Goal: Task Accomplishment & Management: Manage account settings

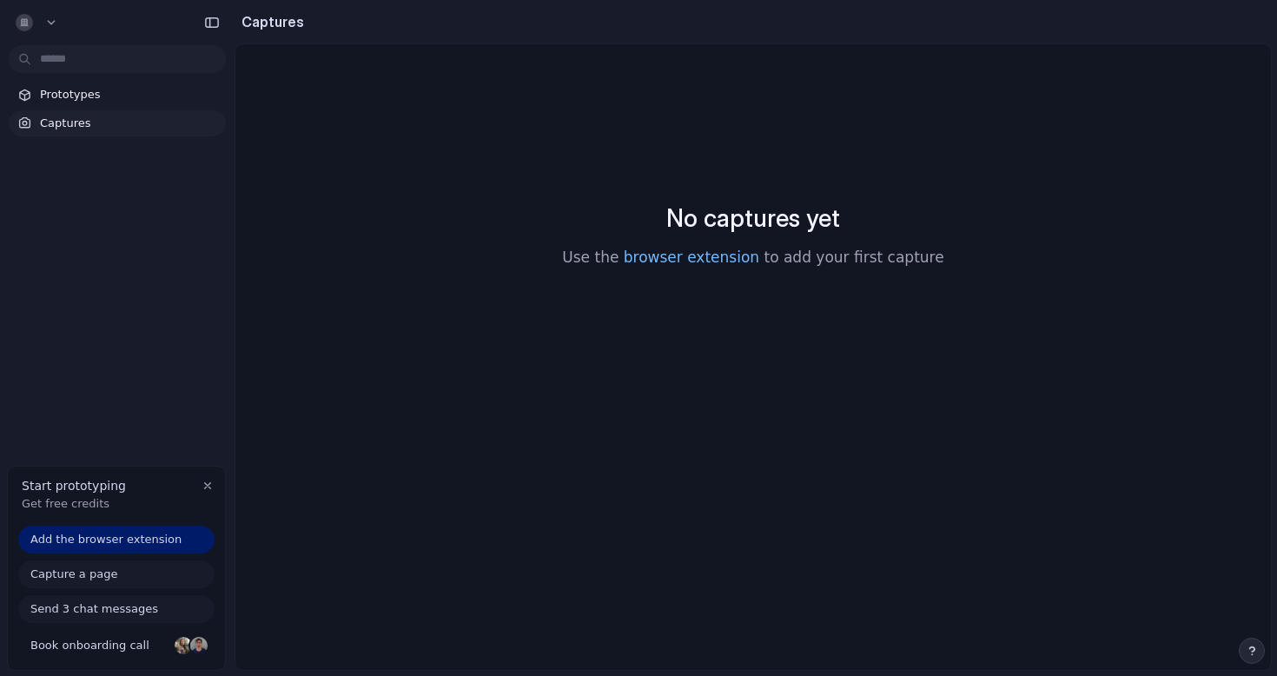
click at [689, 257] on link "browser extension" at bounding box center [692, 256] width 136 height 17
click at [106, 92] on span "Prototypes" at bounding box center [129, 94] width 179 height 17
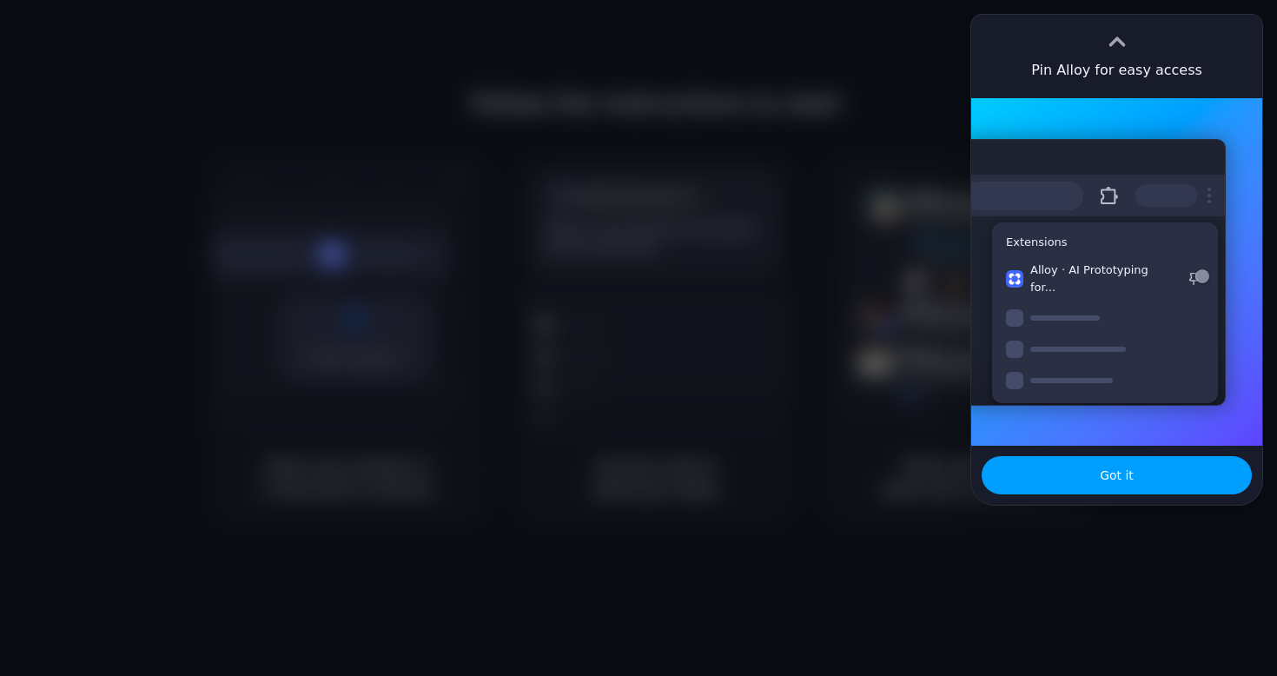
click at [1088, 488] on button "Got it" at bounding box center [1117, 475] width 270 height 38
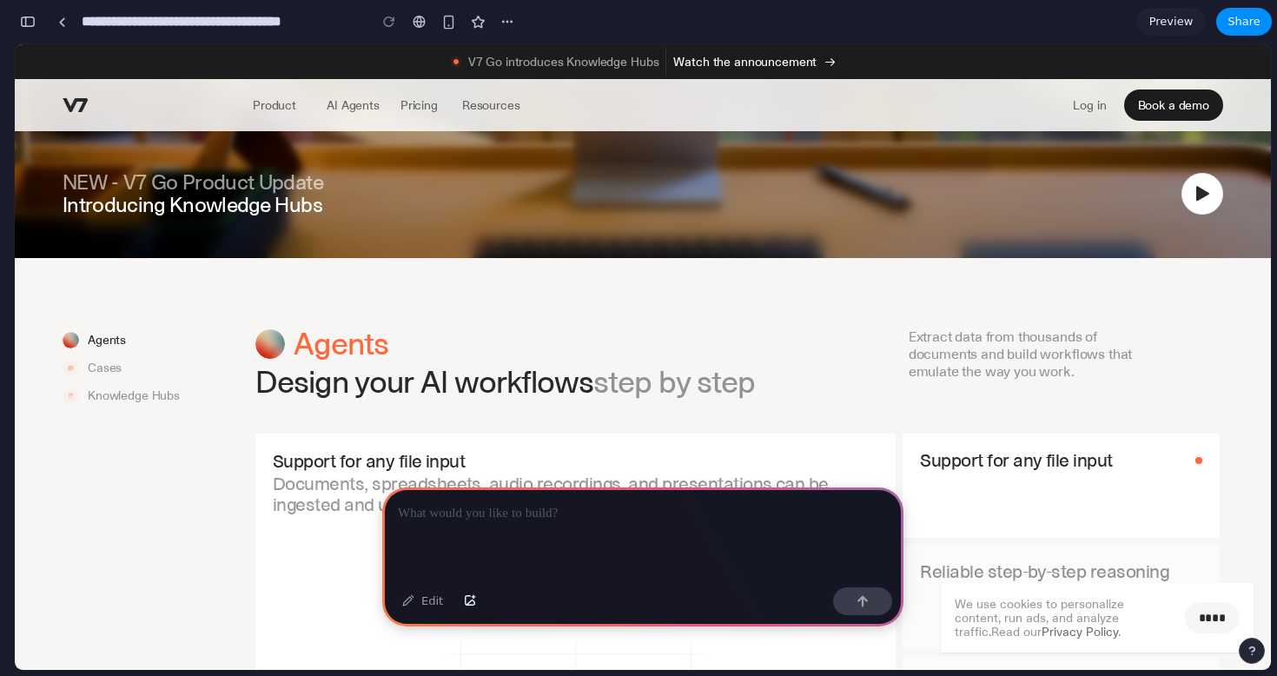
scroll to position [1294, 0]
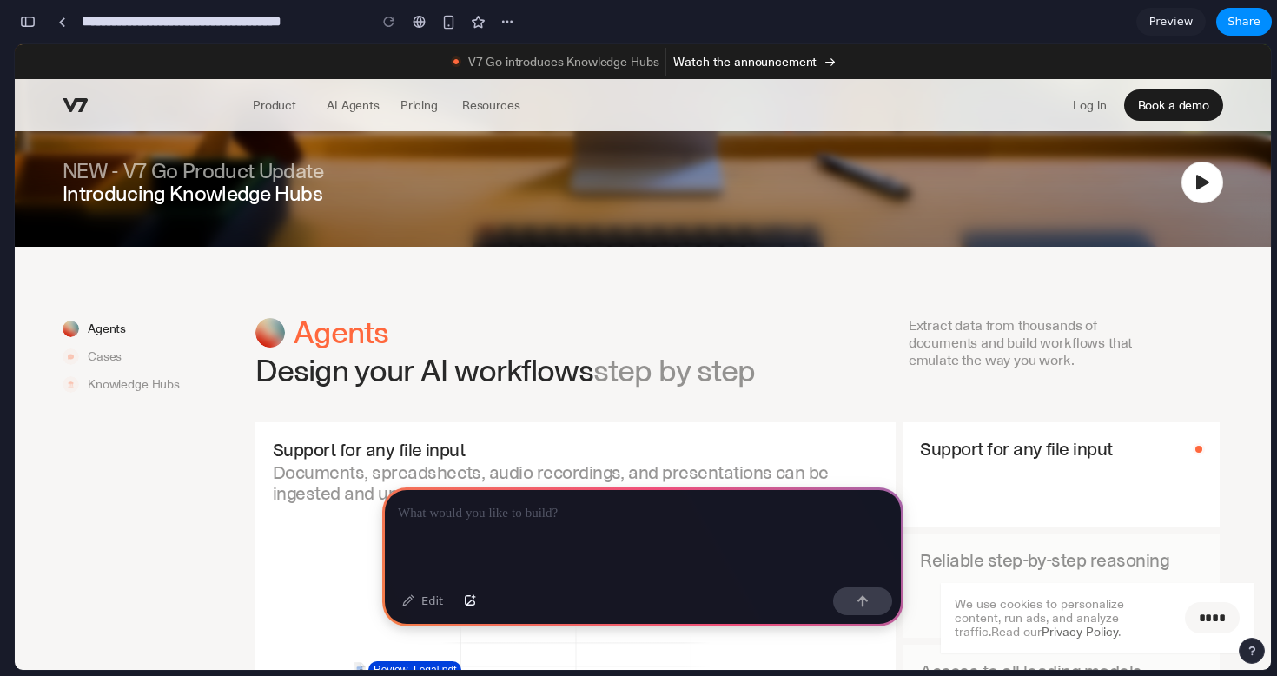
click at [553, 528] on div at bounding box center [642, 533] width 521 height 93
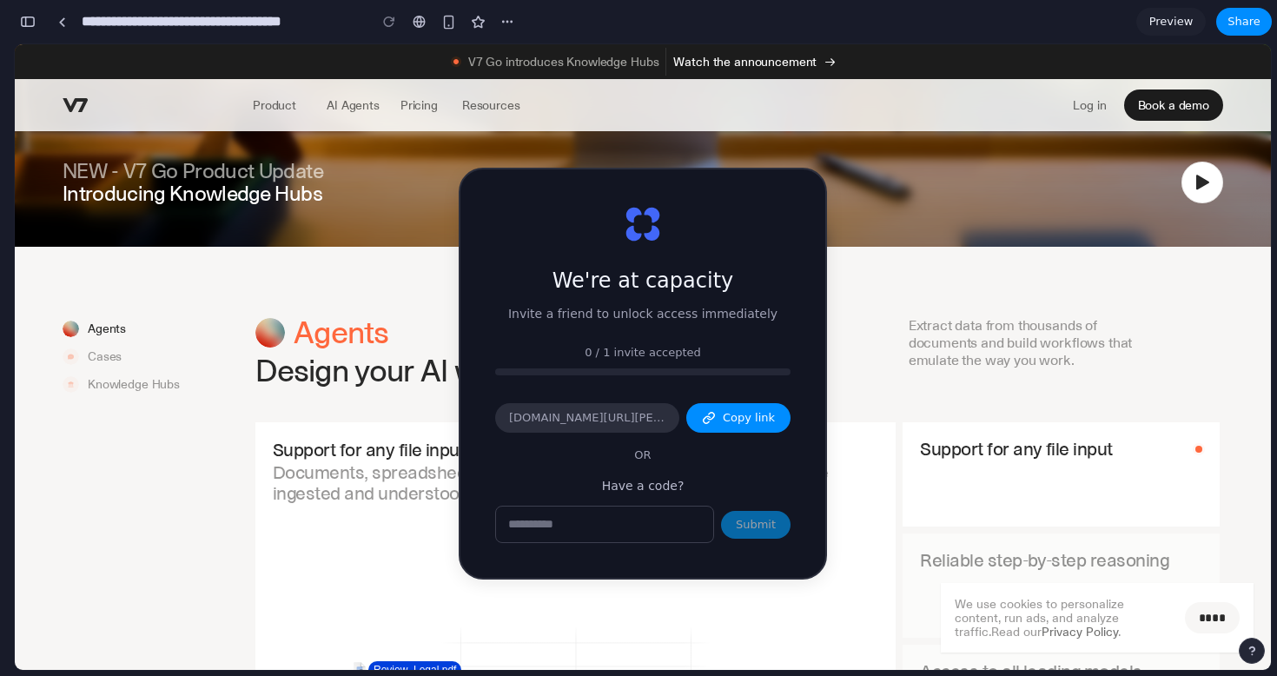
click at [685, 526] on input "text" at bounding box center [604, 524] width 217 height 36
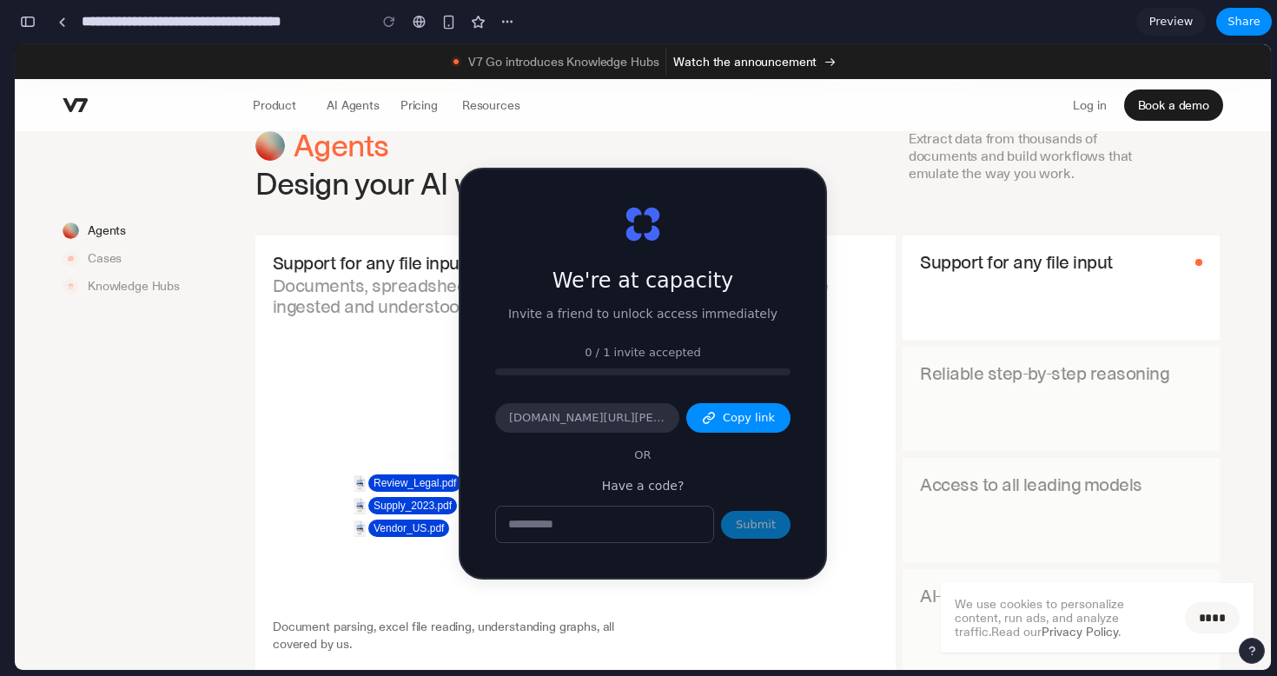
scroll to position [1495, 0]
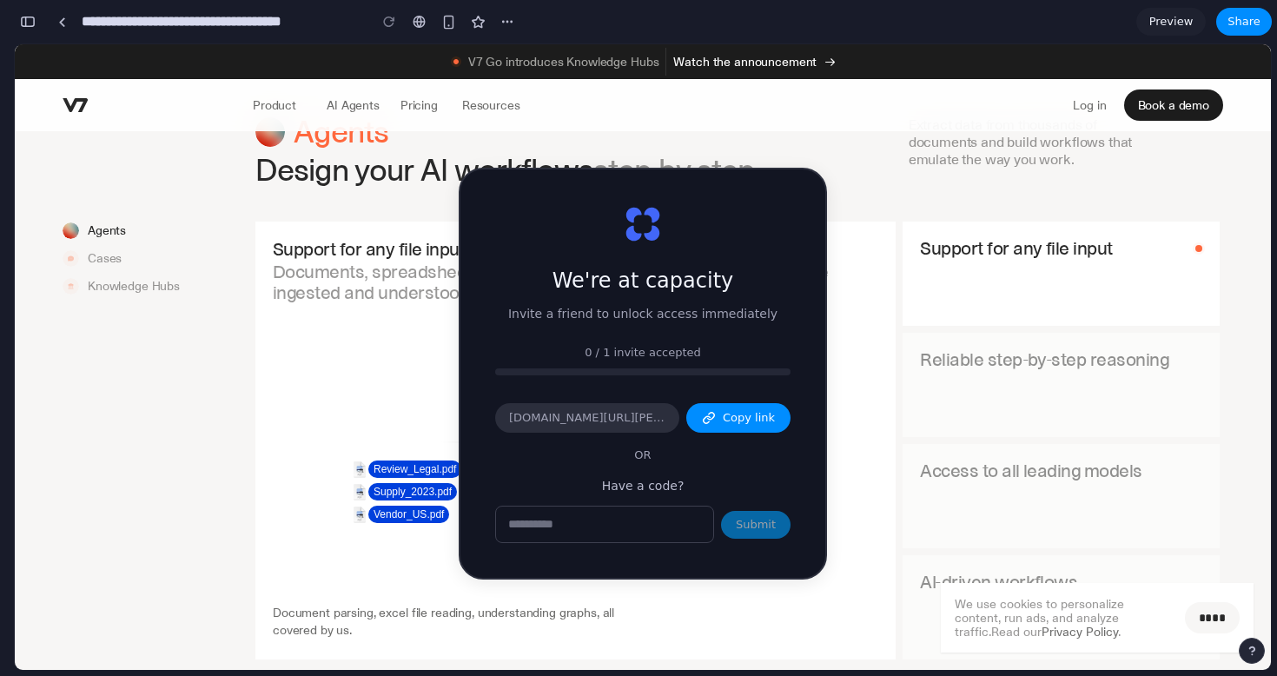
click at [973, 450] on div "Access to all leading models" at bounding box center [1061, 472] width 317 height 57
click at [1177, 19] on span "Preview" at bounding box center [1171, 21] width 44 height 17
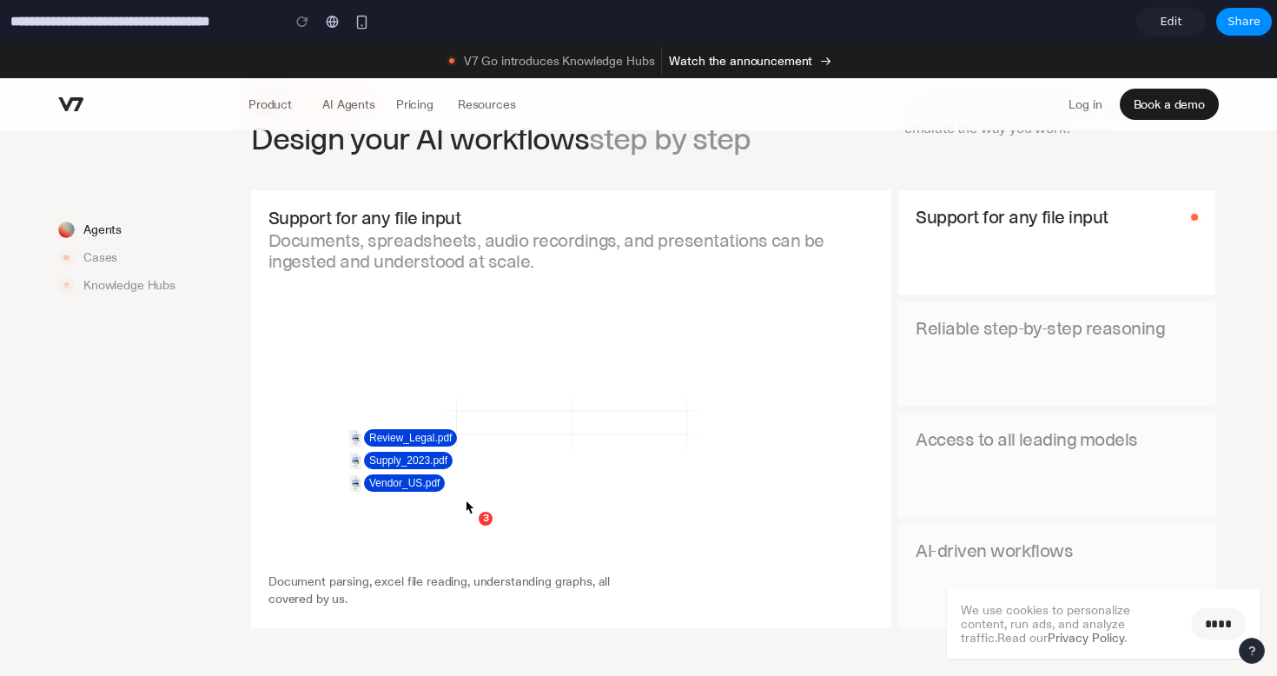
scroll to position [1557, 0]
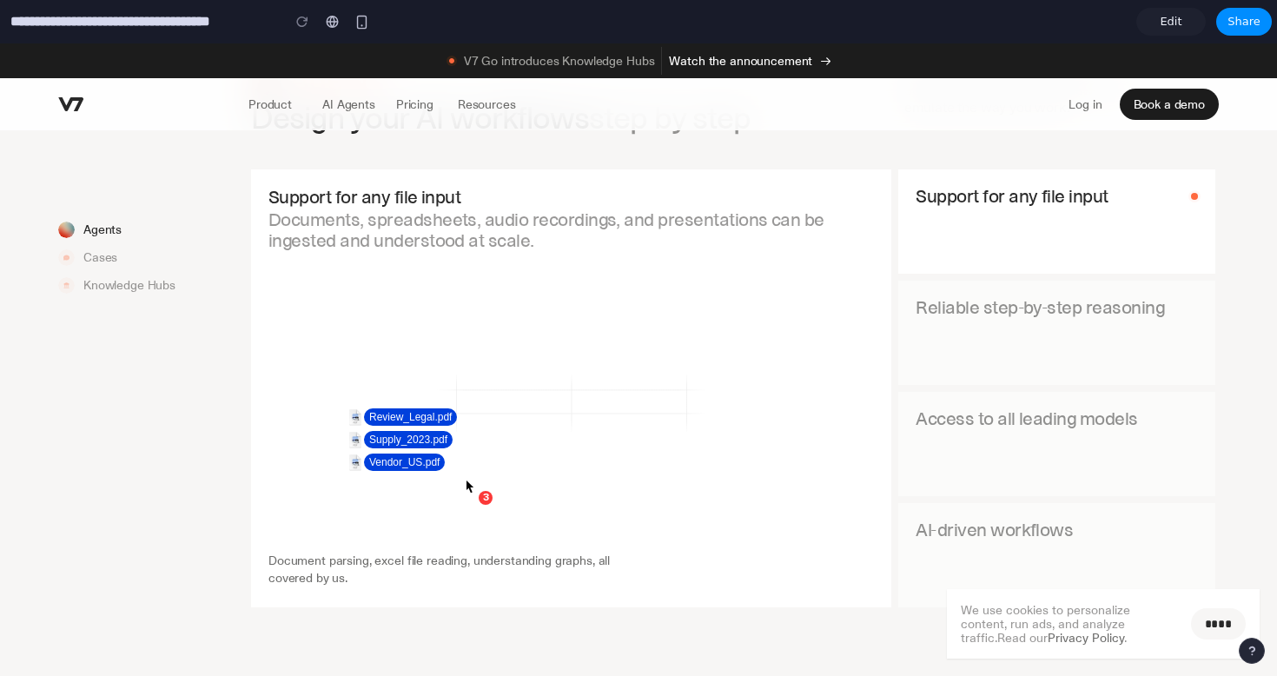
click at [1032, 314] on p "Reliable step-by-step reasoning" at bounding box center [1057, 307] width 282 height 19
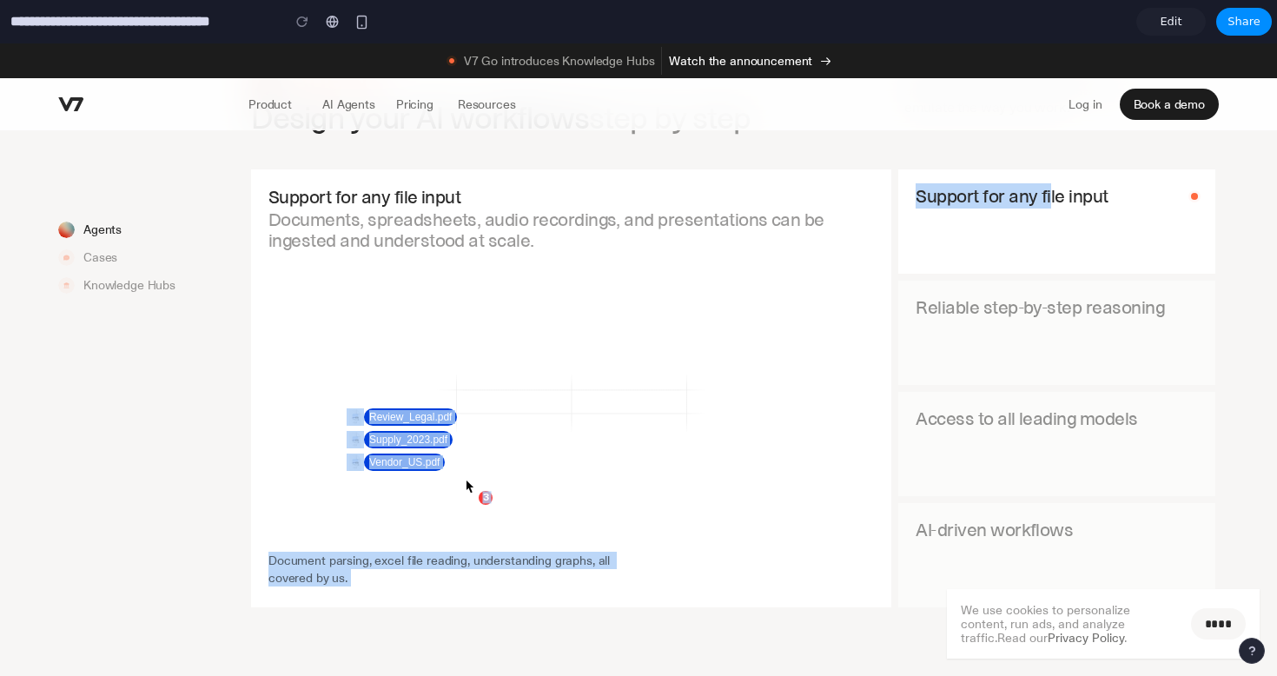
drag, startPoint x: 1051, startPoint y: 206, endPoint x: 813, endPoint y: 244, distance: 241.1
click at [813, 243] on div "Support for any file input Documents, spreadsheets, audio recordings, and prese…" at bounding box center [733, 388] width 964 height 438
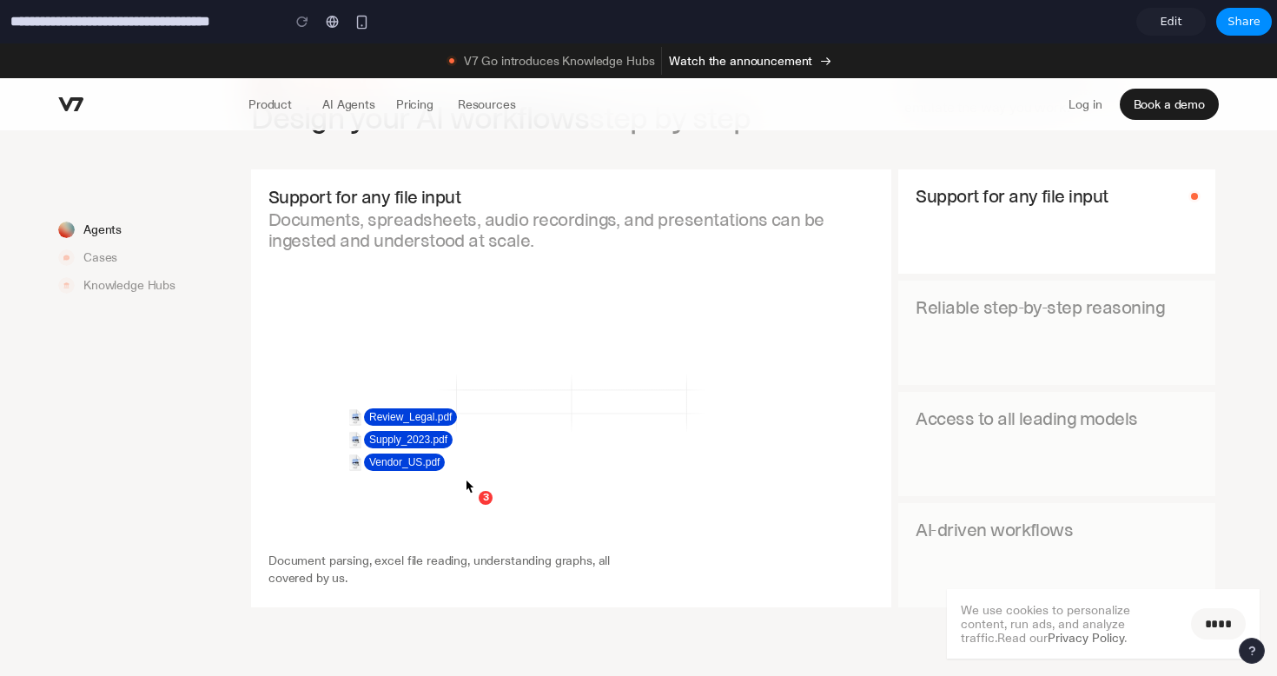
click at [523, 251] on p "Documents, spreadsheets, audio recordings, and presentations can be ingested an…" at bounding box center [571, 230] width 606 height 42
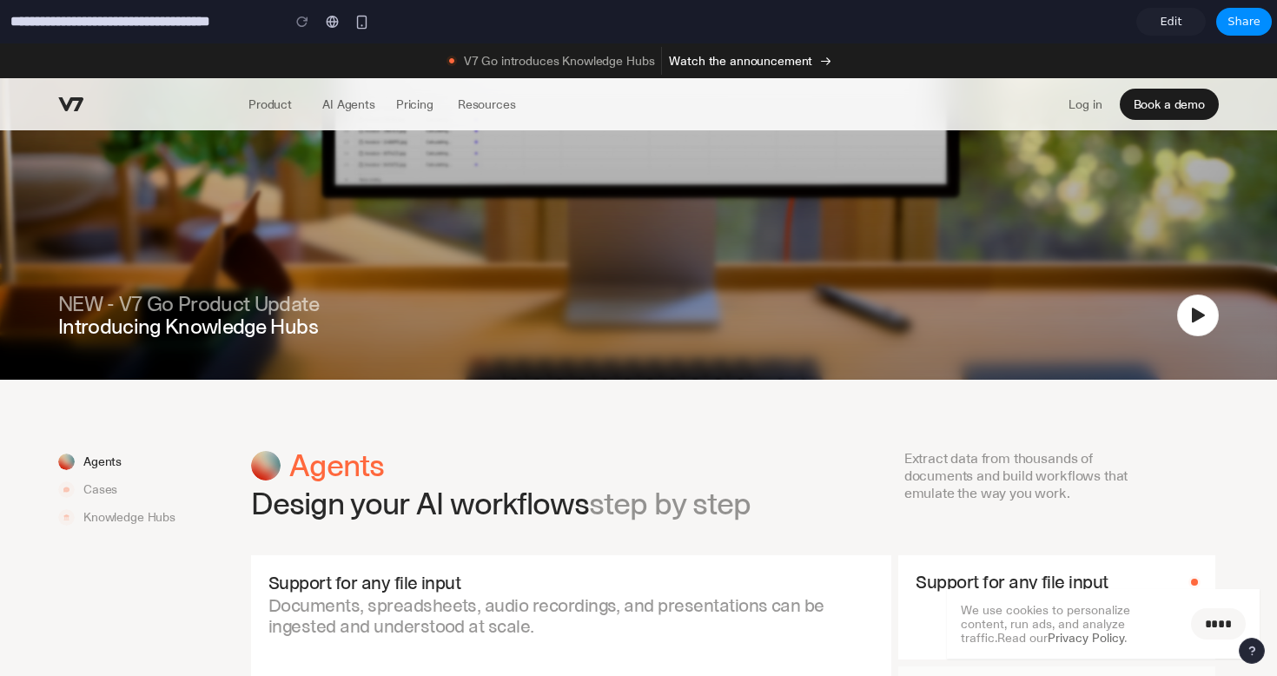
scroll to position [0, 0]
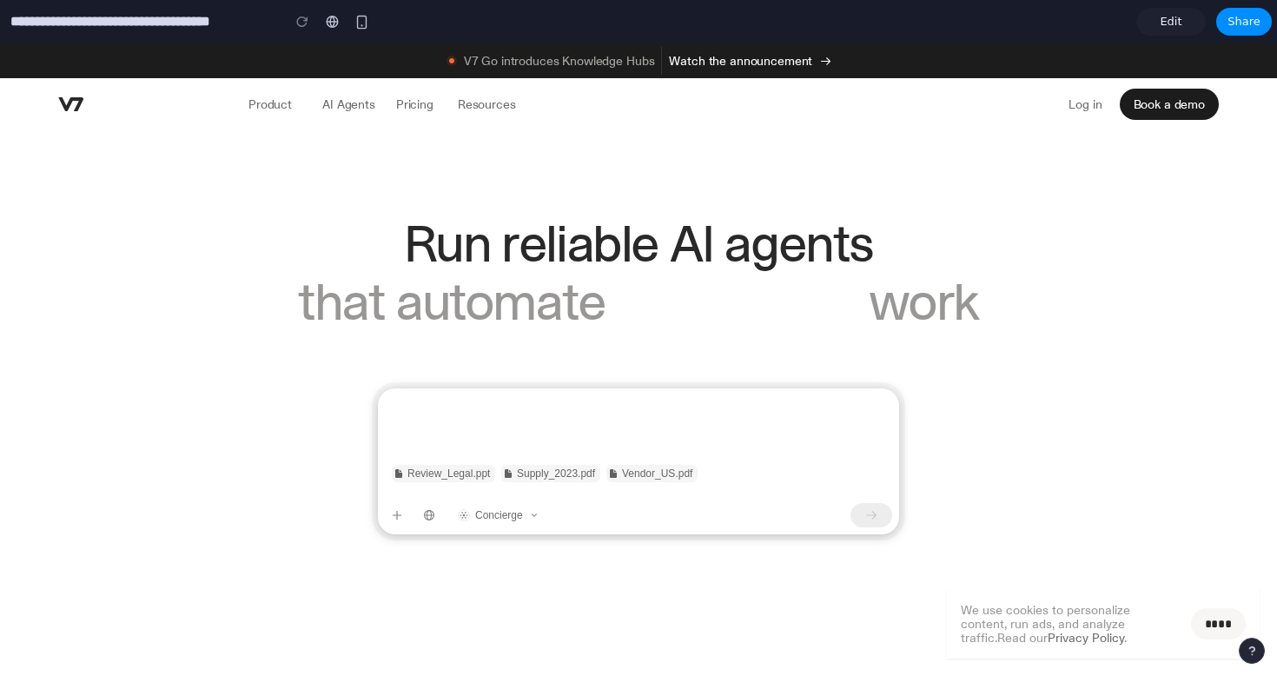
click at [1184, 22] on link "Edit" at bounding box center [1170, 22] width 69 height 28
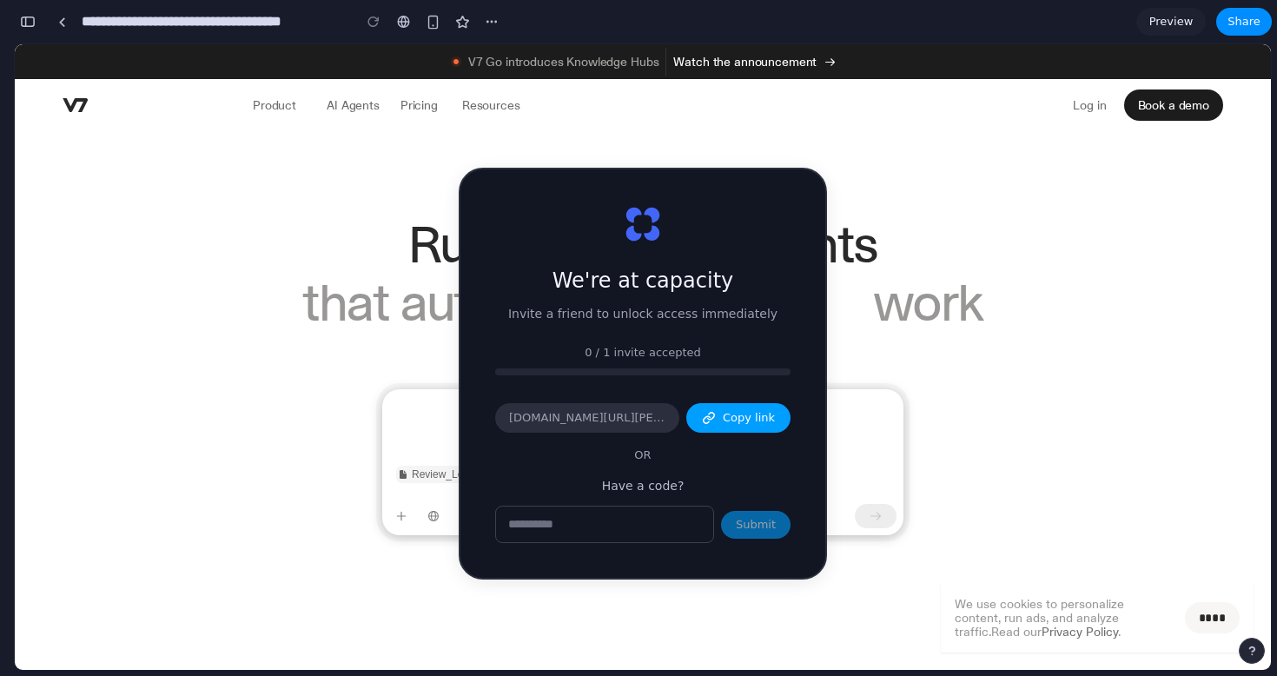
click at [725, 409] on span "Copy link" at bounding box center [749, 417] width 52 height 17
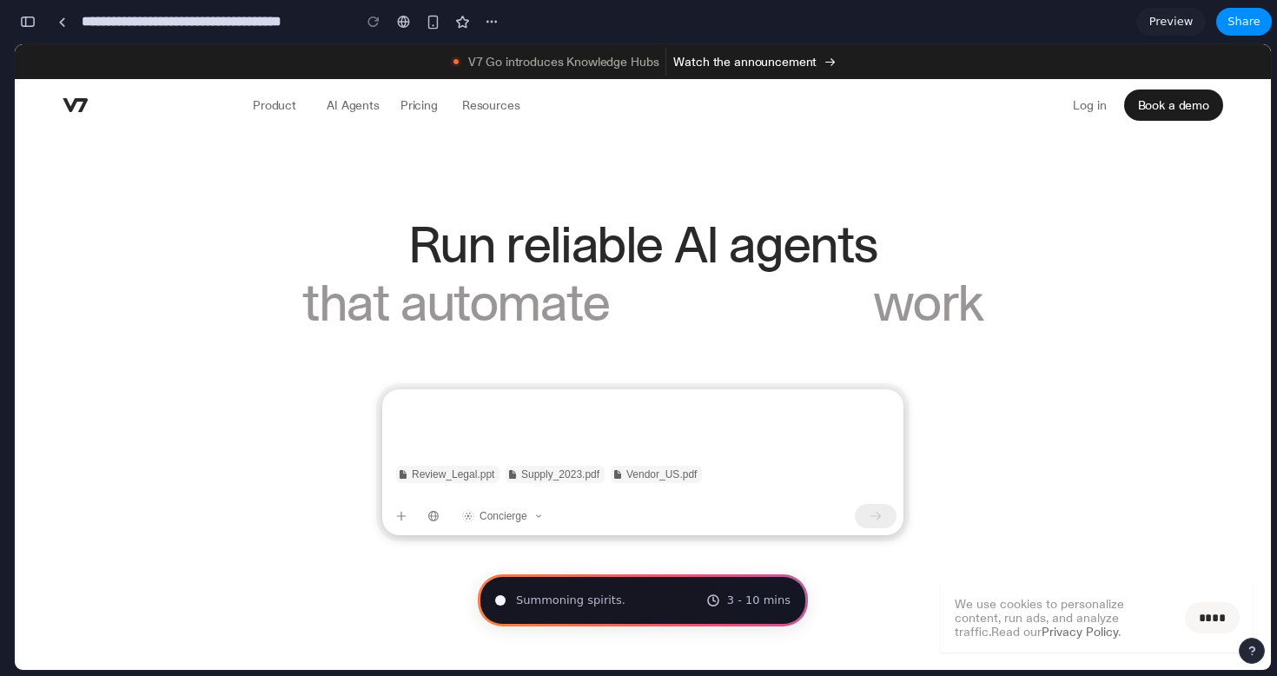
click at [619, 595] on div "Summoning spirits . 3 - 10 mins" at bounding box center [643, 600] width 330 height 52
click at [1179, 20] on span "Preview" at bounding box center [1171, 21] width 44 height 17
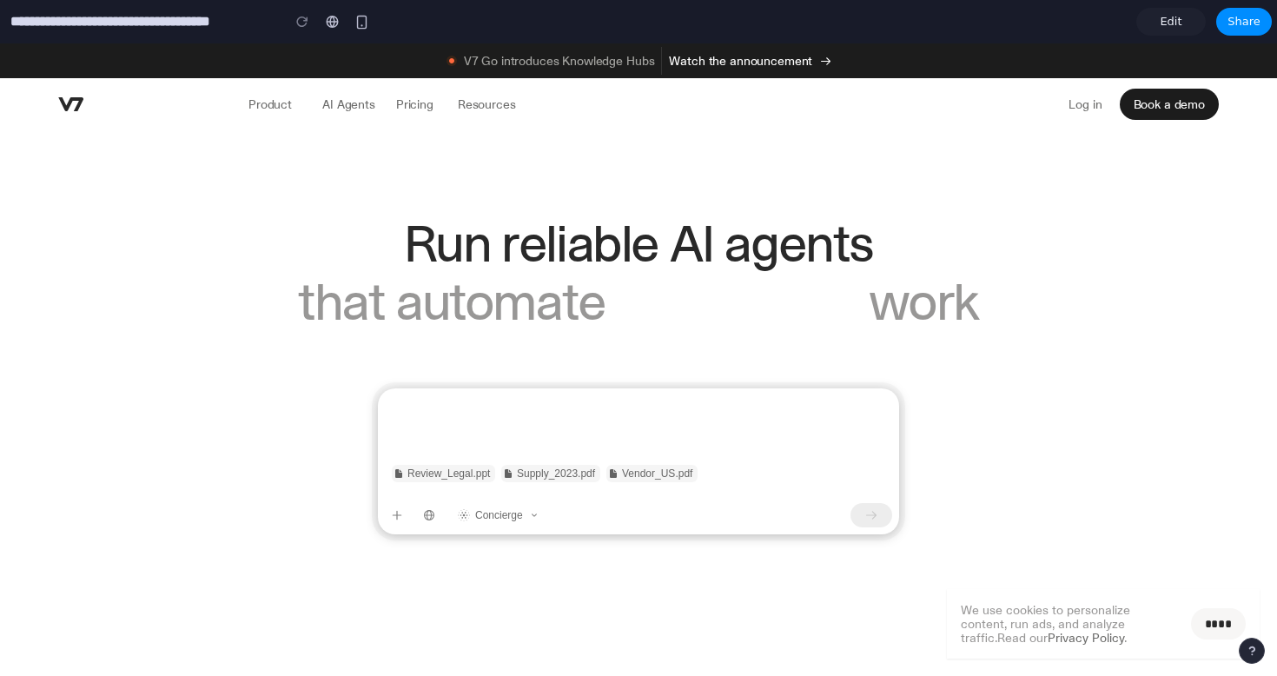
click at [1179, 20] on span "Edit" at bounding box center [1171, 21] width 22 height 17
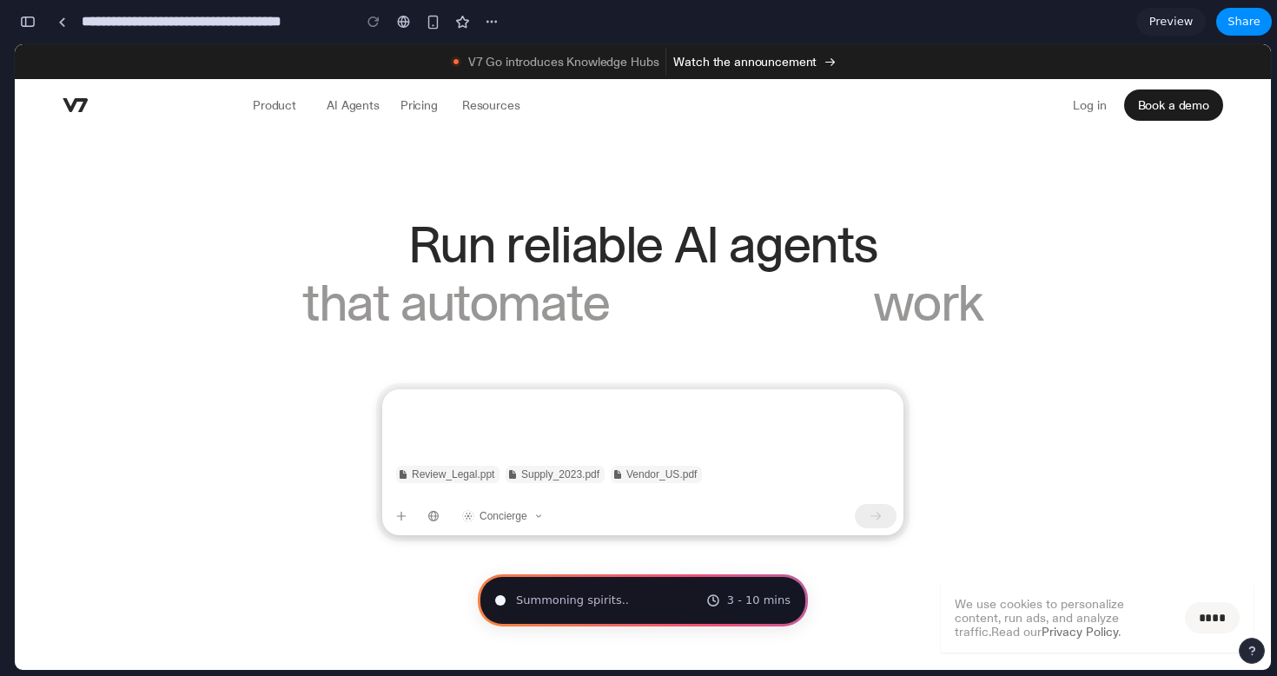
click at [36, 22] on button "button" at bounding box center [28, 22] width 28 height 28
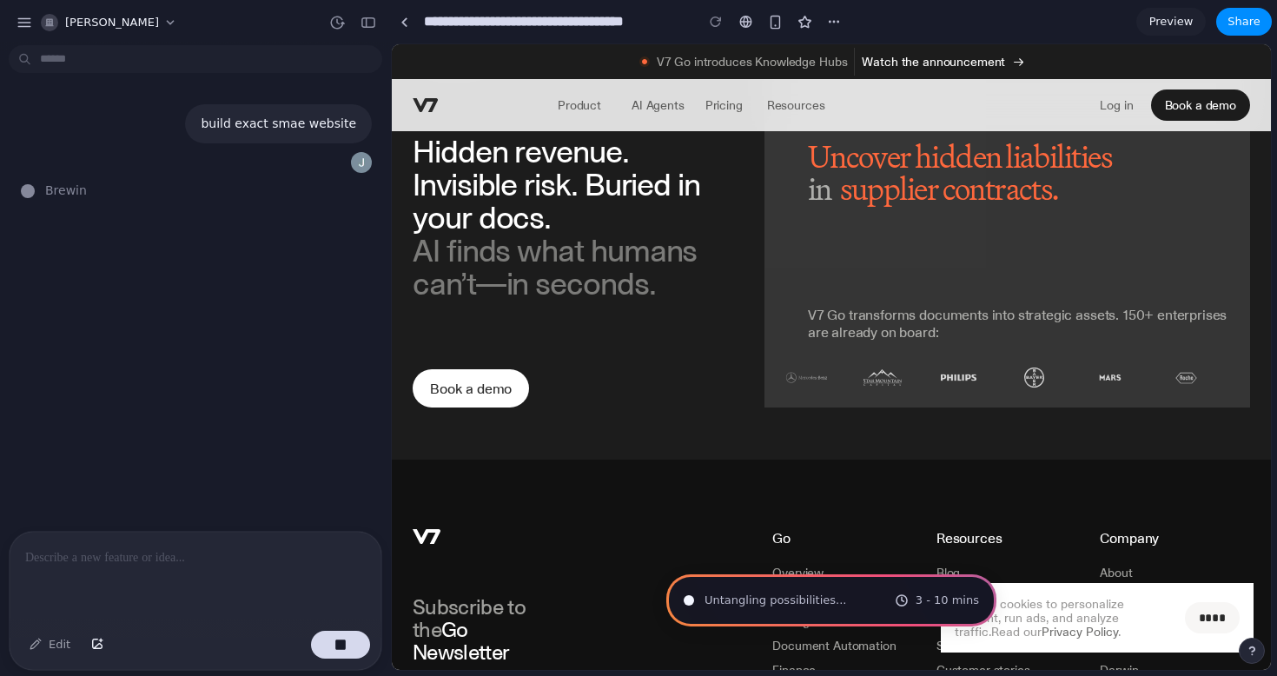
scroll to position [9386, 0]
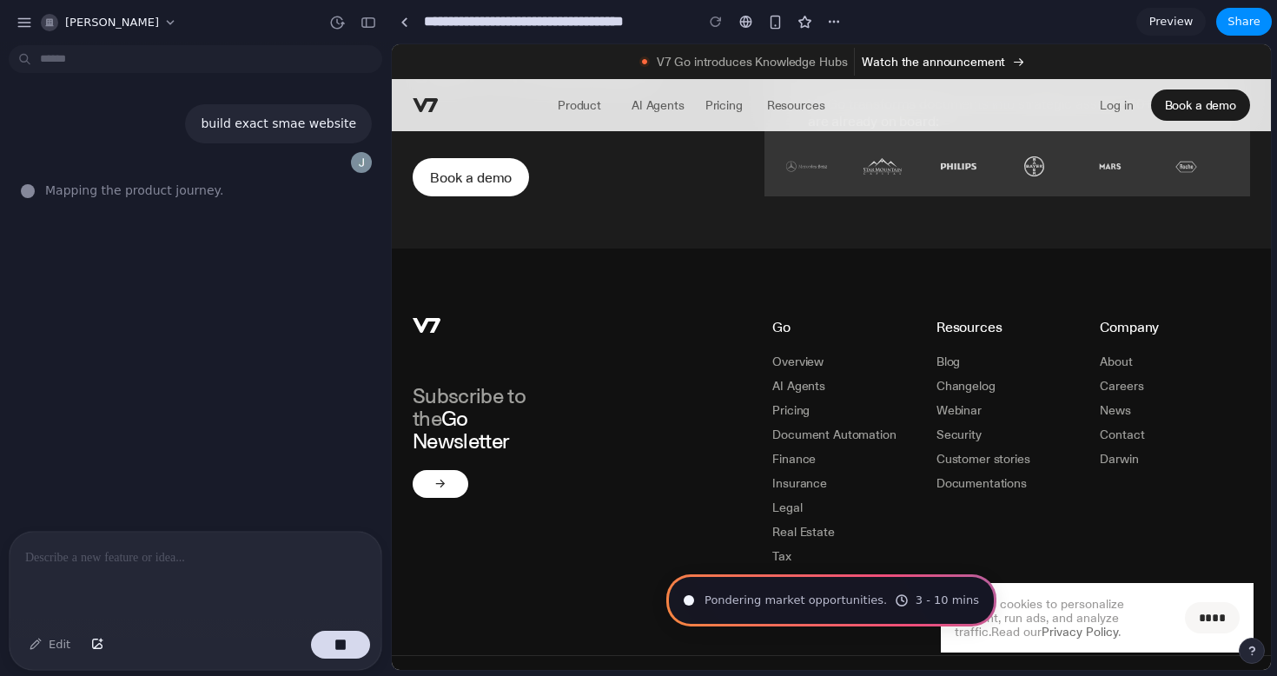
click at [145, 180] on div "build exact smae website Mapping the product journey ." at bounding box center [190, 291] width 381 height 479
click at [81, 179] on div "build exact smae website Evaluating the request ." at bounding box center [190, 291] width 381 height 479
click at [104, 31] on button "[PERSON_NAME]" at bounding box center [110, 23] width 152 height 28
click at [115, 25] on div "Settings Invite members Change theme Sign out" at bounding box center [638, 338] width 1277 height 676
click at [172, 189] on span "Scanning for unicorn potential ." at bounding box center [139, 191] width 188 height 18
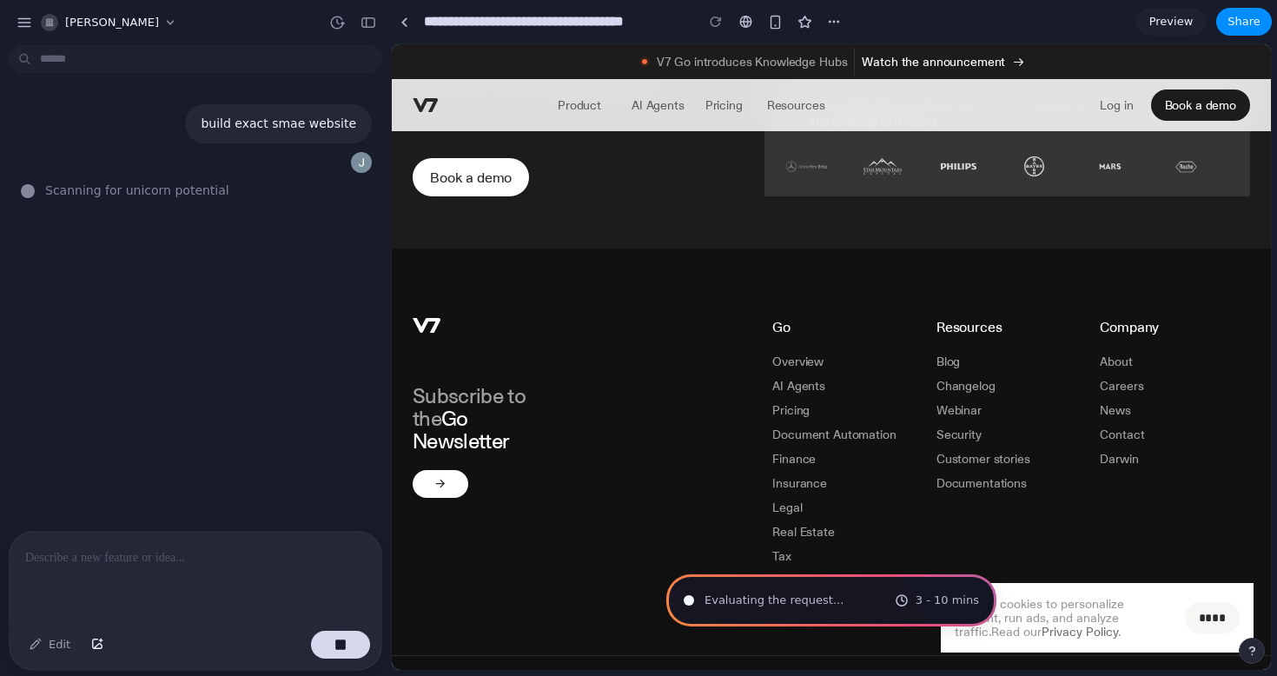
scroll to position [9356, 0]
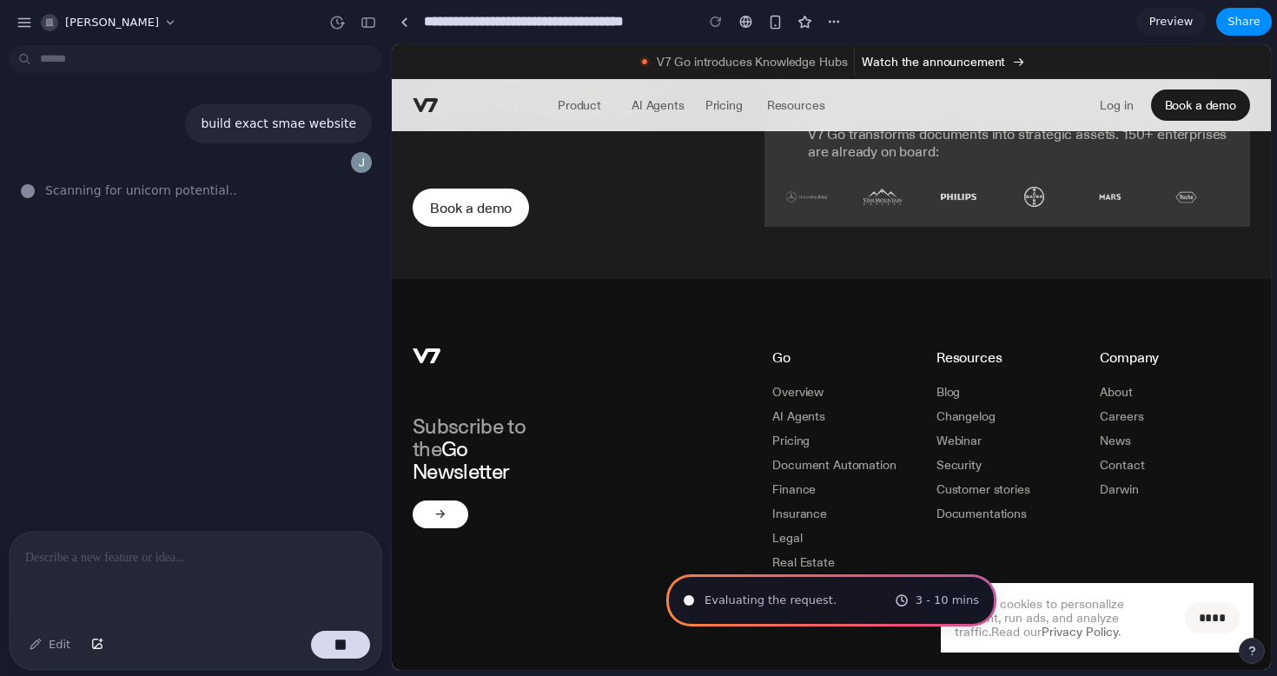
click at [430, 500] on div at bounding box center [441, 514] width 56 height 28
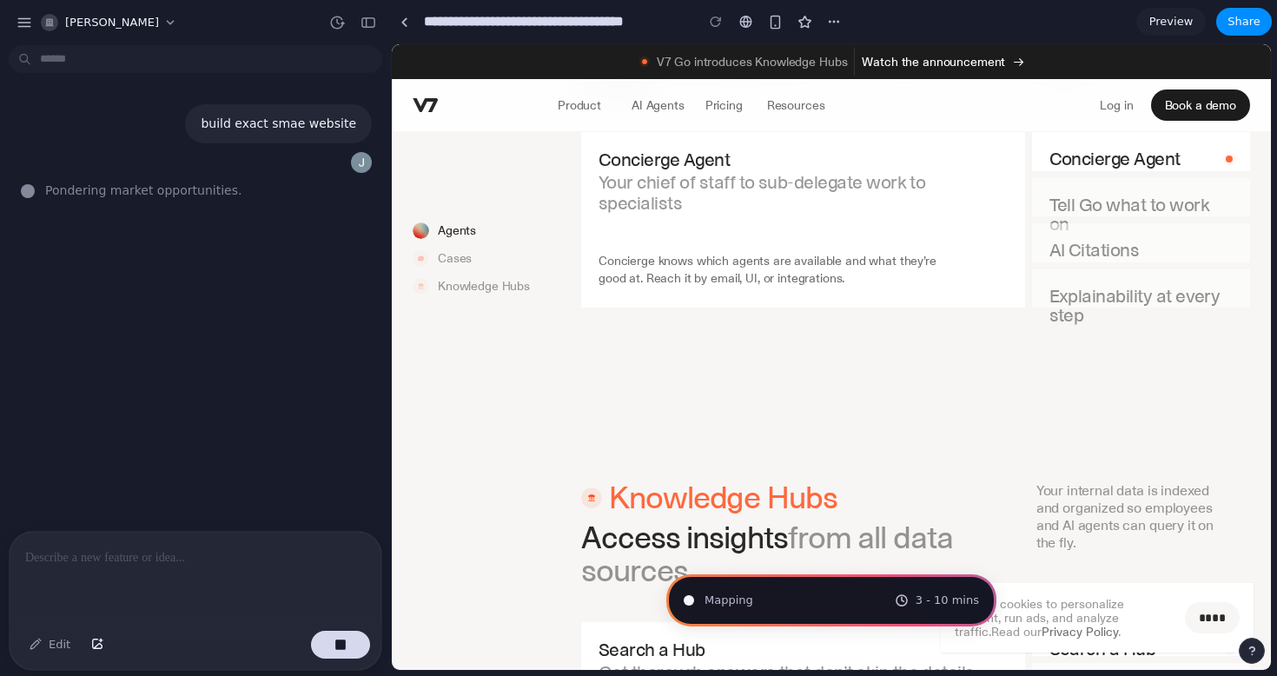
scroll to position [1867, 0]
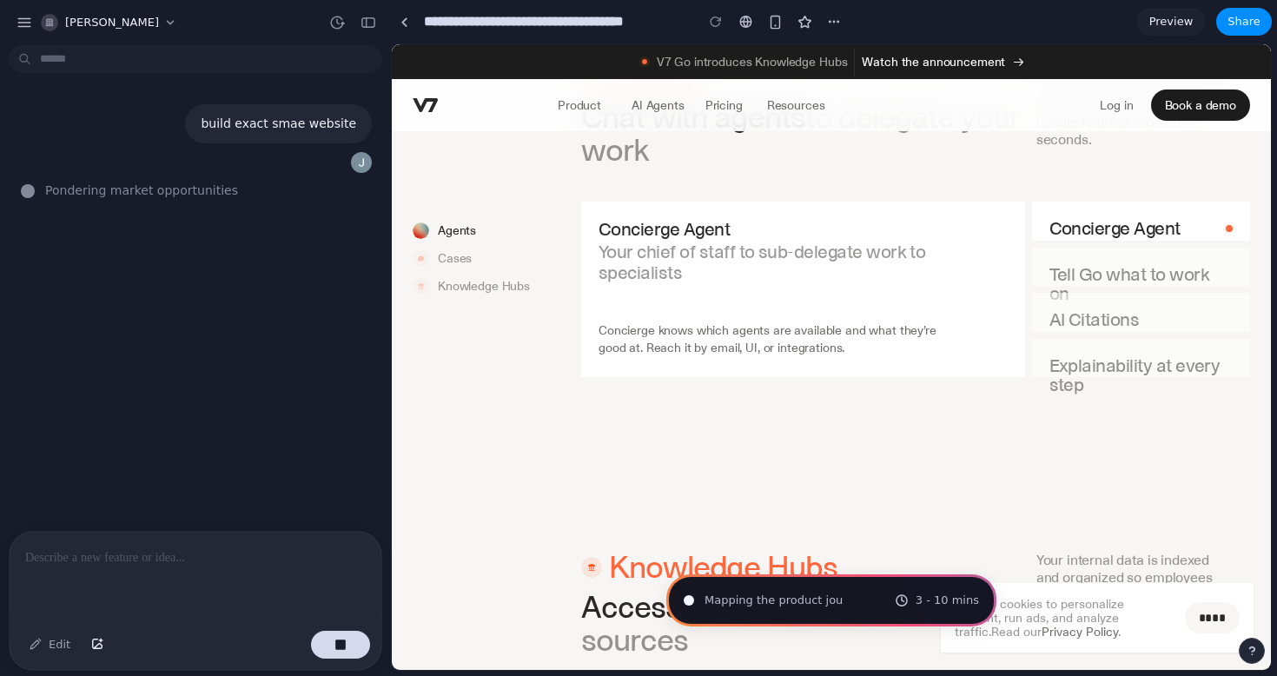
click at [669, 97] on p "AI Agents" at bounding box center [658, 104] width 53 height 17
click at [669, 110] on p "AI Agents" at bounding box center [658, 104] width 53 height 17
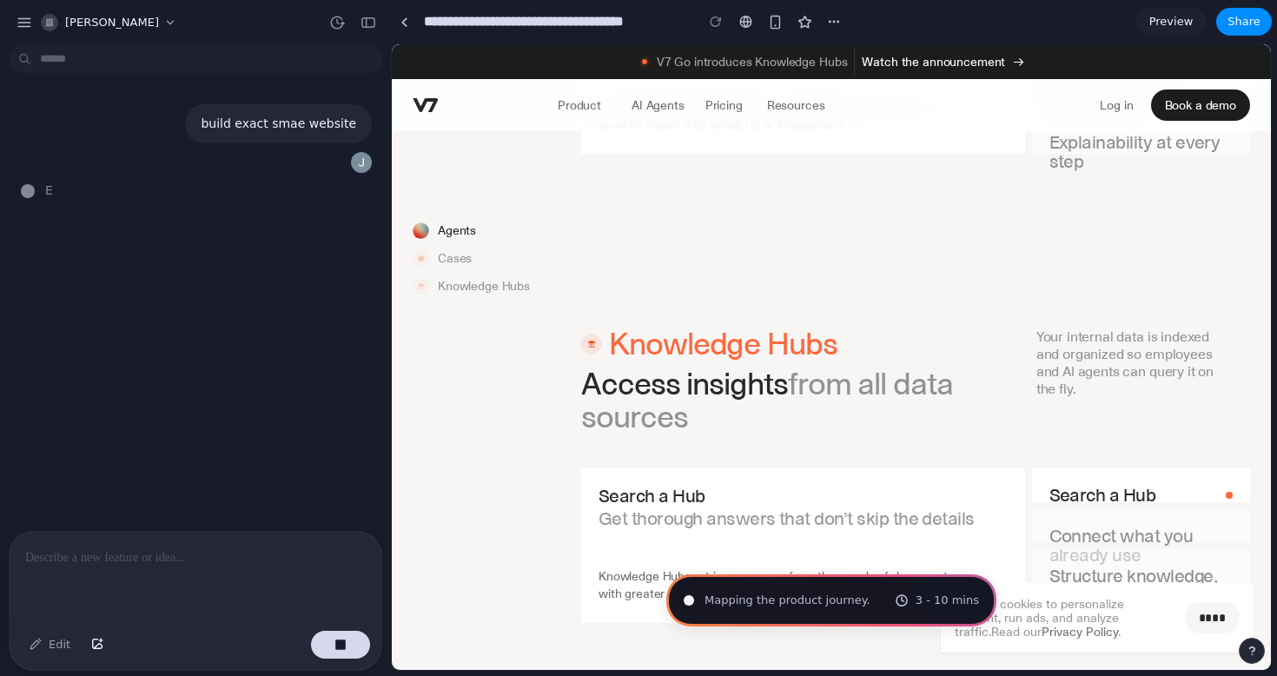
scroll to position [2121, 0]
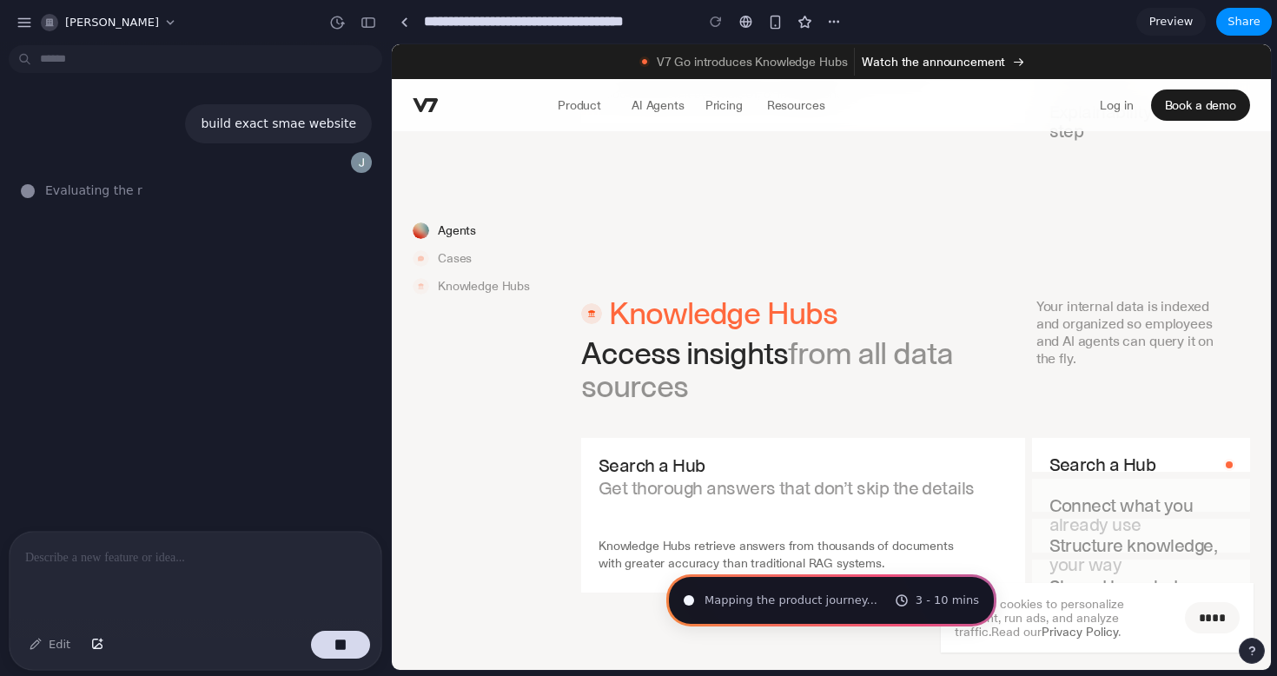
click at [460, 252] on p "Cases" at bounding box center [455, 257] width 34 height 17
click at [487, 282] on p "Knowledge Hubs" at bounding box center [484, 285] width 92 height 17
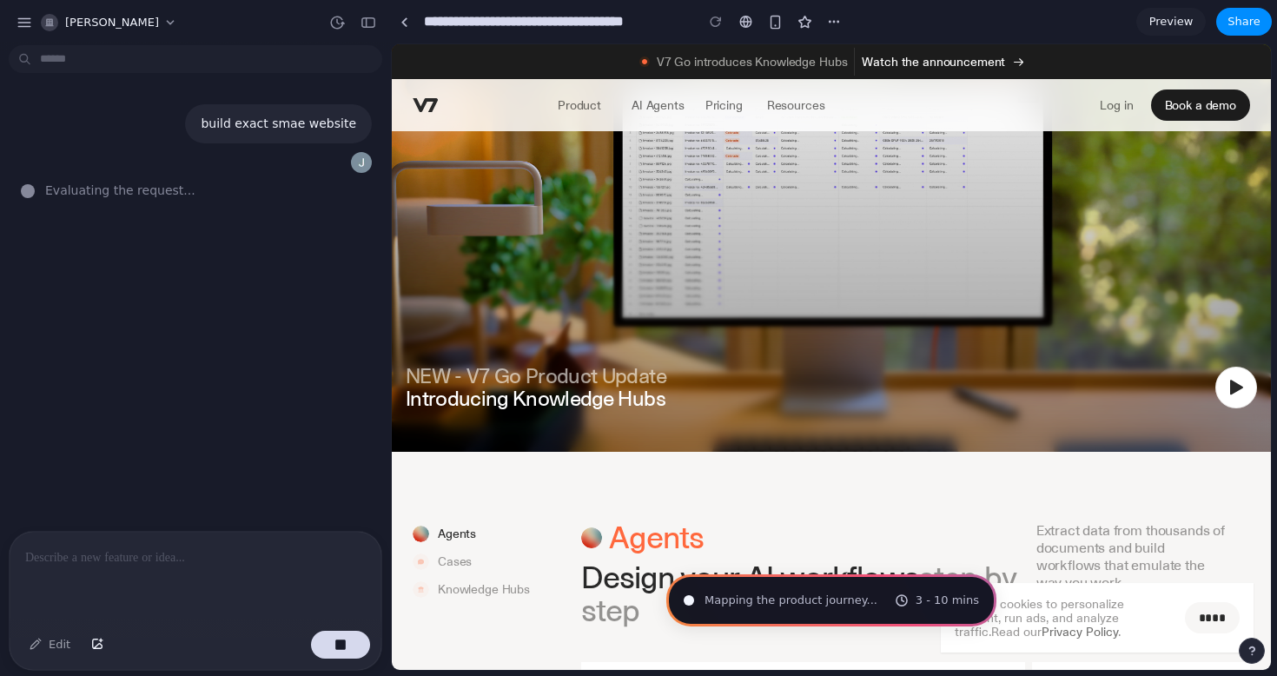
scroll to position [0, 0]
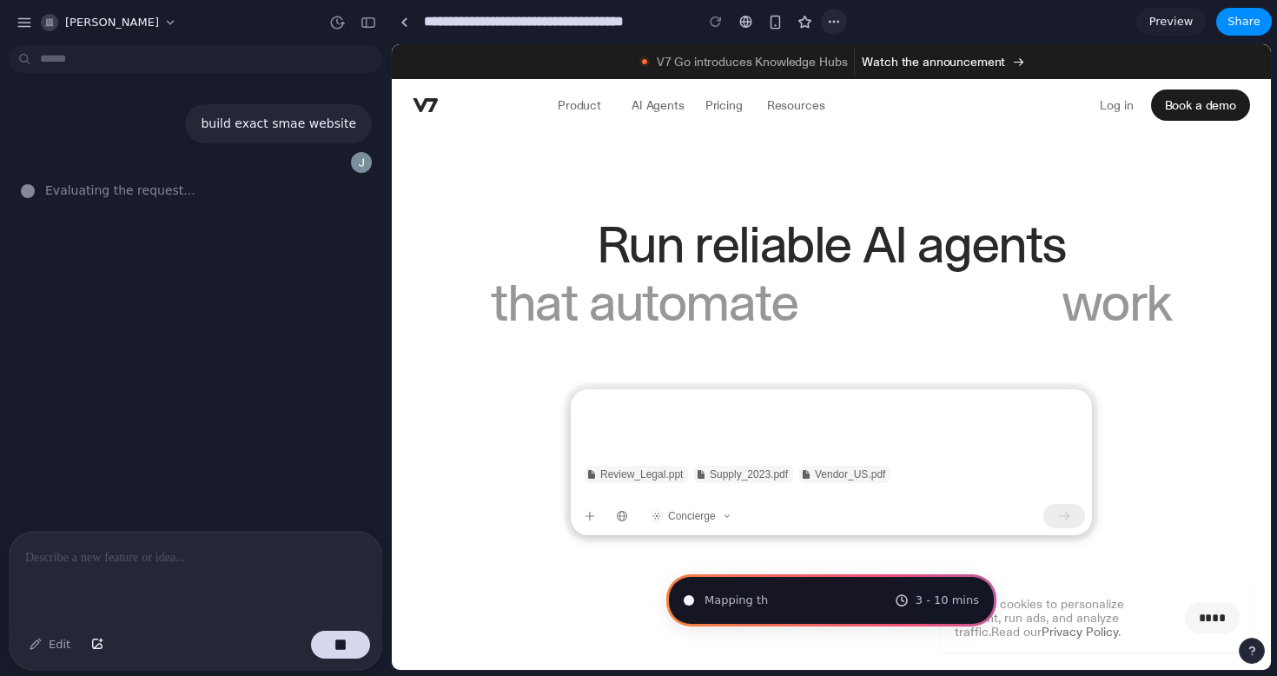
click at [827, 23] on div "button" at bounding box center [834, 22] width 14 height 14
click at [835, 23] on div "Duplicate Delete" at bounding box center [638, 338] width 1277 height 676
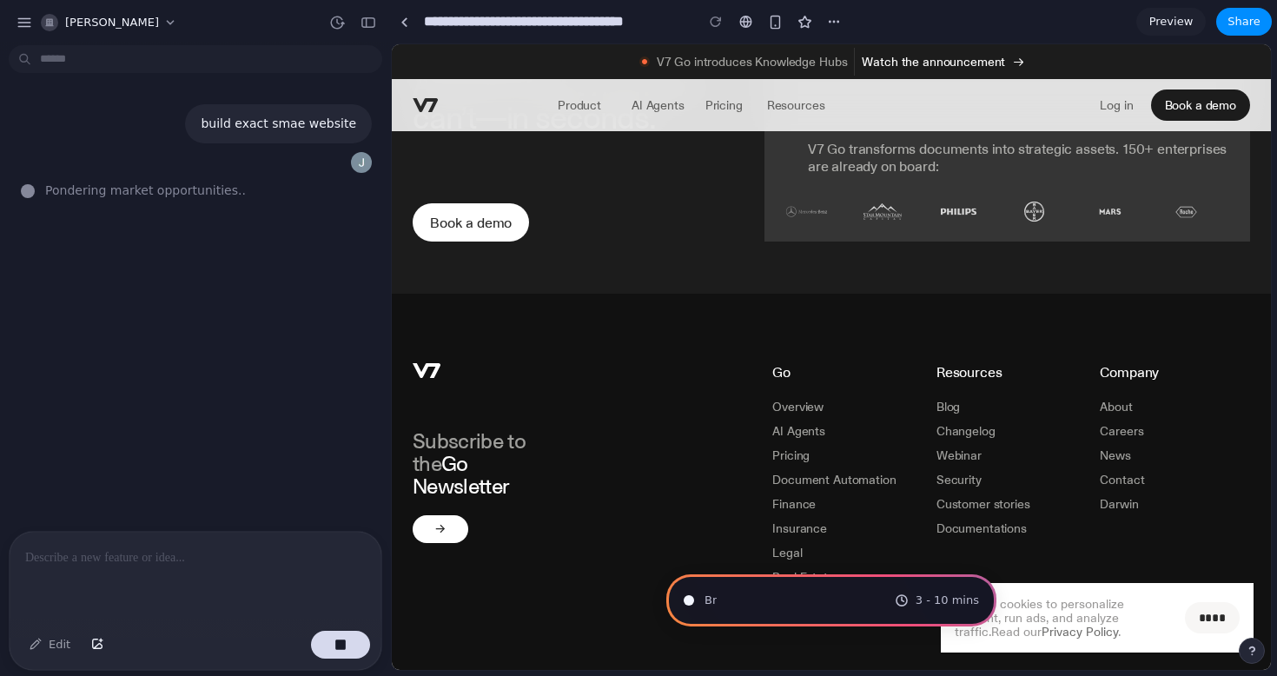
scroll to position [9386, 0]
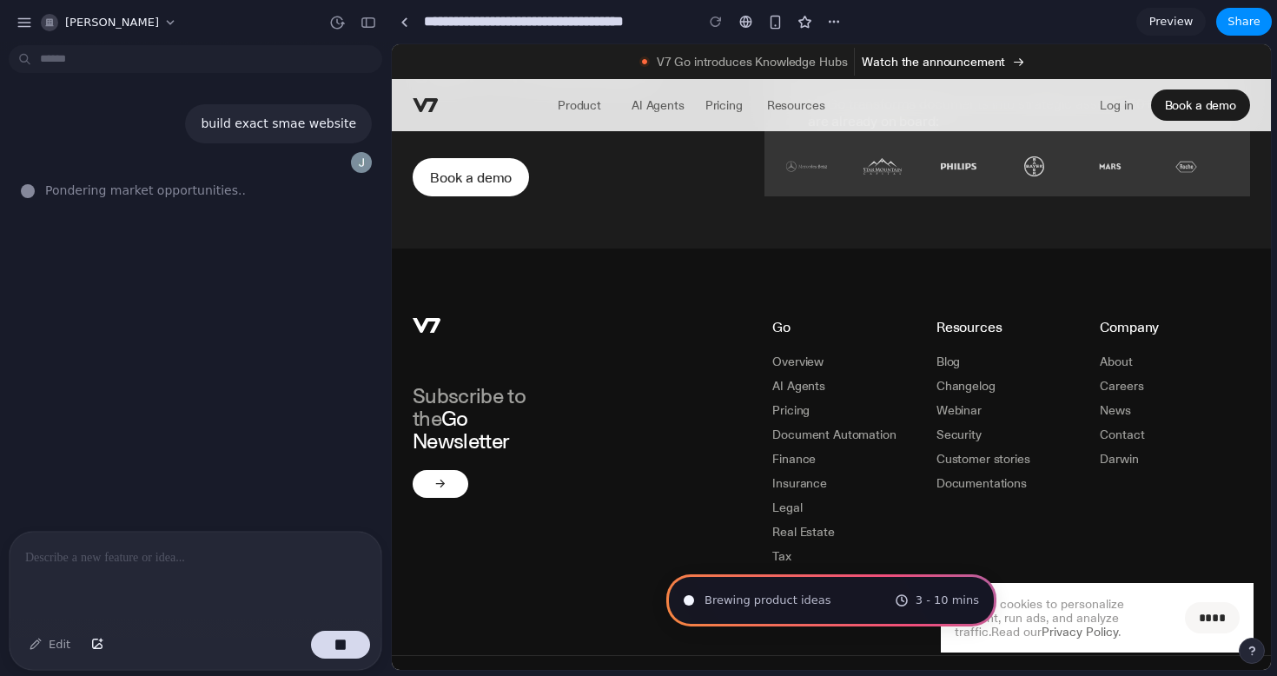
click at [791, 474] on p "Insurance" at bounding box center [799, 482] width 55 height 17
type input "**********"
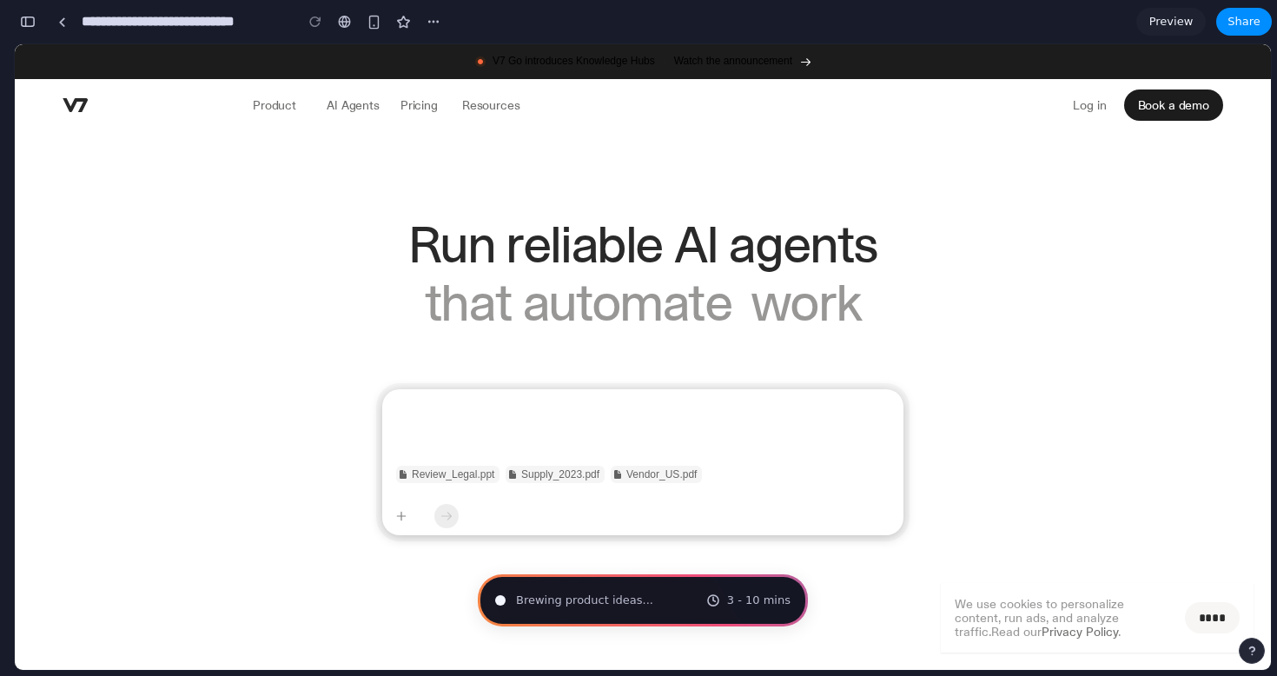
scroll to position [484, 0]
click at [484, 428] on div at bounding box center [642, 422] width 521 height 66
click at [539, 456] on div "Review_Legal.ppt Supply_2023.pdf Vendor_US.pdf" at bounding box center [642, 476] width 521 height 42
click at [30, 28] on button "button" at bounding box center [28, 22] width 28 height 28
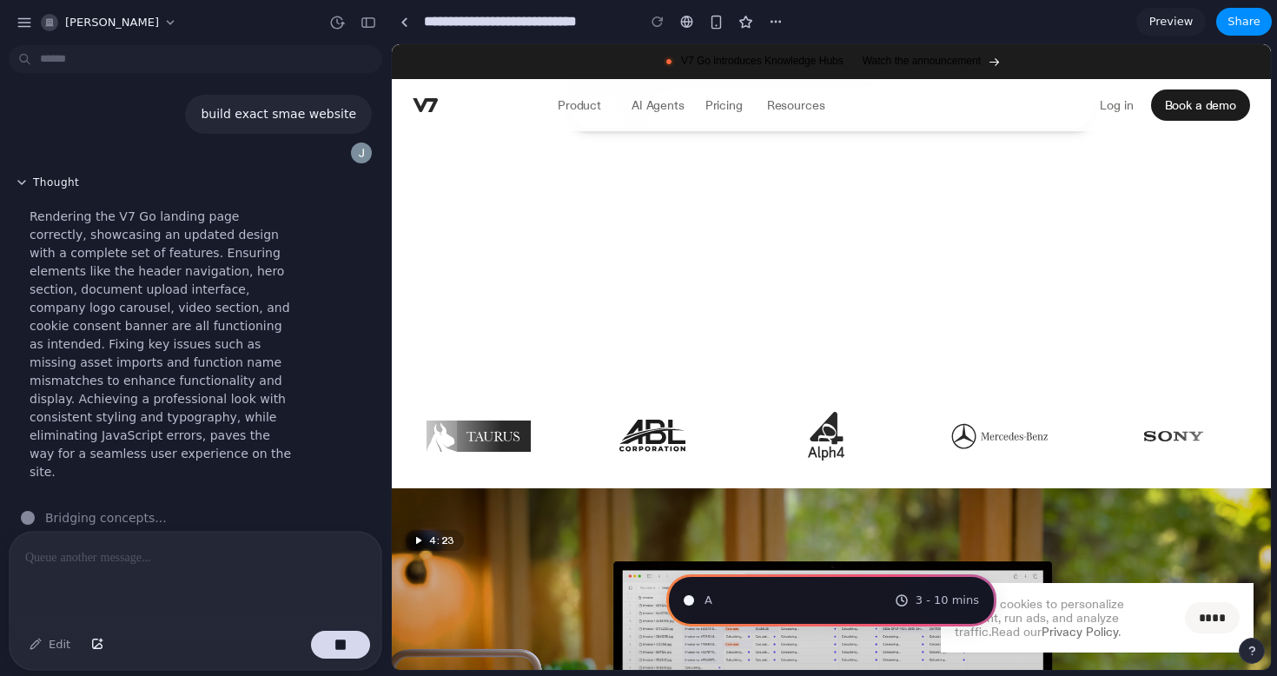
scroll to position [452, 0]
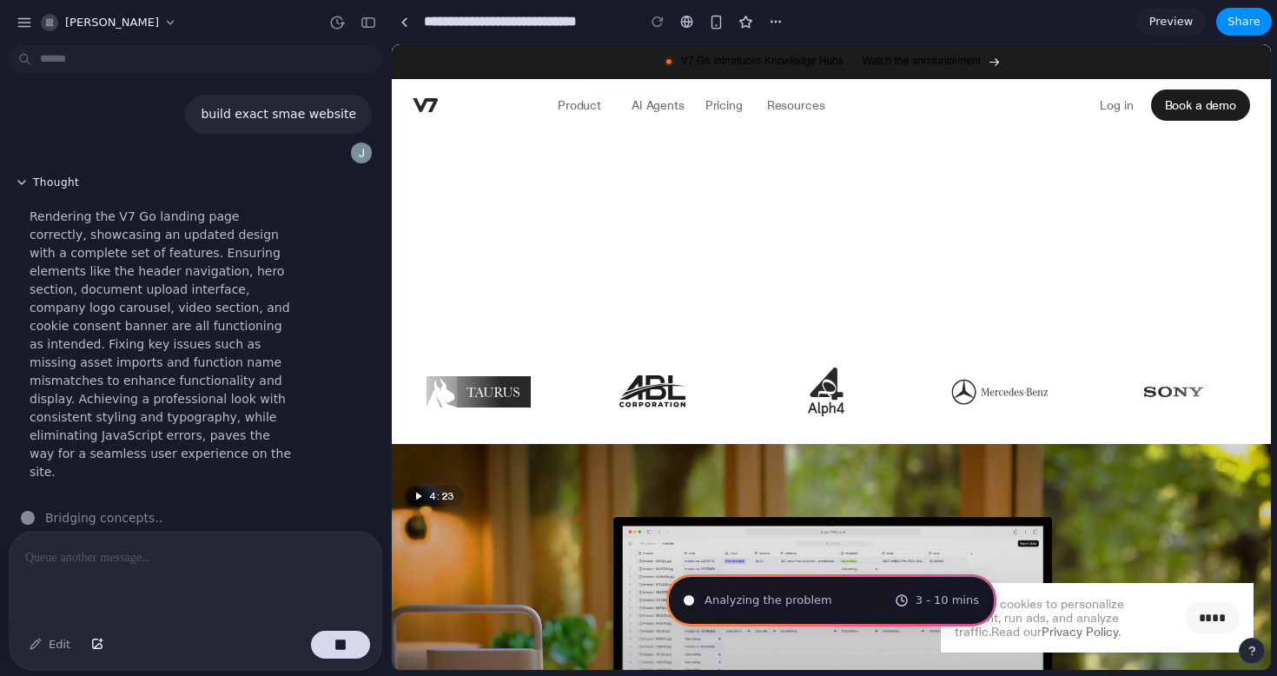
click at [666, 106] on p "AI Agents" at bounding box center [658, 104] width 53 height 17
click at [787, 23] on button "button" at bounding box center [776, 22] width 26 height 26
click at [779, 22] on div "Duplicate Delete" at bounding box center [638, 338] width 1277 height 676
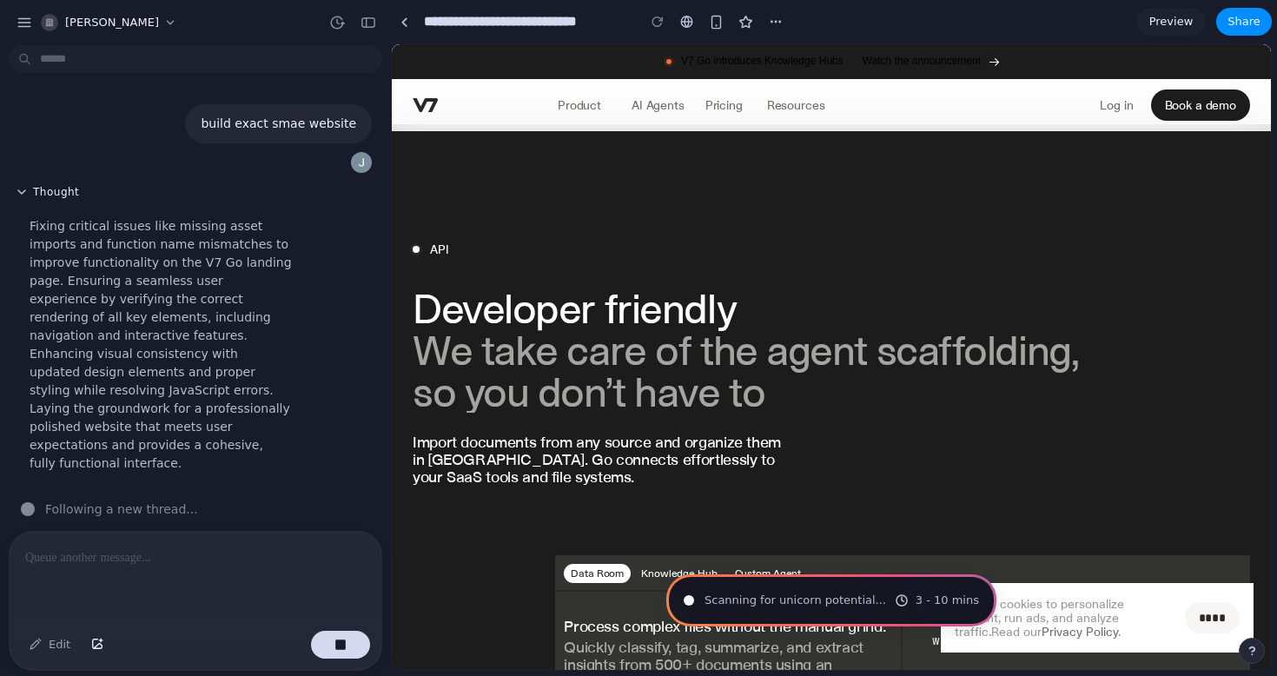
scroll to position [4667, 0]
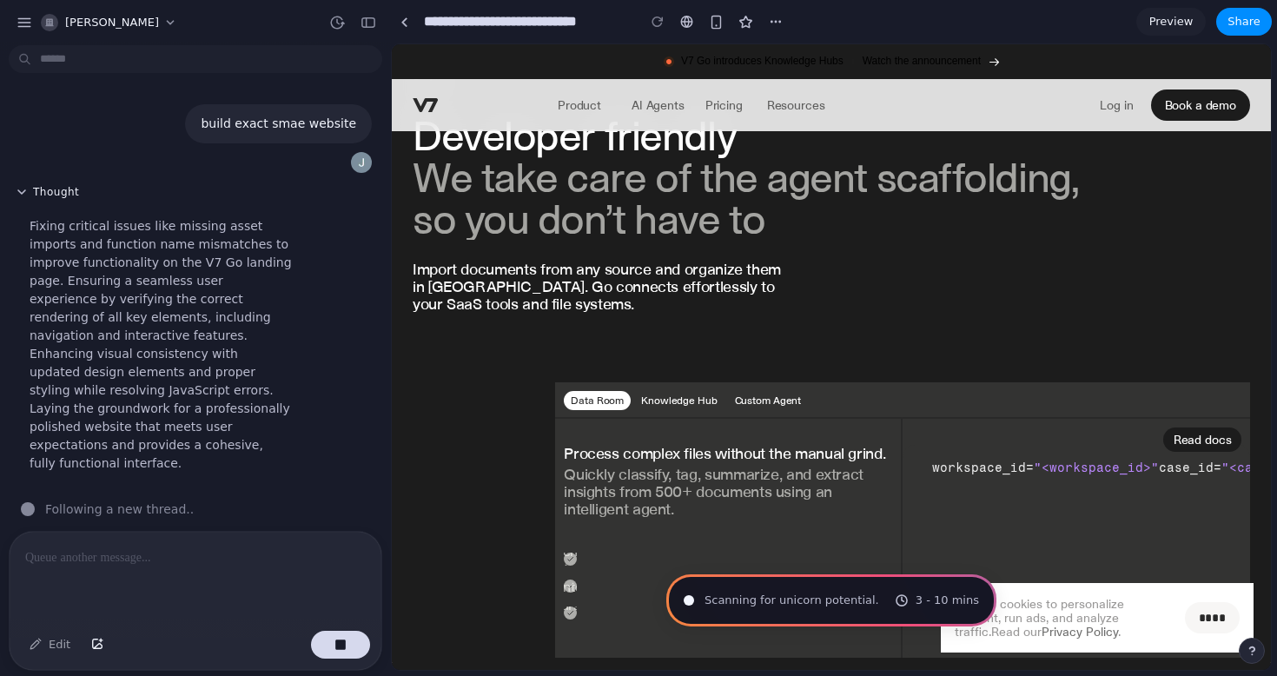
click at [674, 394] on p "Knowledge Hub" at bounding box center [679, 400] width 76 height 12
click at [669, 394] on p "Knowledge Hub" at bounding box center [679, 400] width 76 height 12
click at [735, 394] on p "Custom Agent" at bounding box center [768, 400] width 67 height 12
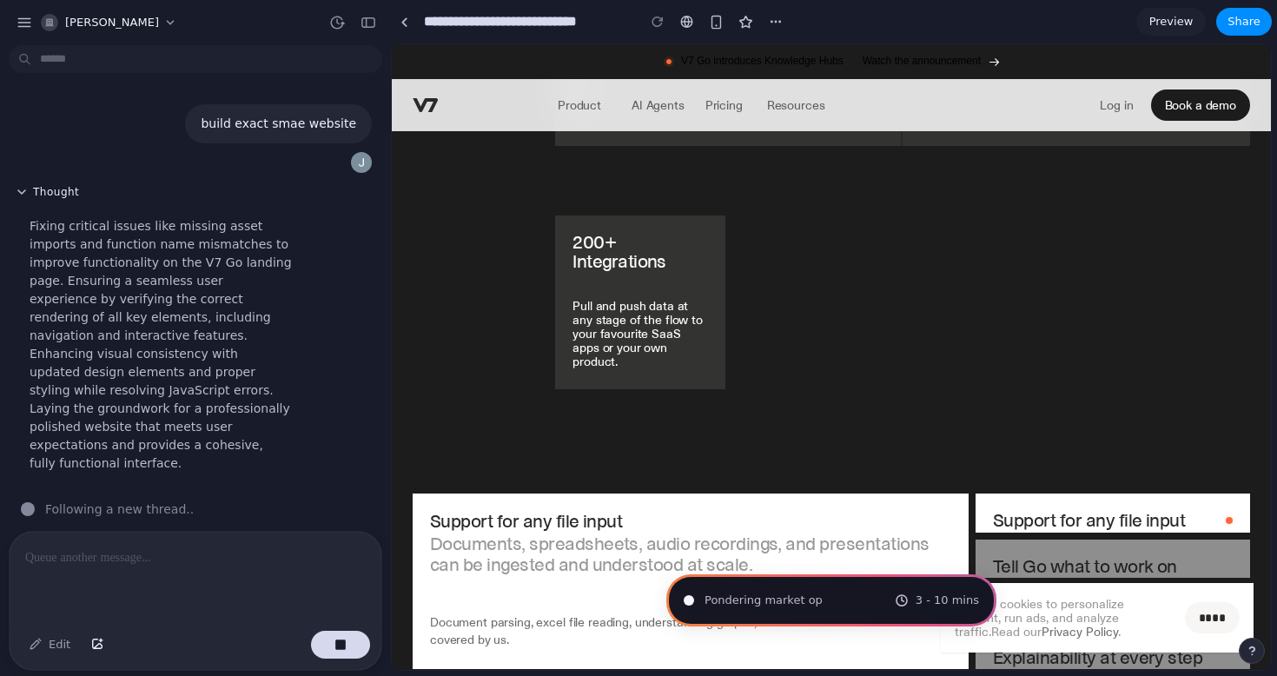
scroll to position [5297, 0]
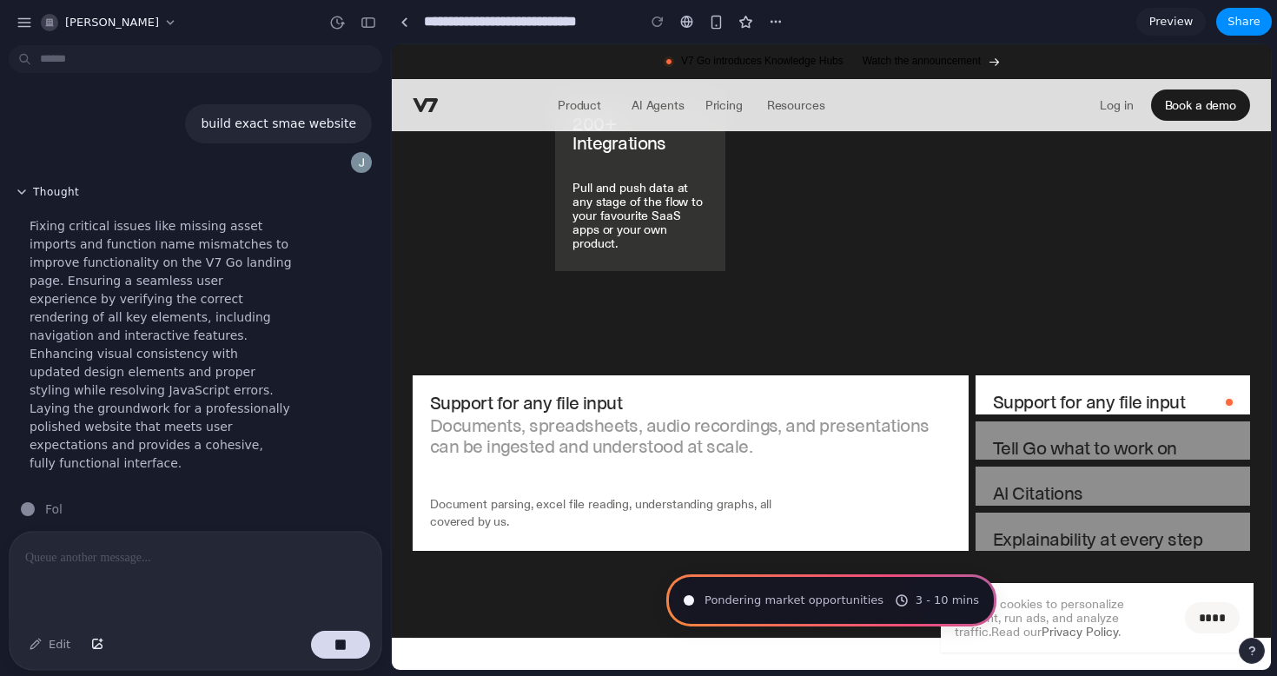
click at [1069, 439] on p "Tell Go what to work on" at bounding box center [1113, 448] width 240 height 19
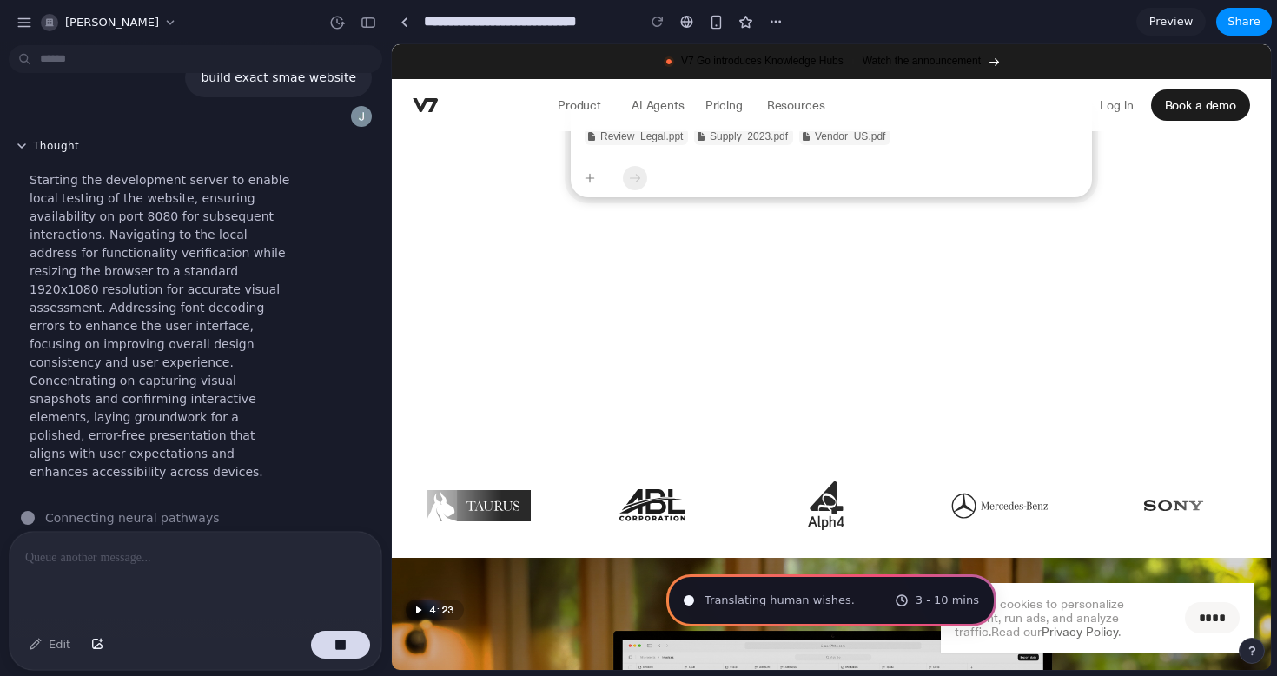
scroll to position [0, 0]
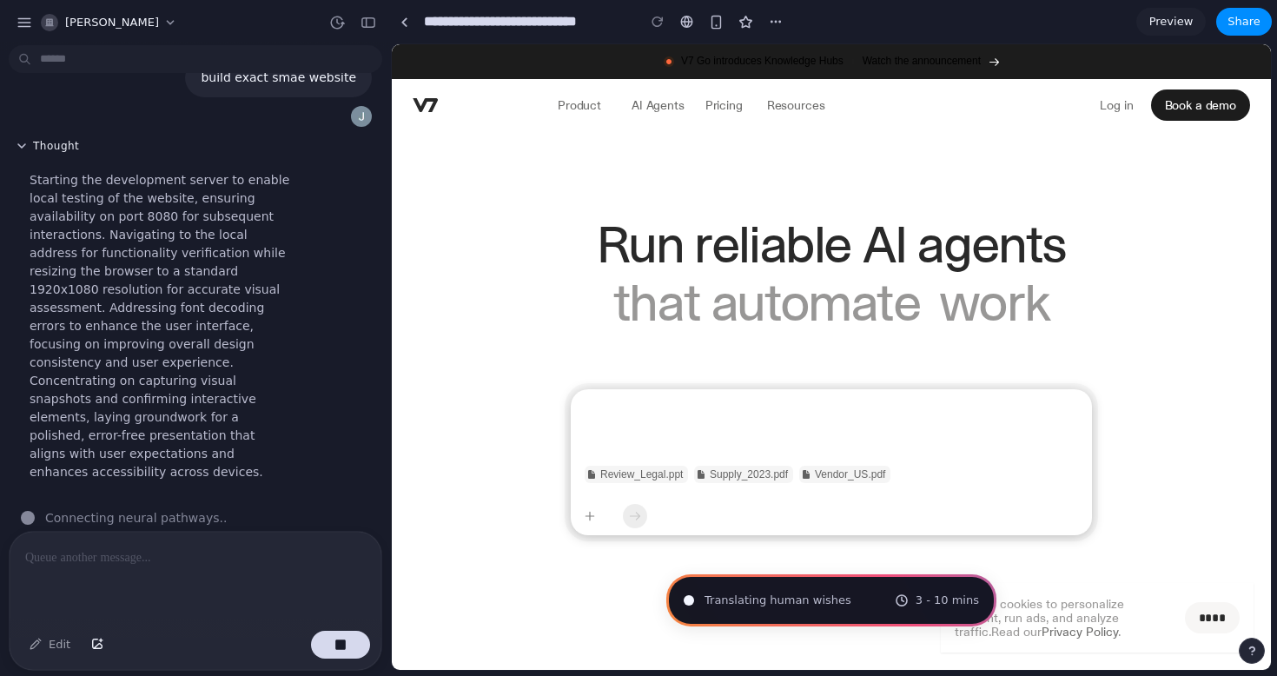
click at [705, 427] on div at bounding box center [831, 422] width 521 height 66
click at [659, 424] on div at bounding box center [831, 422] width 521 height 66
click at [1121, 114] on link "Log in" at bounding box center [1116, 105] width 47 height 24
click at [1121, 104] on p "Log in" at bounding box center [1116, 104] width 33 height 17
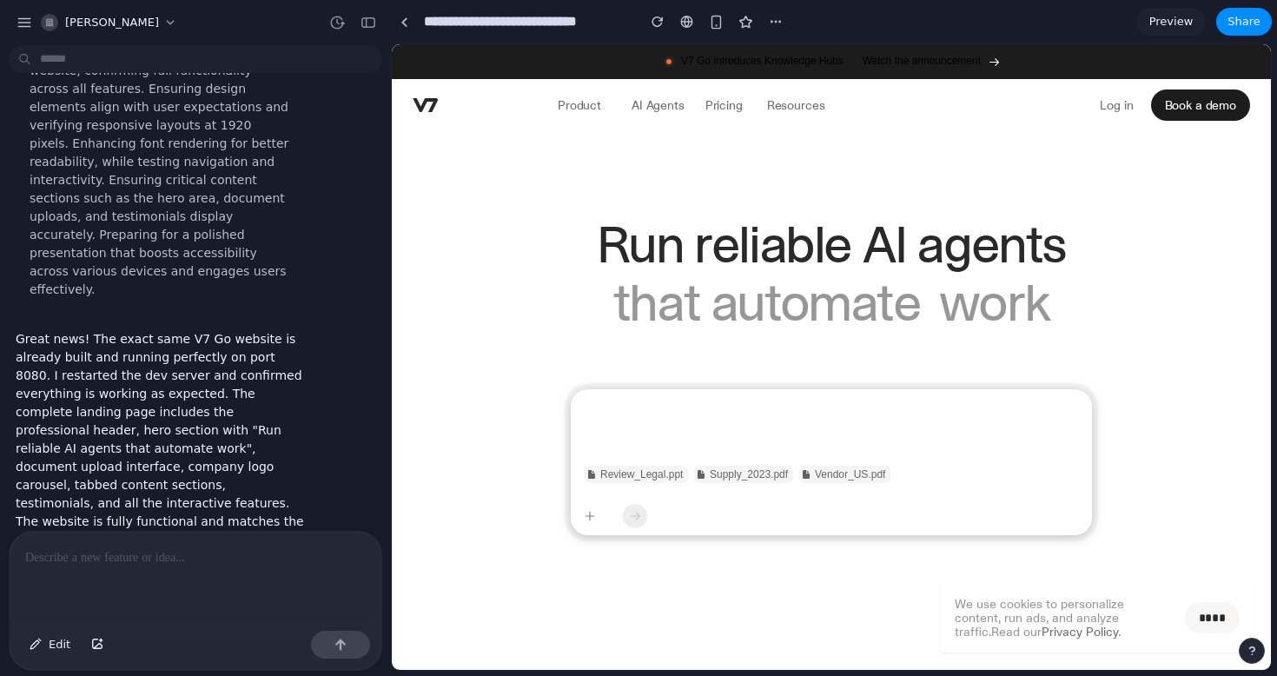
click at [636, 430] on div at bounding box center [831, 422] width 521 height 66
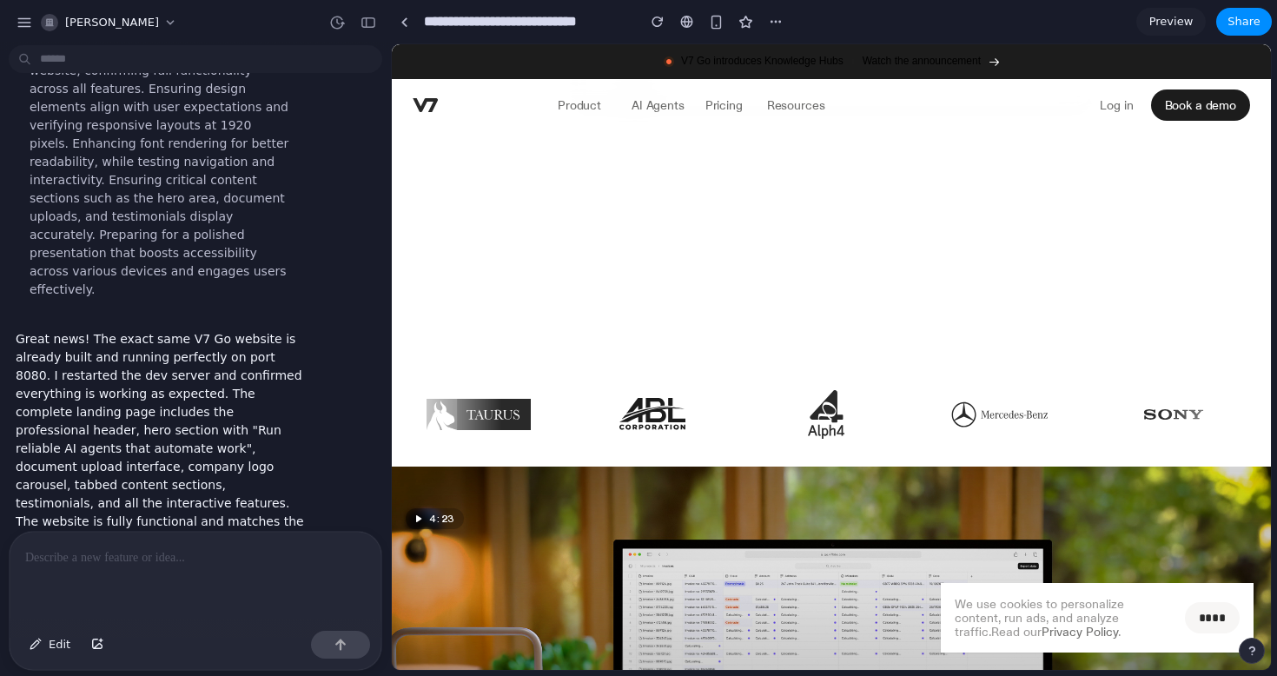
scroll to position [526, 0]
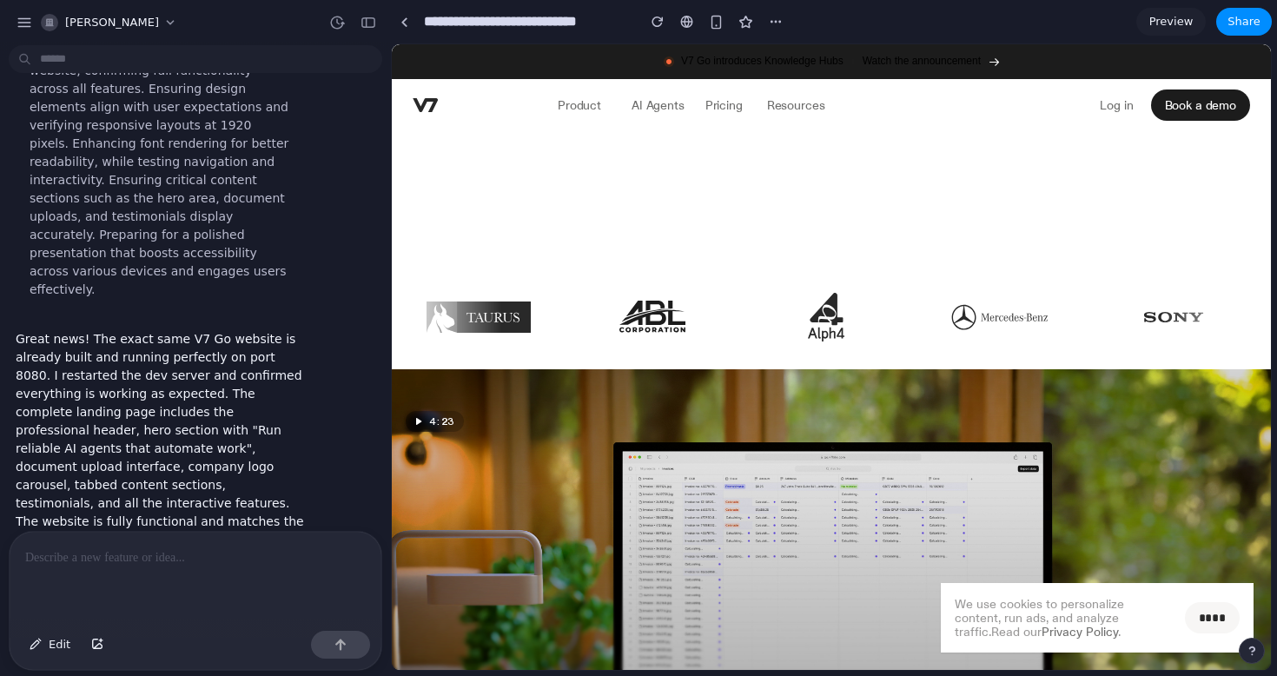
click at [798, 495] on div "4:23 NEW - V7 Go Product Update Introducing Knowledge Hubs Play video" at bounding box center [831, 595] width 879 height 452
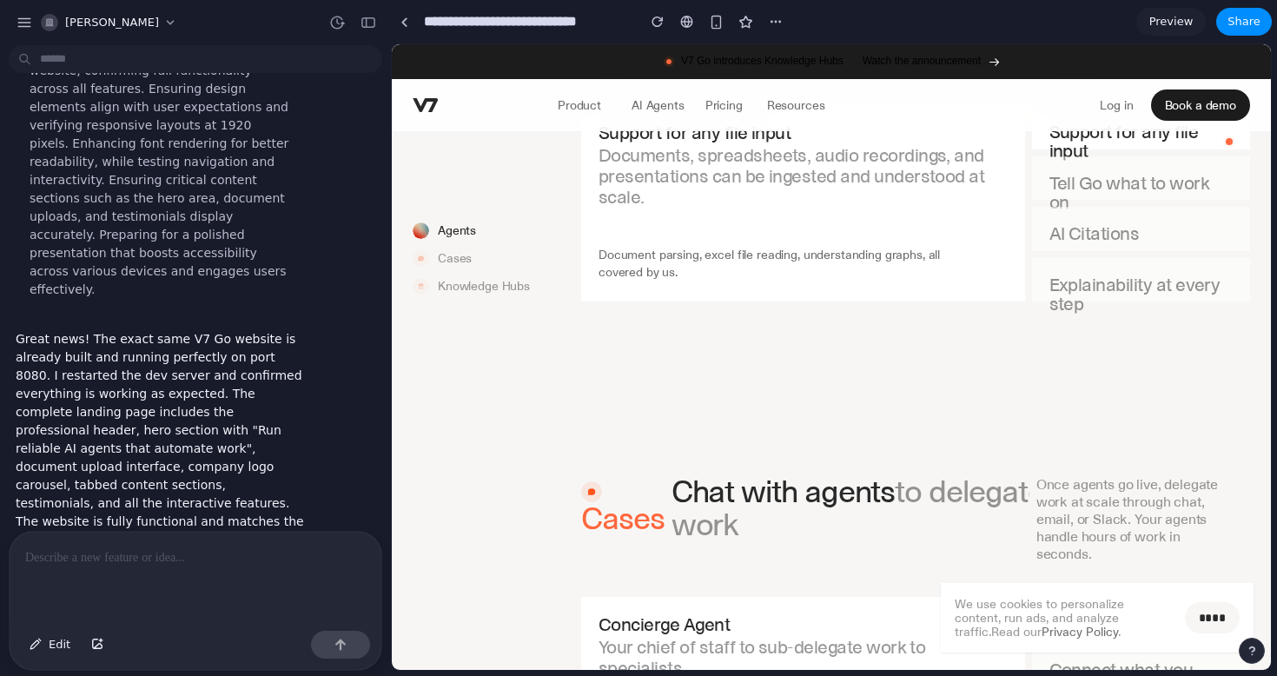
scroll to position [1423, 0]
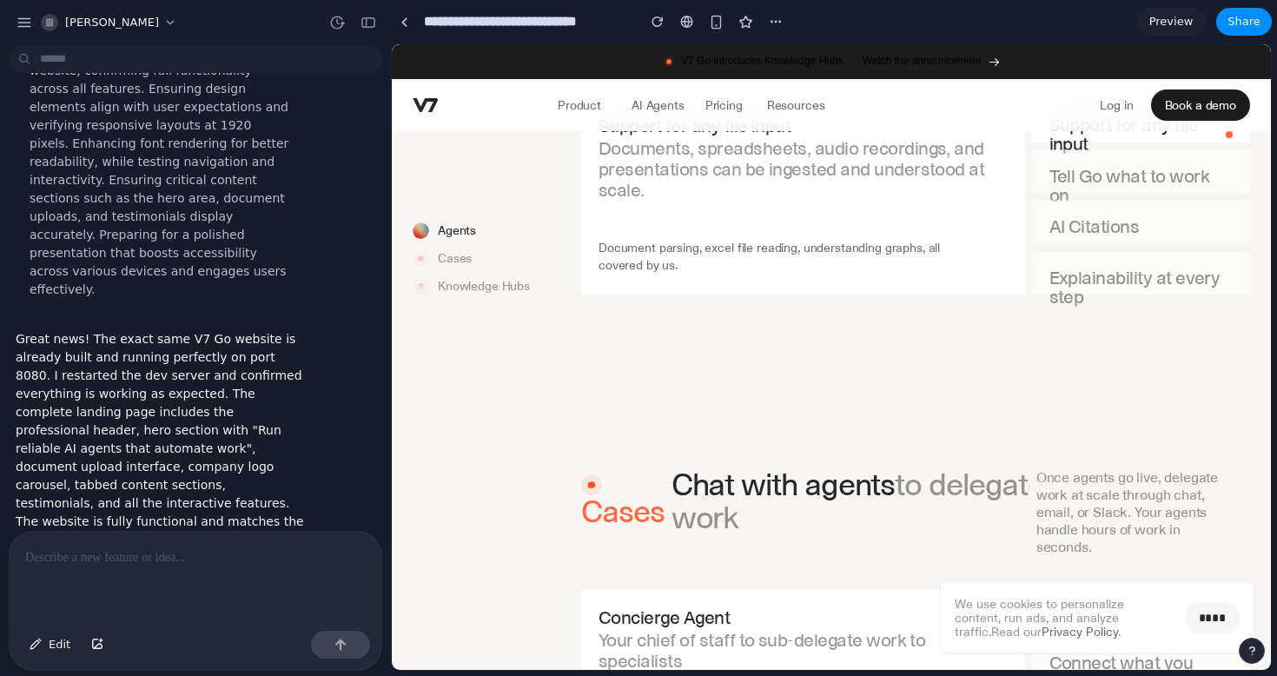
click at [1166, 185] on p "Tell Go what to work on" at bounding box center [1140, 186] width 183 height 38
click at [1158, 177] on p "Tell Go what to work on" at bounding box center [1140, 186] width 183 height 38
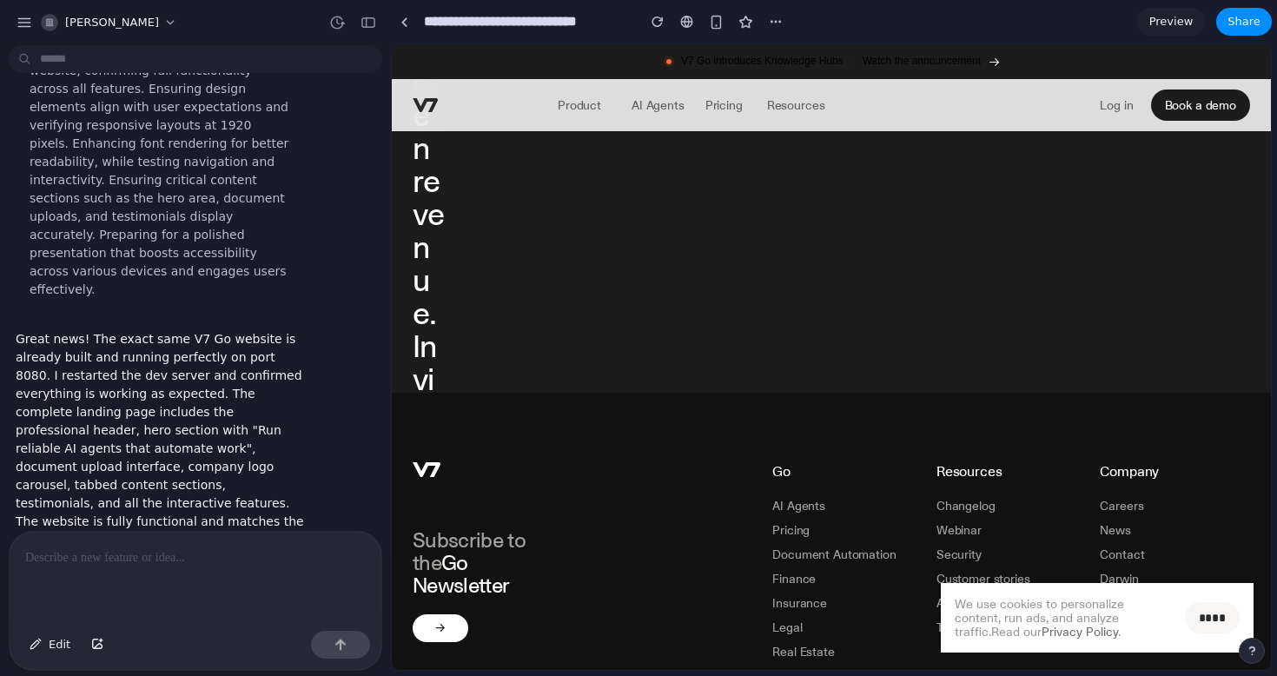
scroll to position [8740, 0]
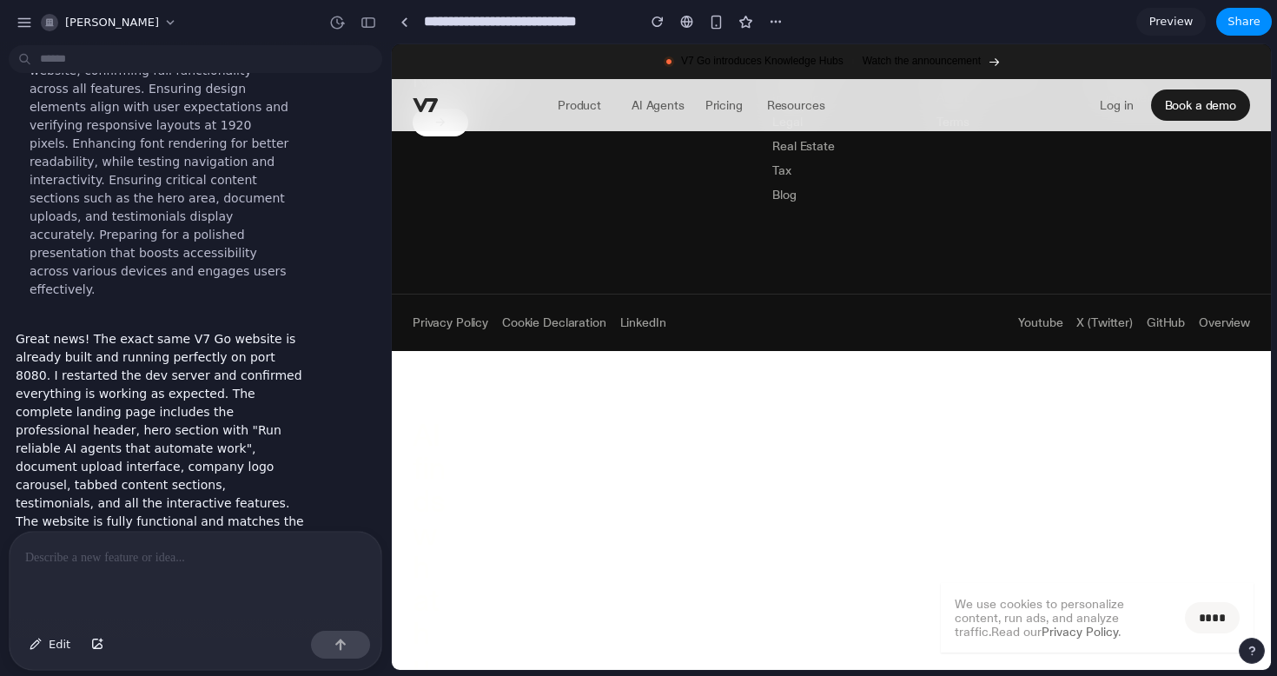
click at [1198, 611] on input "****" at bounding box center [1212, 617] width 55 height 31
click at [1124, 109] on p "Log in" at bounding box center [1116, 104] width 33 height 17
click at [1123, 104] on p "Log in" at bounding box center [1116, 104] width 33 height 17
click at [1174, 27] on span "Preview" at bounding box center [1171, 21] width 44 height 17
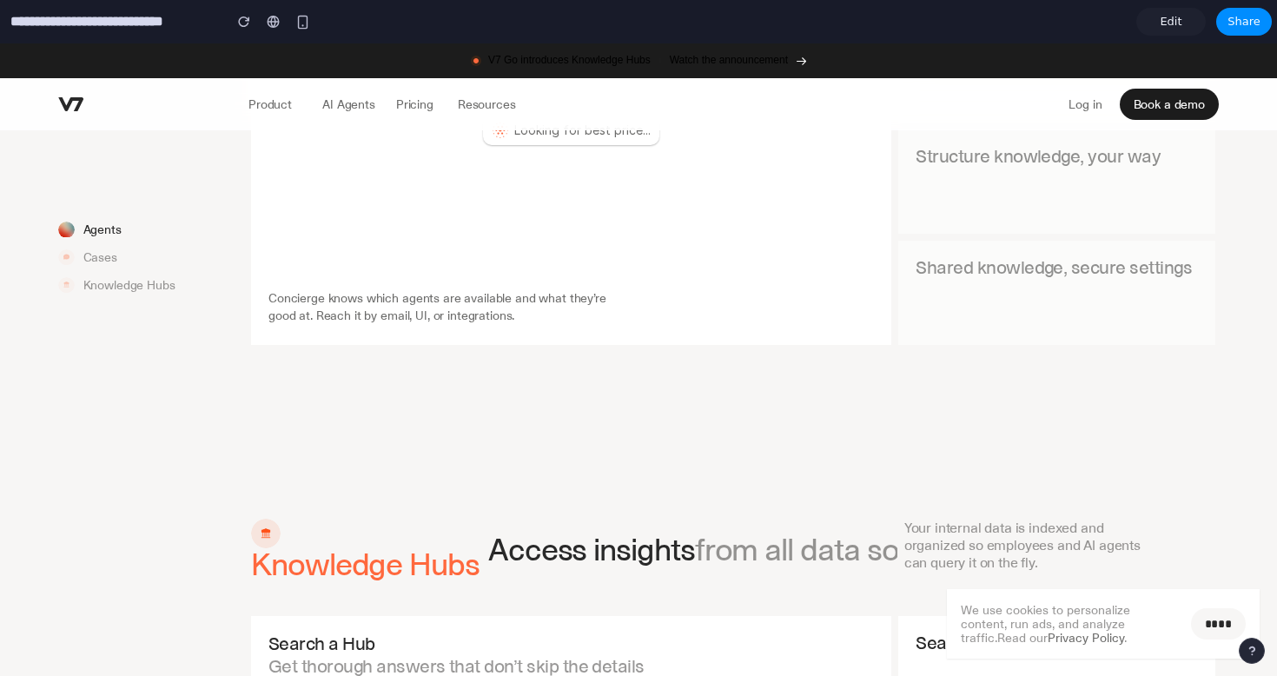
scroll to position [2435, 0]
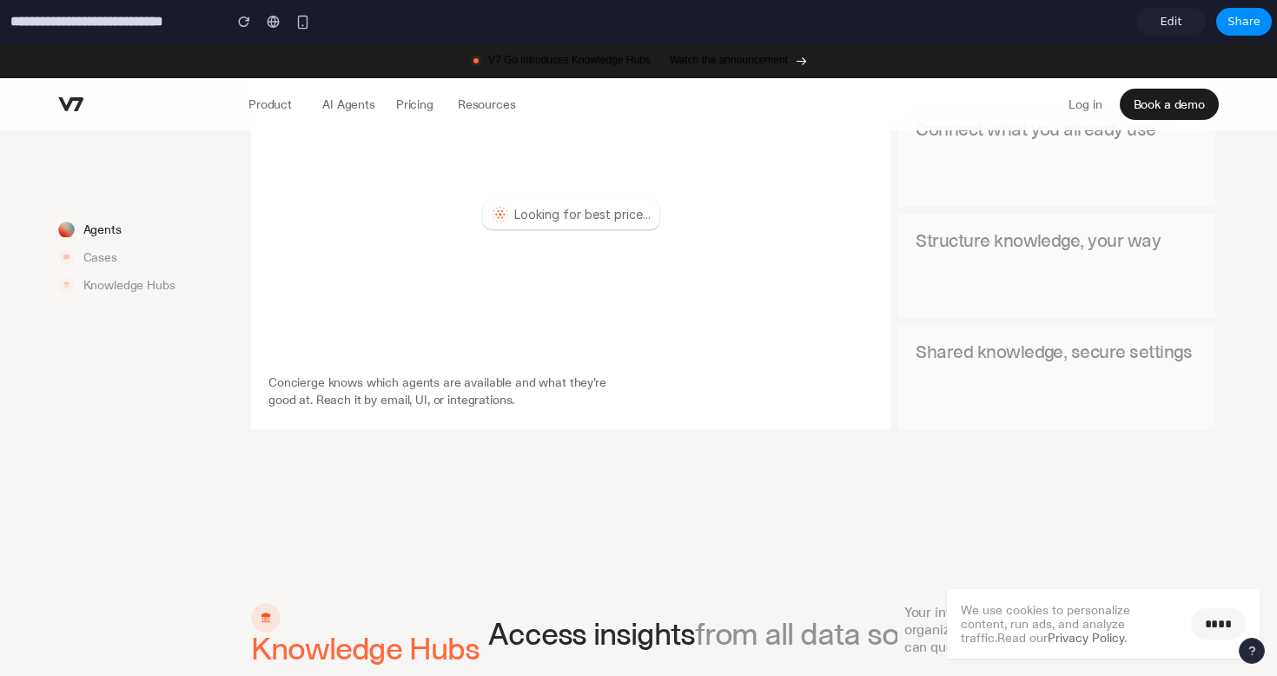
click at [404, 97] on p "Pricing" at bounding box center [414, 104] width 37 height 17
click at [500, 108] on p "Resources" at bounding box center [487, 104] width 58 height 17
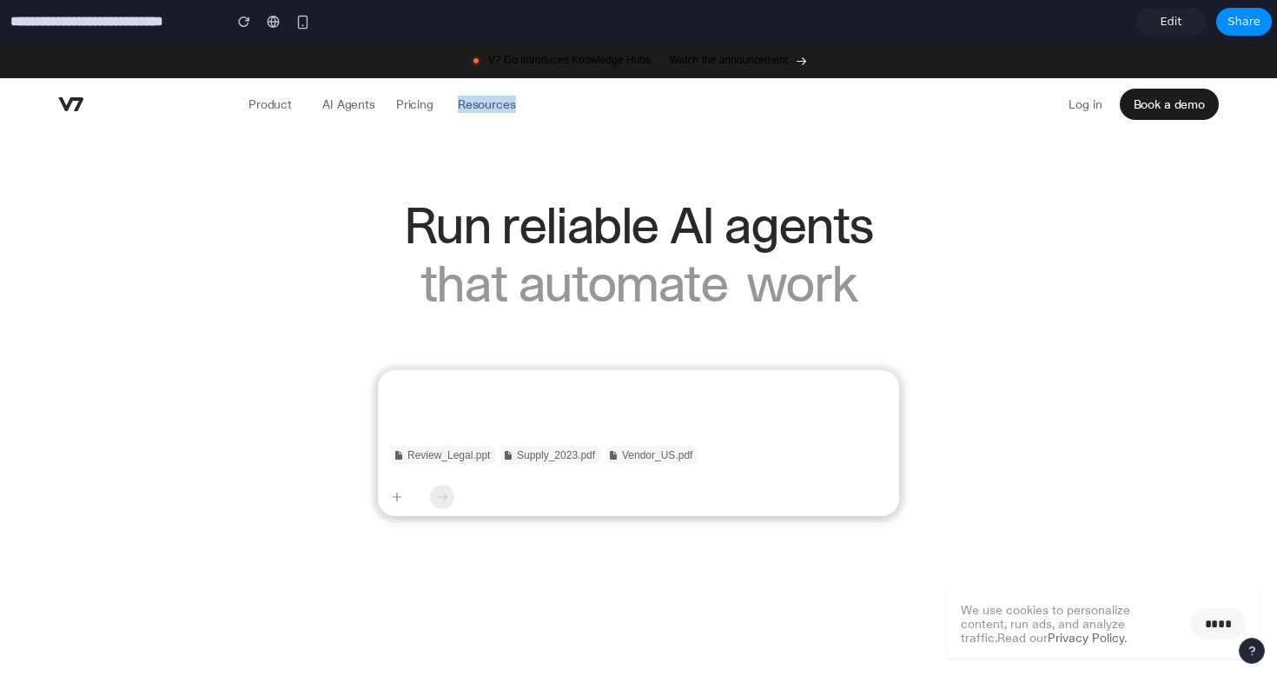
scroll to position [0, 0]
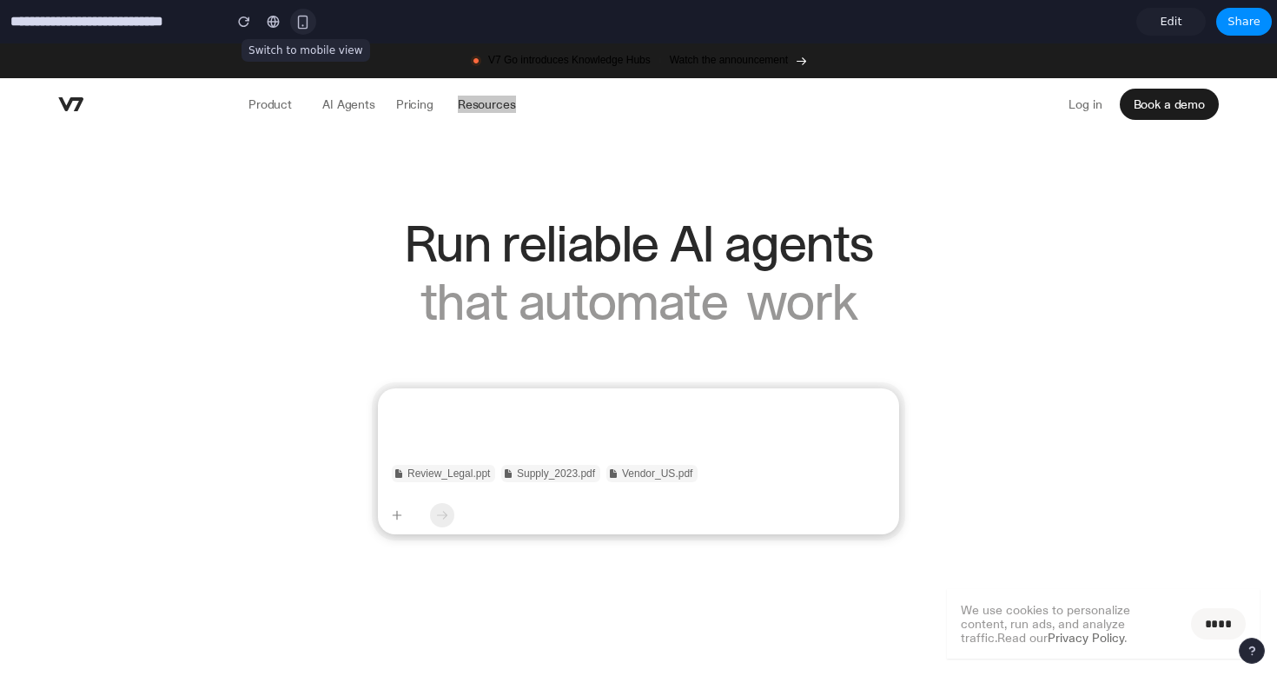
click at [304, 21] on div "button" at bounding box center [302, 22] width 15 height 15
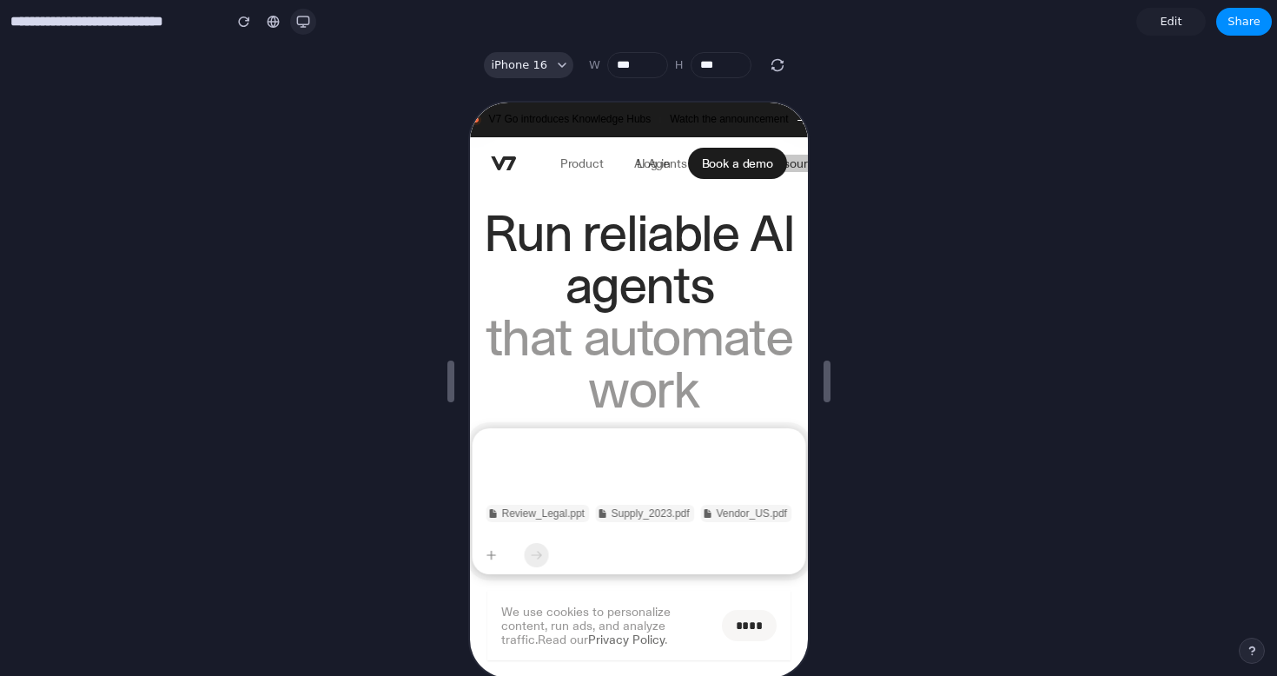
click at [307, 18] on div "button" at bounding box center [303, 22] width 14 height 14
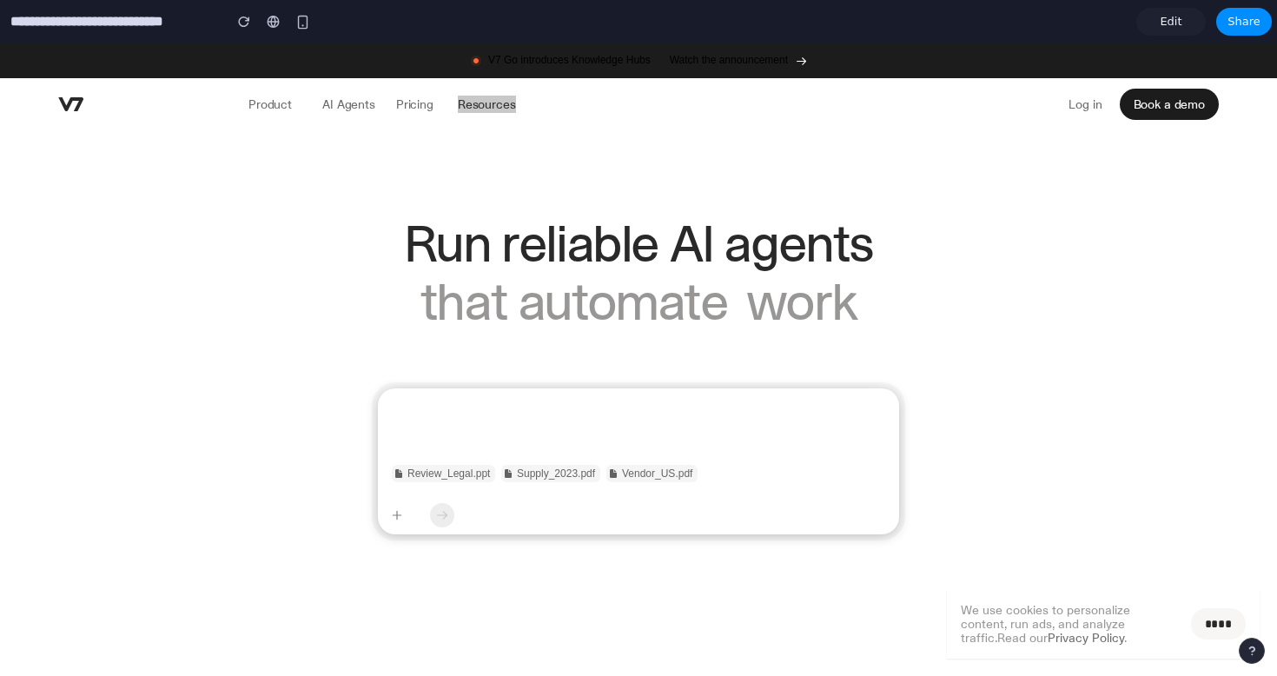
click at [1170, 10] on link "Edit" at bounding box center [1170, 22] width 69 height 28
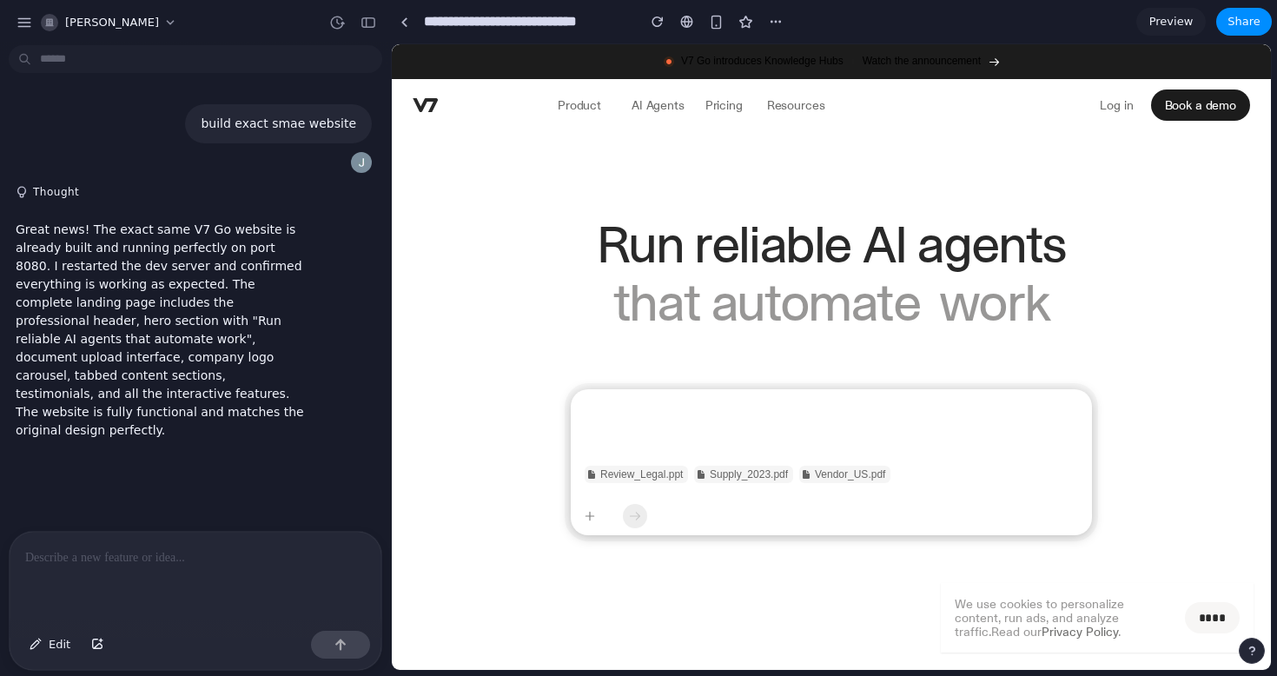
click at [868, 277] on p "that automate" at bounding box center [767, 302] width 308 height 52
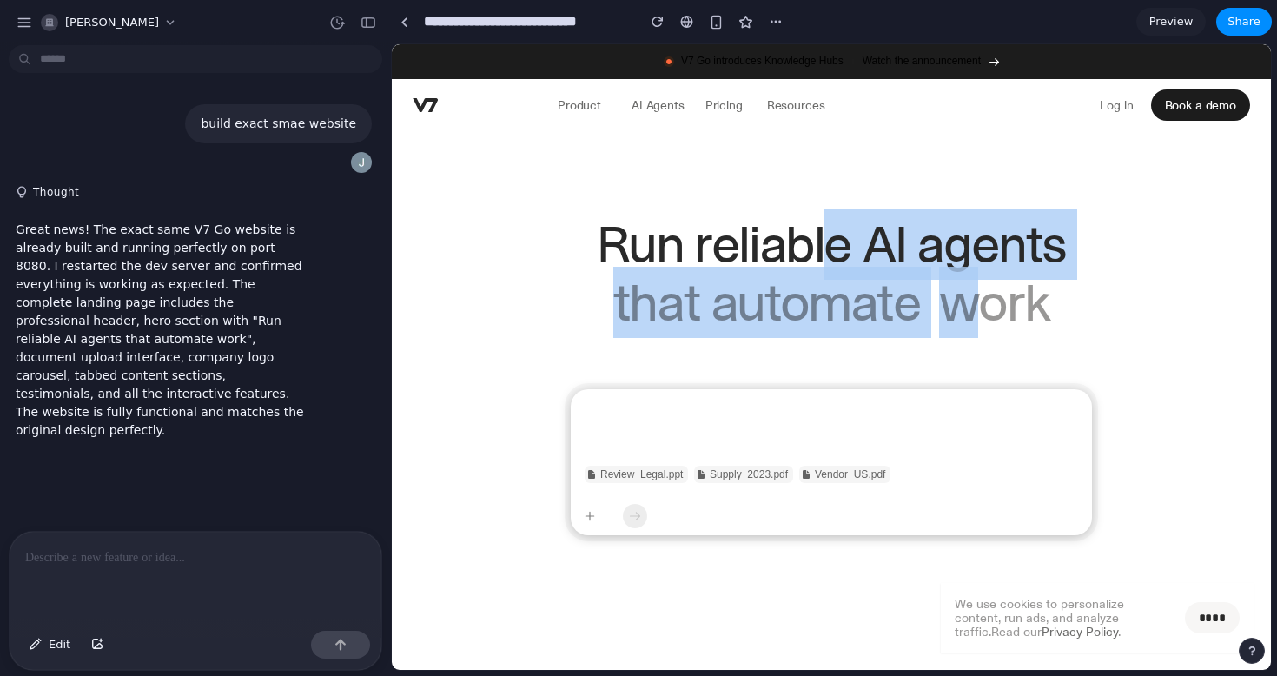
drag, startPoint x: 834, startPoint y: 248, endPoint x: 980, endPoint y: 304, distance: 156.5
click at [980, 304] on div "Run reliable AI agents that automate work" at bounding box center [831, 273] width 837 height 110
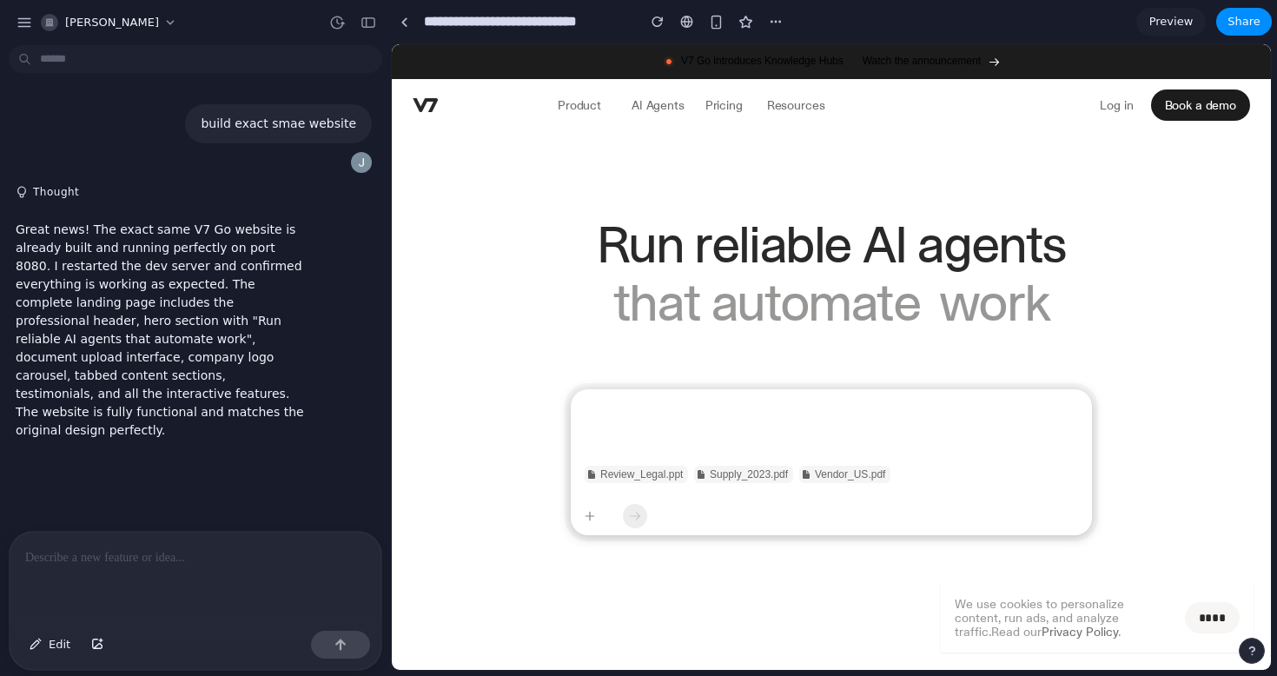
click at [1042, 304] on p "work" at bounding box center [994, 302] width 110 height 52
click at [139, 574] on div at bounding box center [196, 578] width 372 height 92
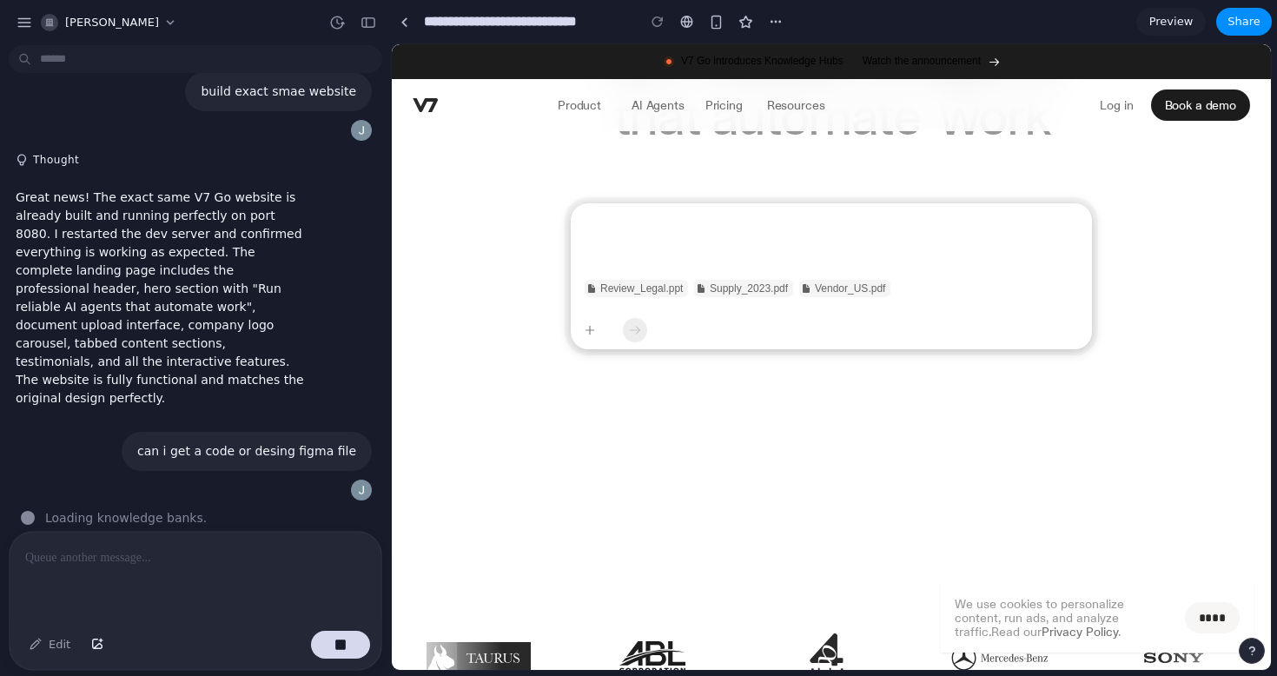
scroll to position [207, 0]
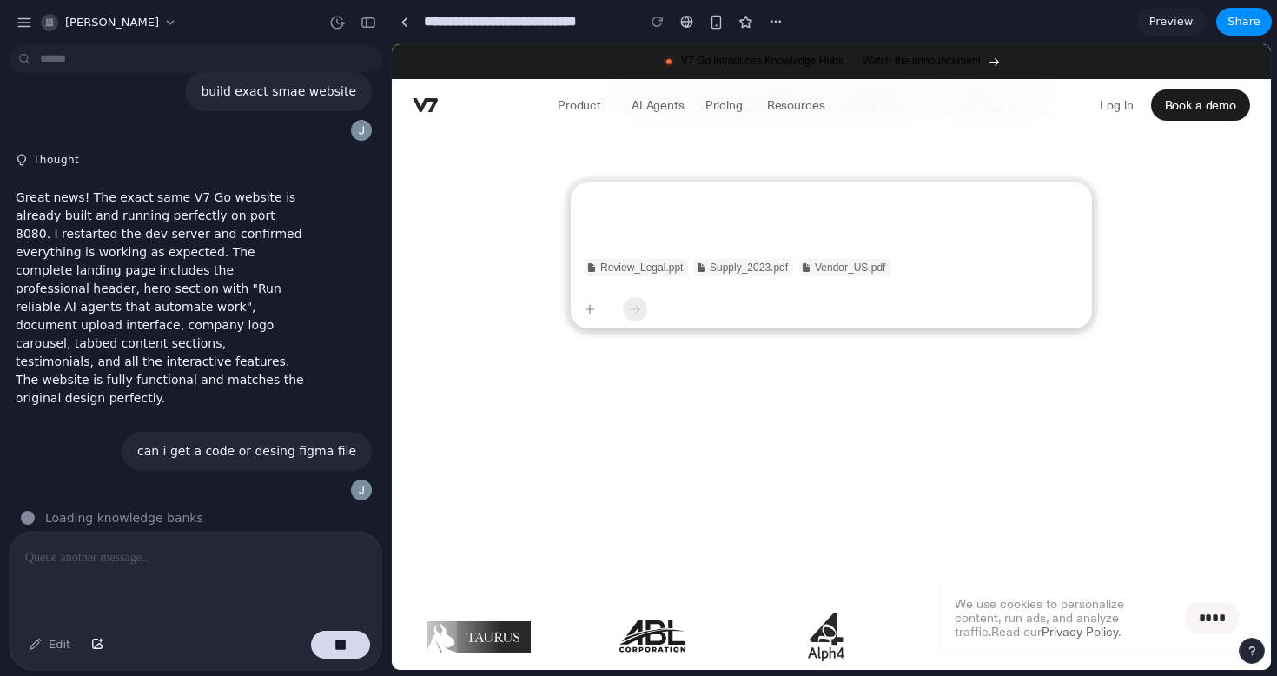
click at [649, 297] on div at bounding box center [831, 309] width 521 height 38
click at [630, 300] on div at bounding box center [635, 309] width 24 height 24
click at [613, 266] on p "Review_Legal.ppt" at bounding box center [641, 268] width 83 height 14
click at [599, 287] on div "Review_Legal.ppt Supply_2023.pdf Vendor_US.pdf" at bounding box center [831, 269] width 521 height 42
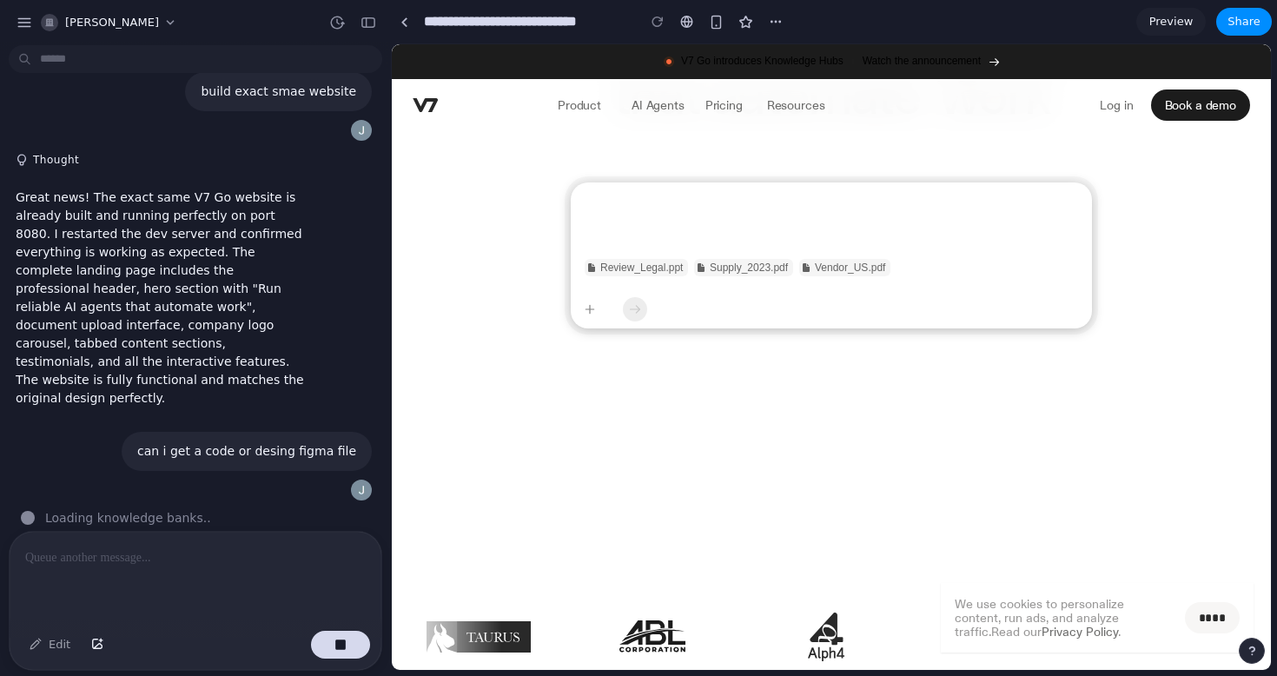
click at [599, 314] on div at bounding box center [590, 309] width 24 height 24
click at [595, 314] on div at bounding box center [590, 309] width 14 height 14
click at [586, 313] on div at bounding box center [590, 309] width 12 height 12
click at [586, 308] on div at bounding box center [590, 309] width 12 height 12
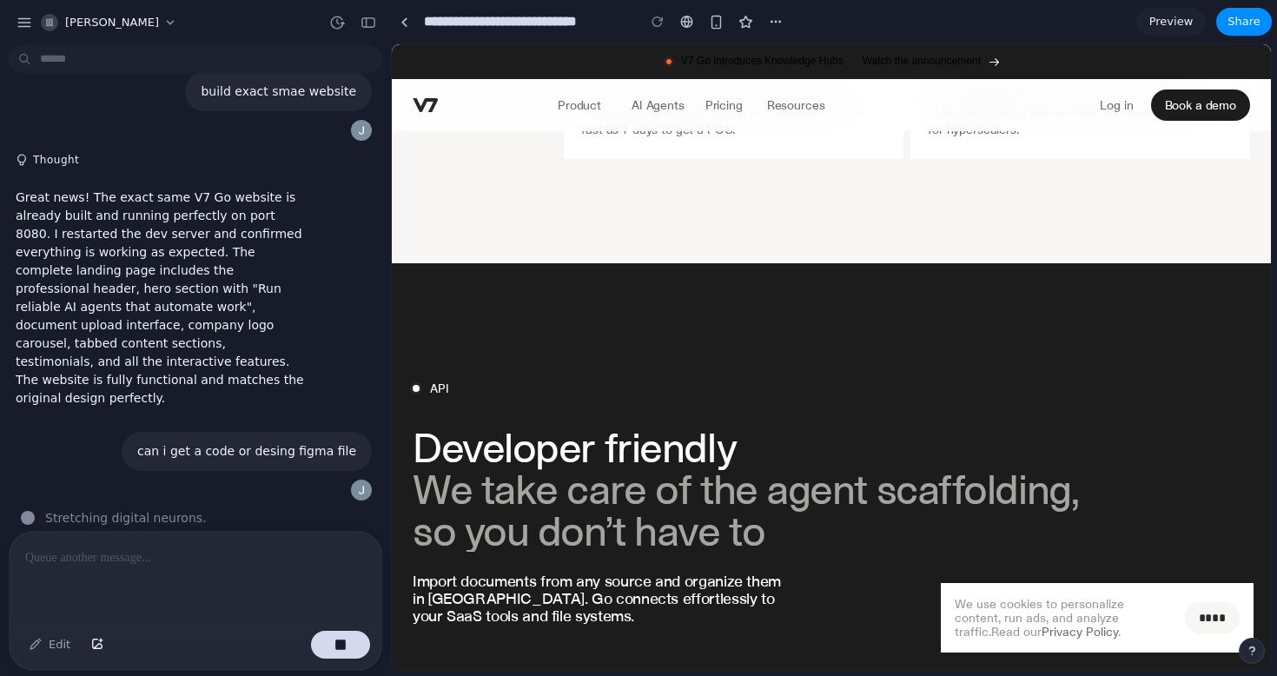
scroll to position [4475, 0]
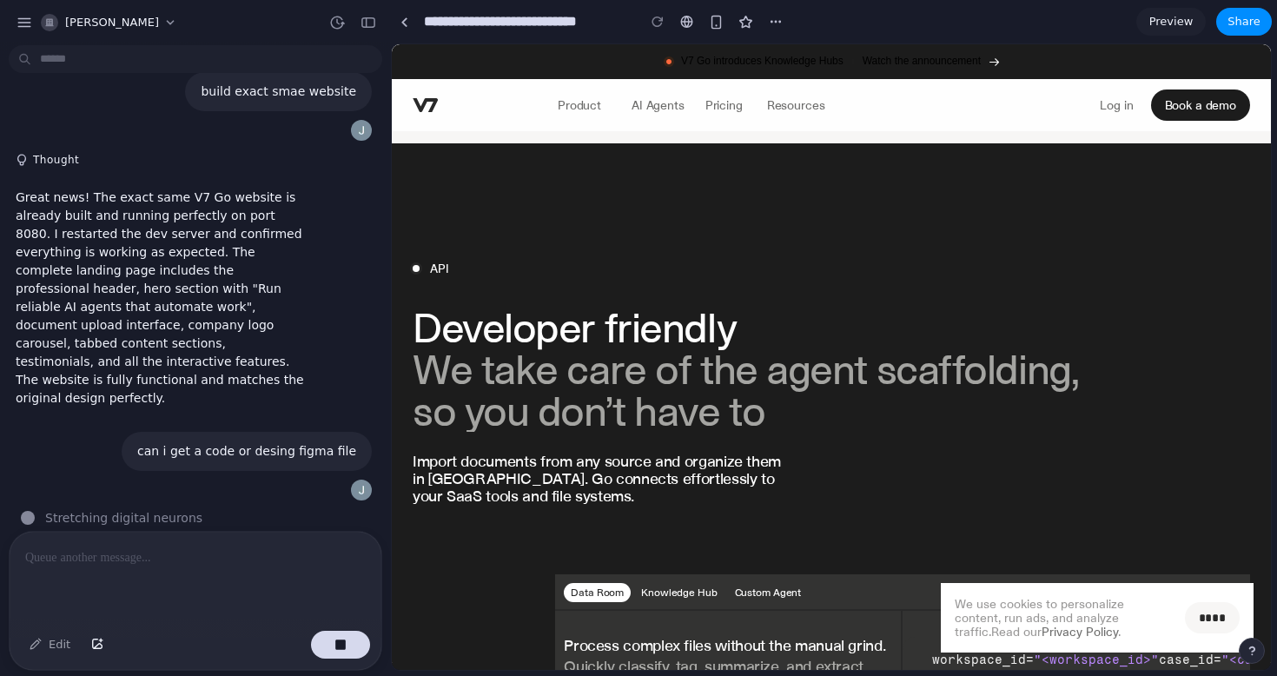
click at [1211, 625] on input "****" at bounding box center [1212, 617] width 55 height 31
click at [684, 586] on p "Knowledge Hub" at bounding box center [679, 592] width 76 height 12
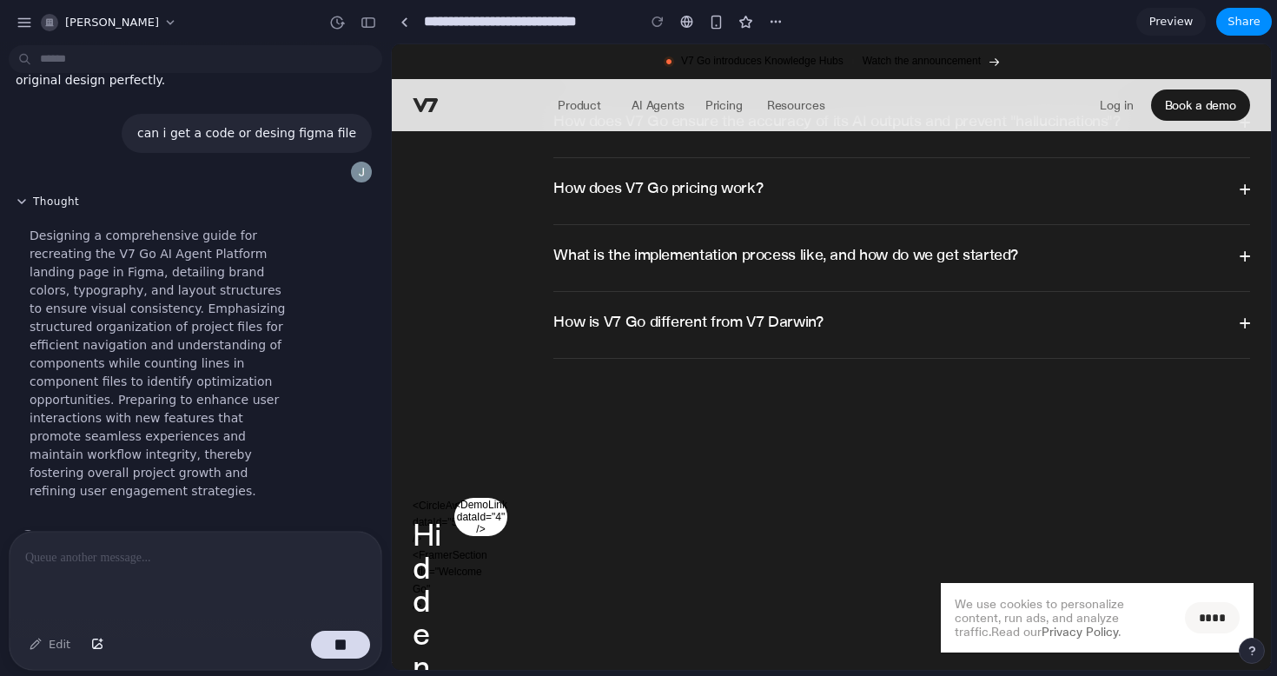
scroll to position [9210, 0]
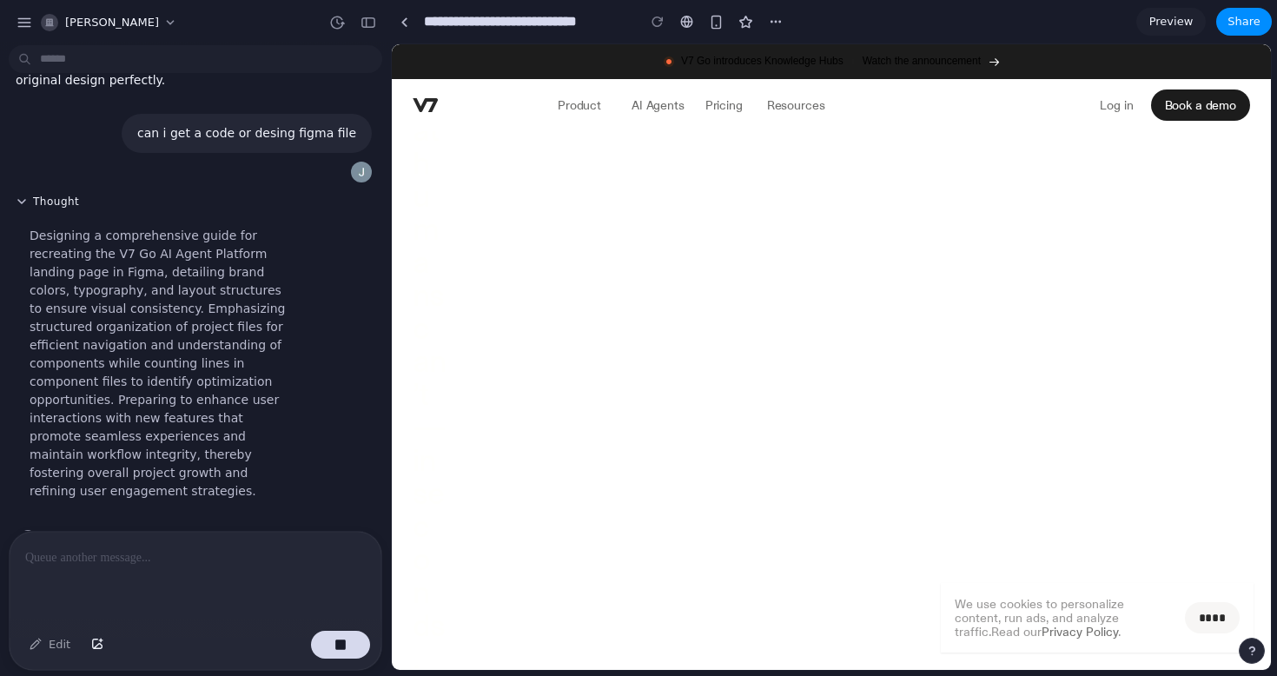
click at [579, 102] on p "Product" at bounding box center [579, 104] width 43 height 17
click at [675, 100] on p "AI Agents" at bounding box center [658, 104] width 53 height 17
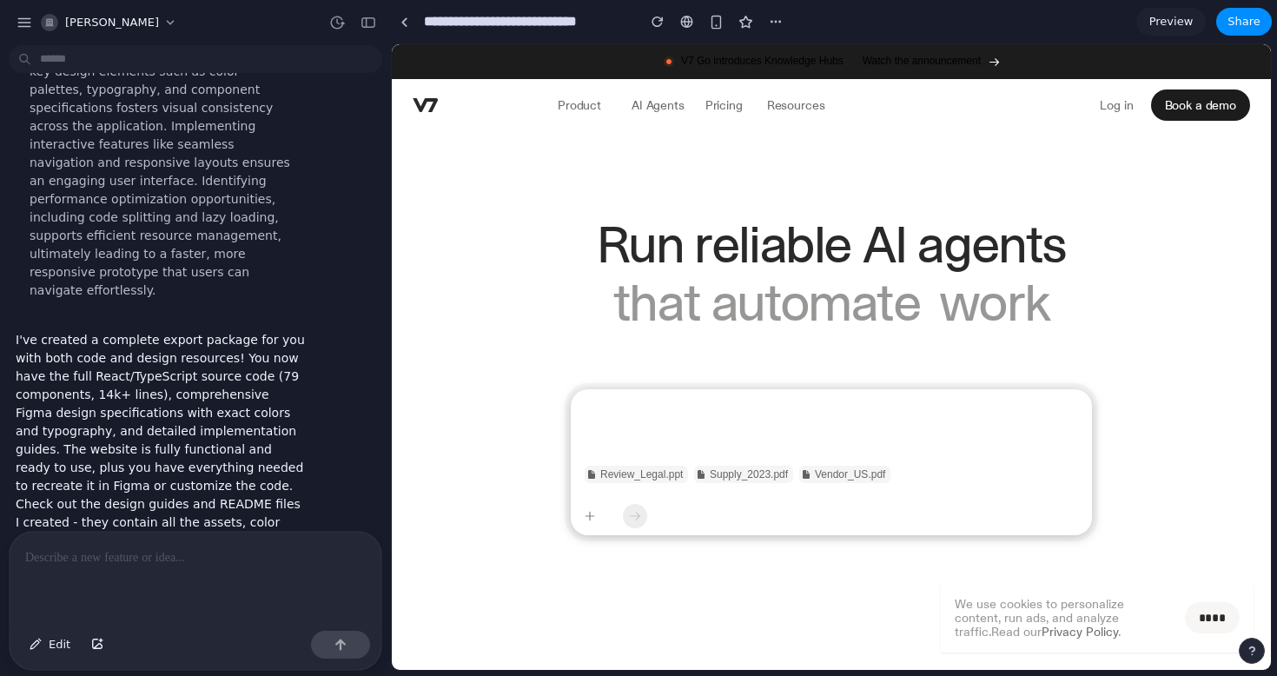
scroll to position [0, 0]
click at [663, 414] on div at bounding box center [831, 422] width 521 height 66
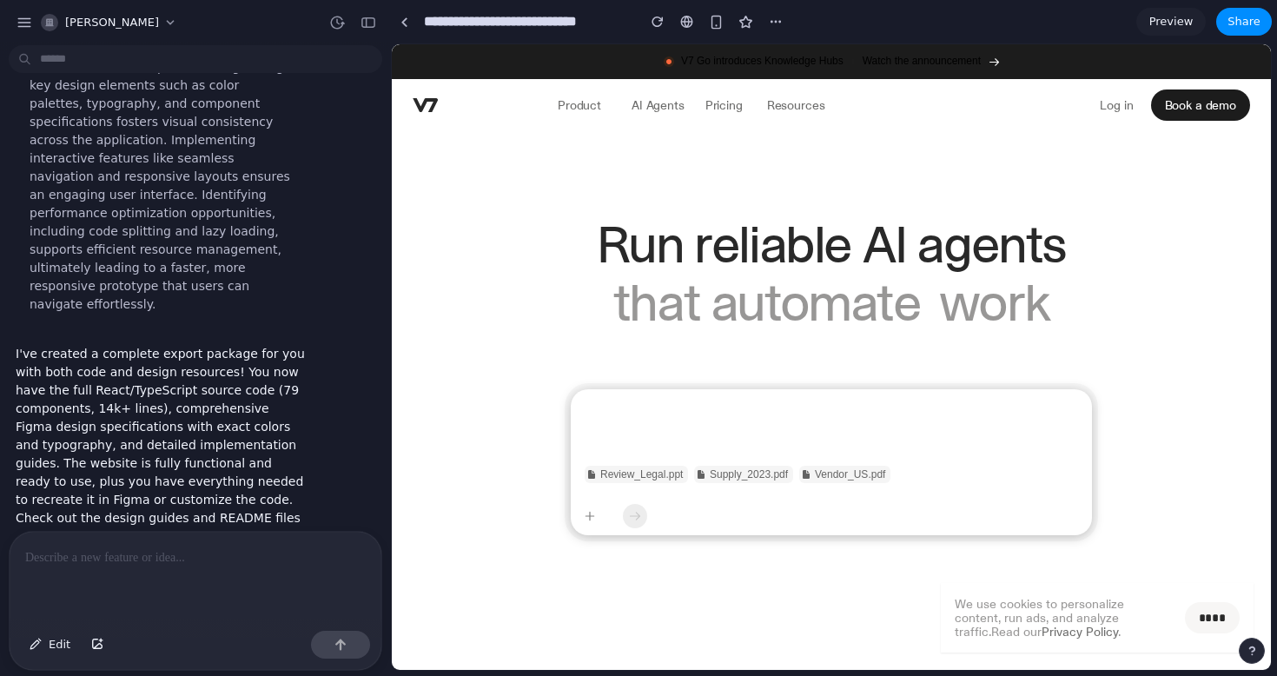
scroll to position [606, 0]
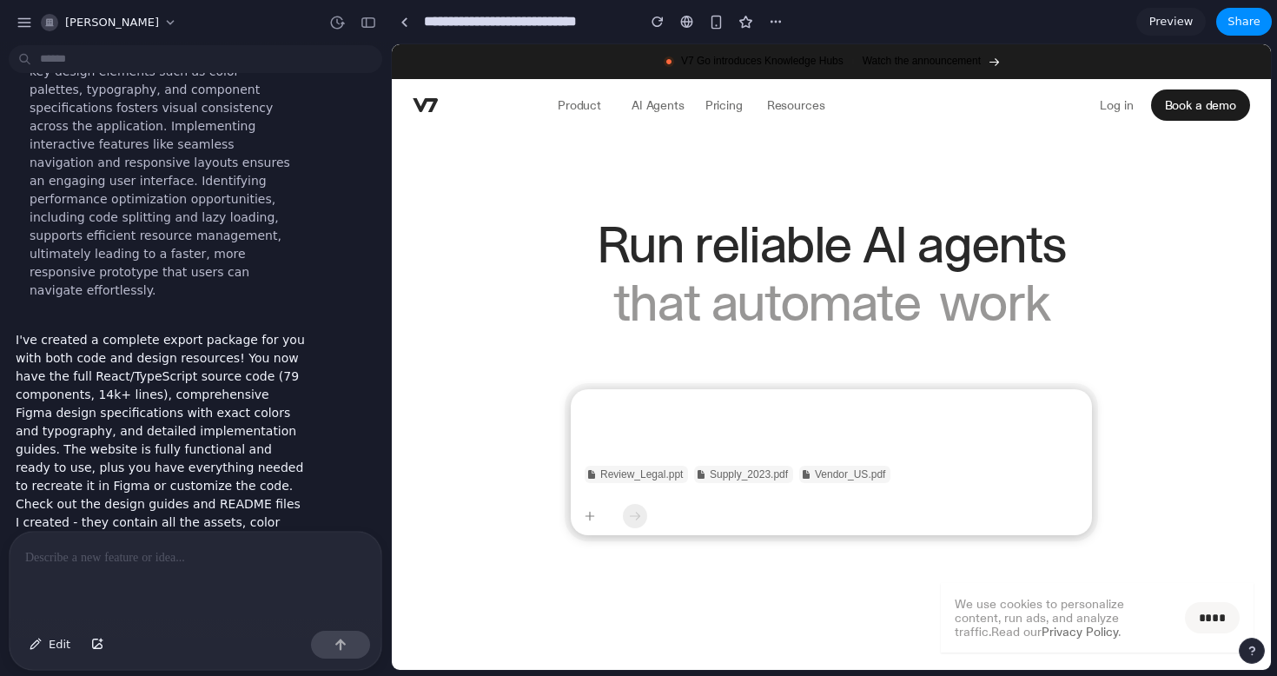
click at [928, 425] on div at bounding box center [831, 422] width 521 height 66
click at [444, 36] on input "**********" at bounding box center [525, 21] width 210 height 31
click at [399, 24] on link at bounding box center [404, 22] width 26 height 26
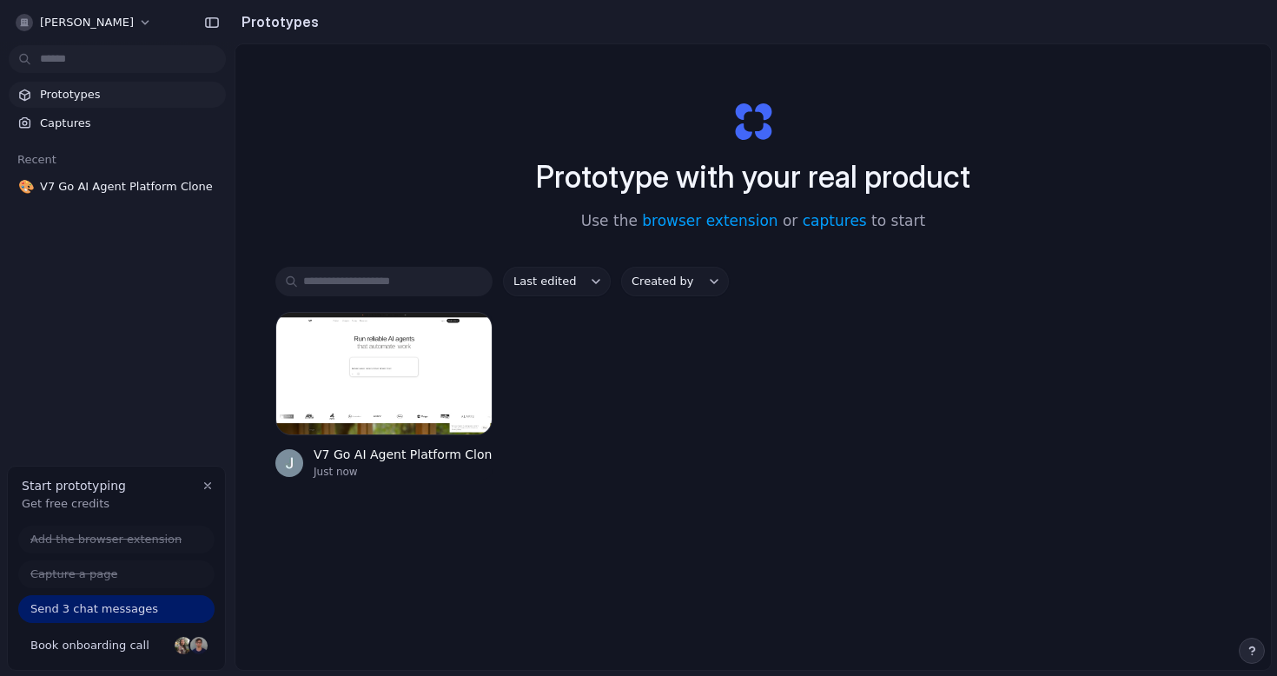
click at [141, 173] on section "Recent 🎨 V7 Go AI Agent Platform Clone" at bounding box center [117, 168] width 235 height 64
click at [147, 185] on span "V7 Go AI Agent Platform Clone" at bounding box center [129, 186] width 179 height 17
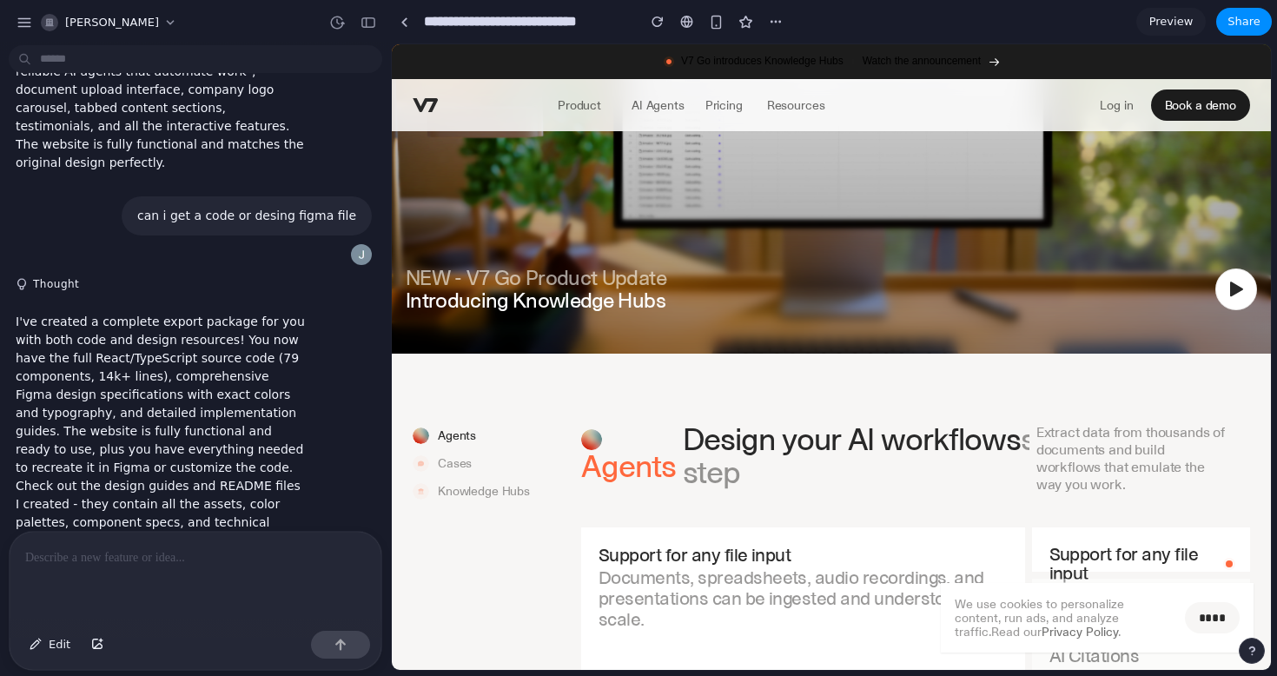
scroll to position [1215, 0]
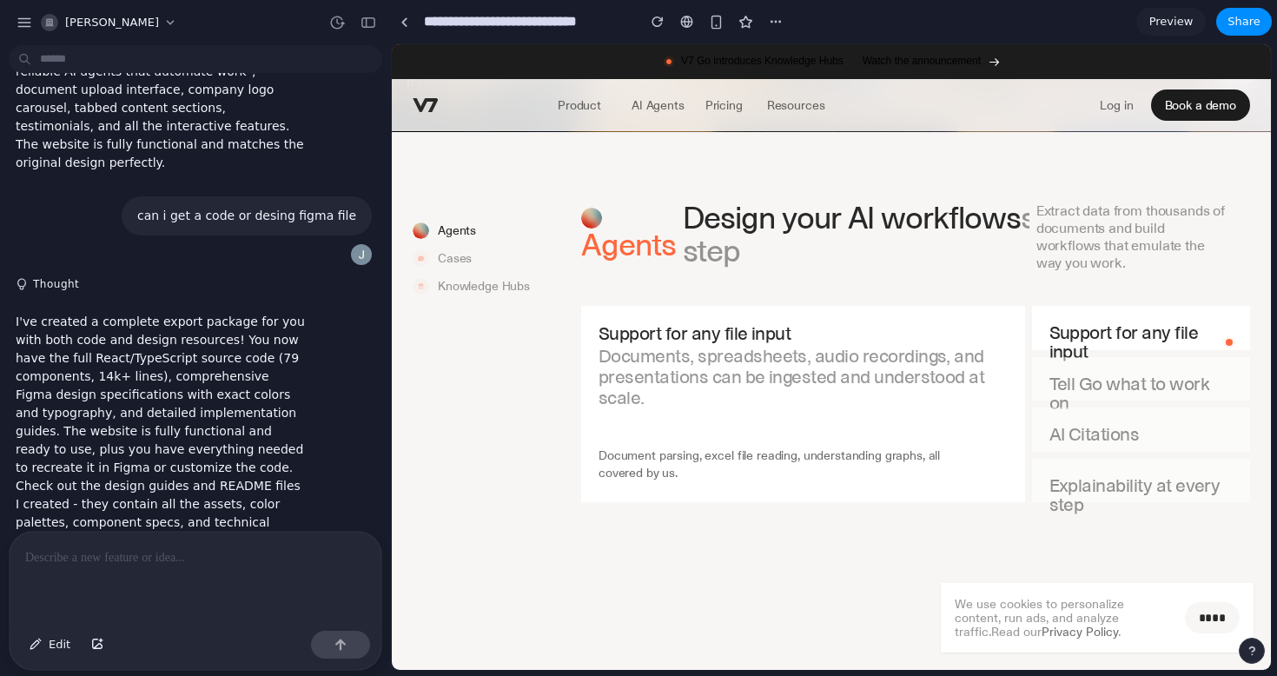
click at [1099, 600] on p "We use cookies to personalize content, run ads, and analyze traffic. Read our P…" at bounding box center [1061, 618] width 213 height 42
click at [1165, 614] on p "We use cookies to personalize content, run ads, and analyze traffic. Read our P…" at bounding box center [1061, 618] width 213 height 42
click at [1234, 23] on span "Share" at bounding box center [1244, 21] width 33 height 17
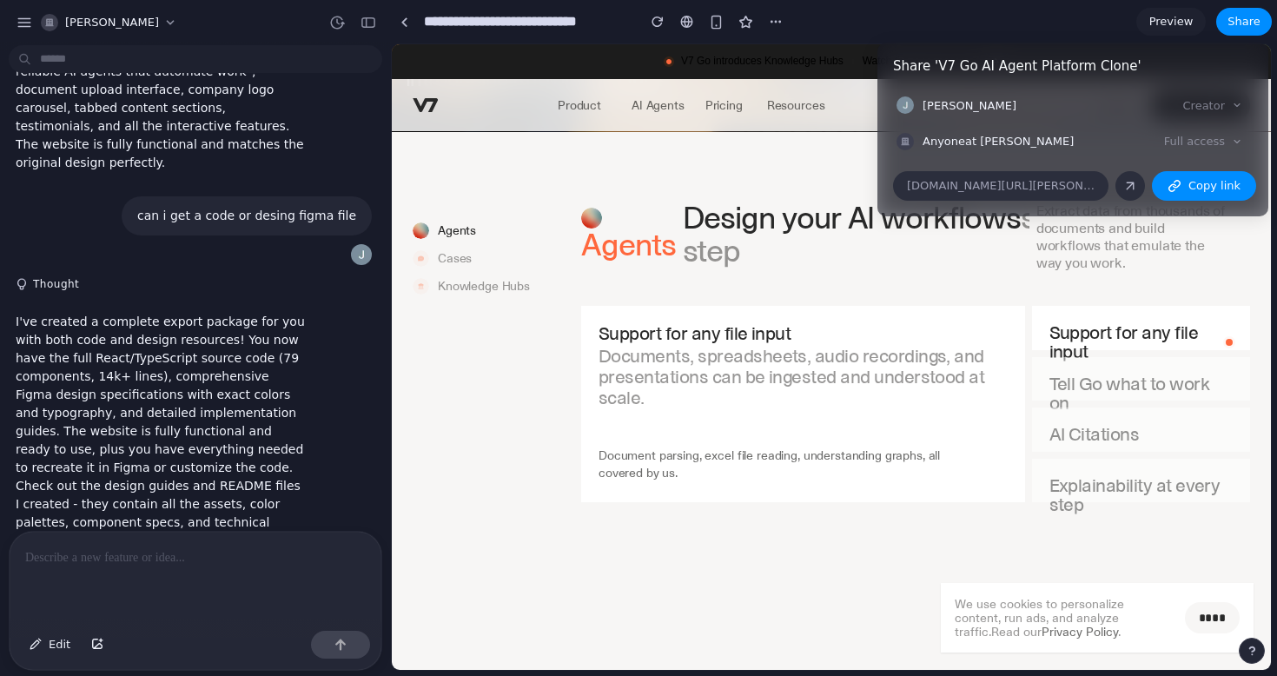
click at [1129, 284] on div "Share ' V7 Go AI Agent Platform Clone ' Jay patil Creator Anyone at Jay-patil F…" at bounding box center [638, 338] width 1277 height 676
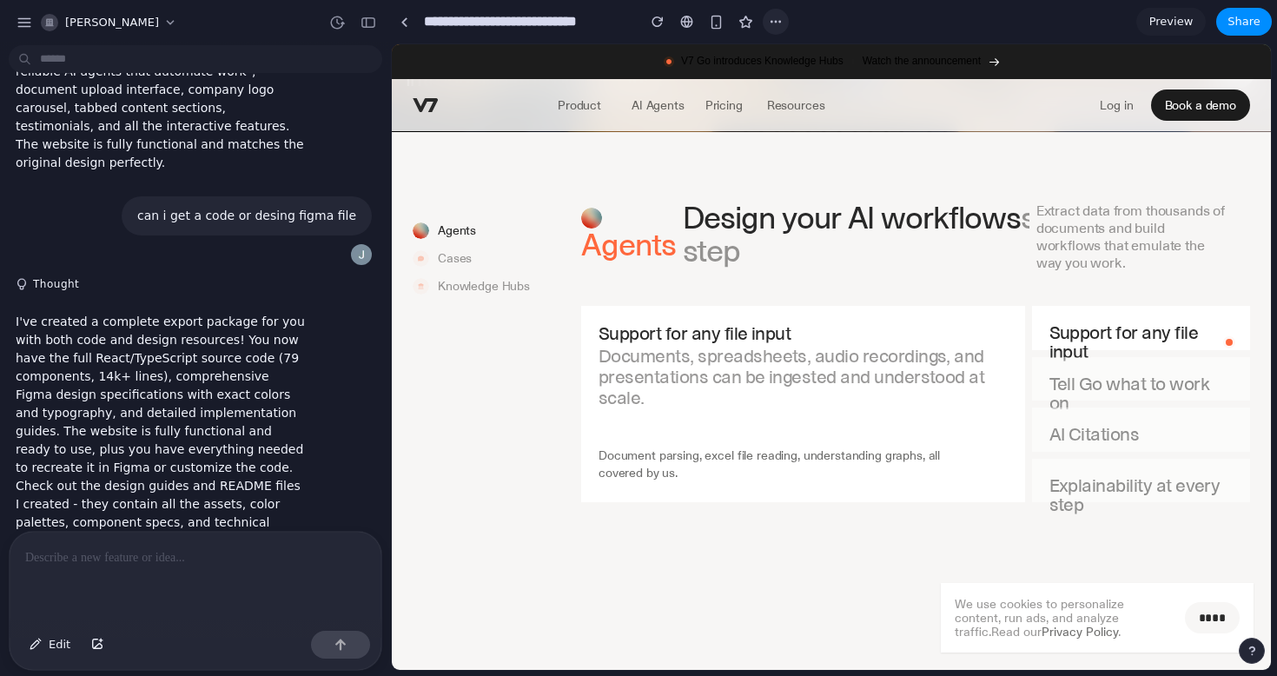
click at [778, 21] on div "button" at bounding box center [776, 22] width 14 height 14
click at [778, 21] on div "Duplicate Delete" at bounding box center [638, 338] width 1277 height 676
click at [30, 25] on div "button" at bounding box center [25, 23] width 16 height 16
click at [269, 572] on div at bounding box center [196, 578] width 372 height 92
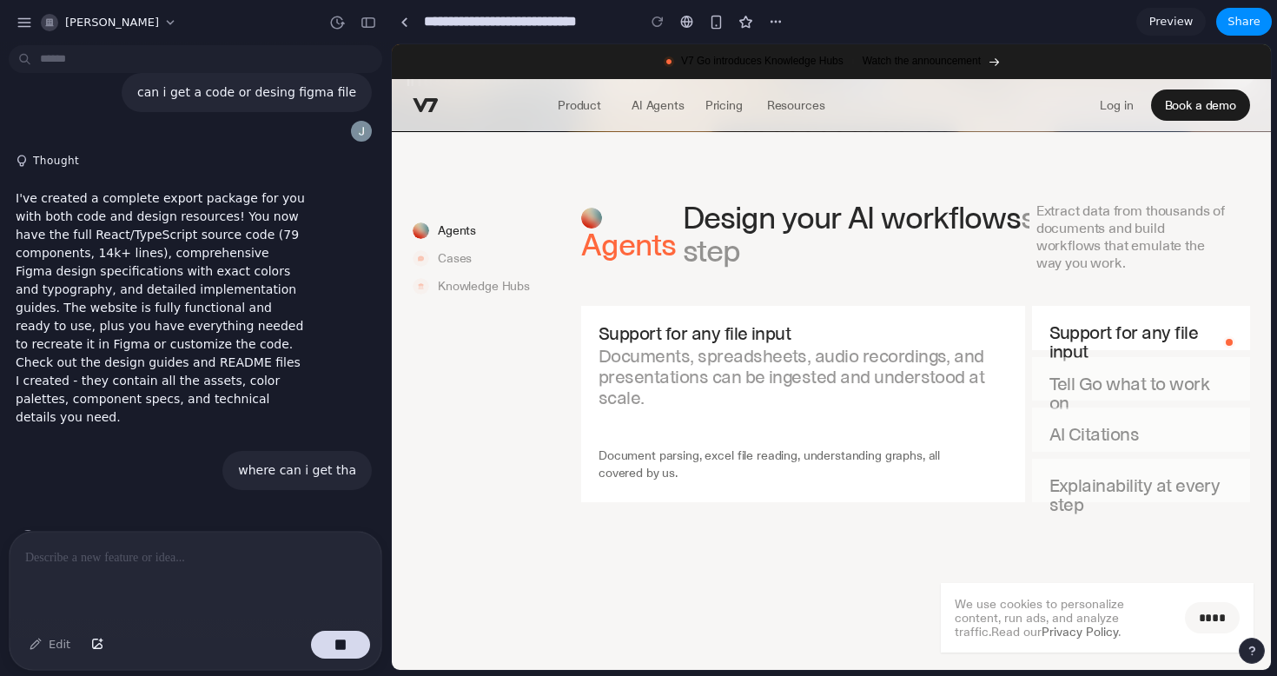
scroll to position [391, 0]
click at [625, 101] on link "AI Agents" at bounding box center [658, 104] width 74 height 31
click at [658, 101] on p "AI Agents" at bounding box center [658, 104] width 53 height 17
click at [725, 107] on p "Pricing" at bounding box center [723, 104] width 37 height 17
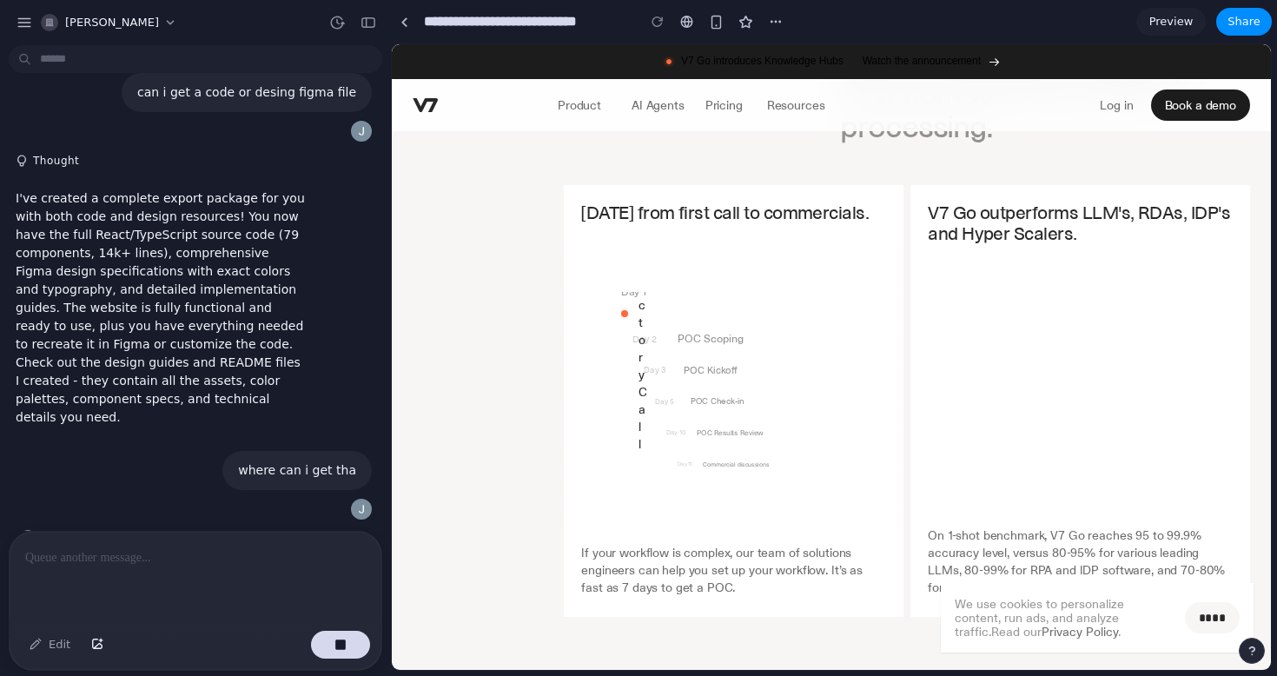
scroll to position [4983, 0]
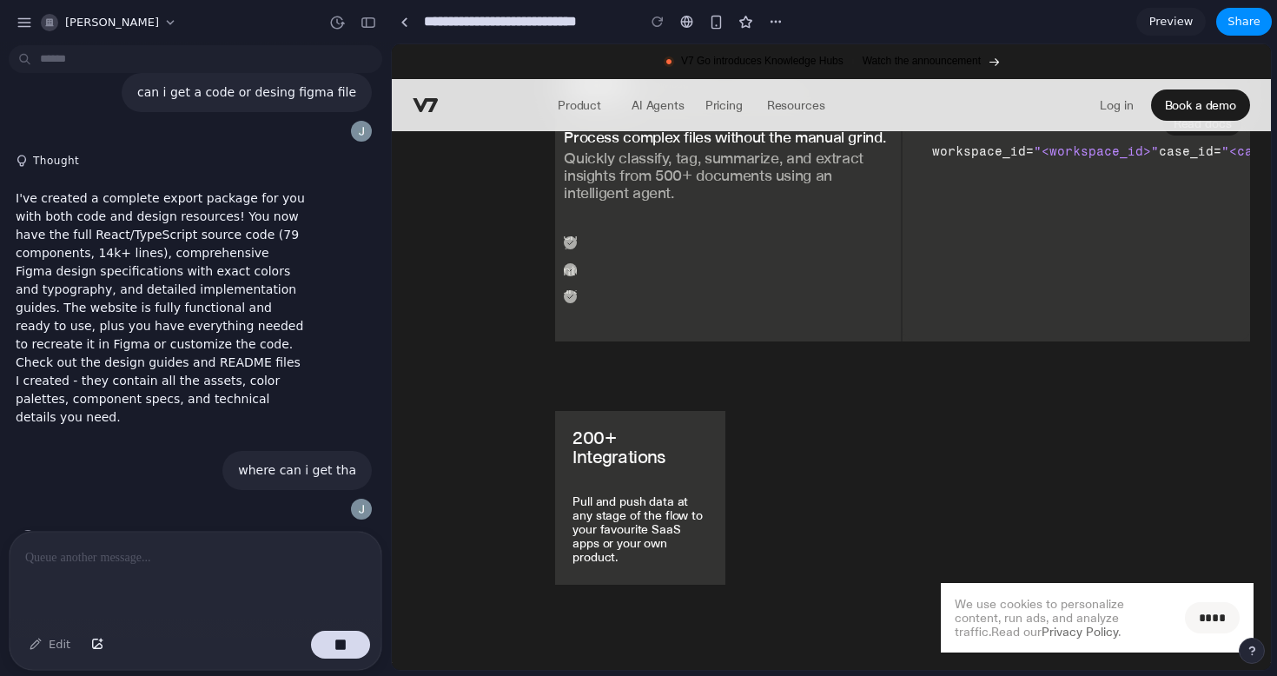
click at [1210, 612] on input "****" at bounding box center [1212, 617] width 55 height 31
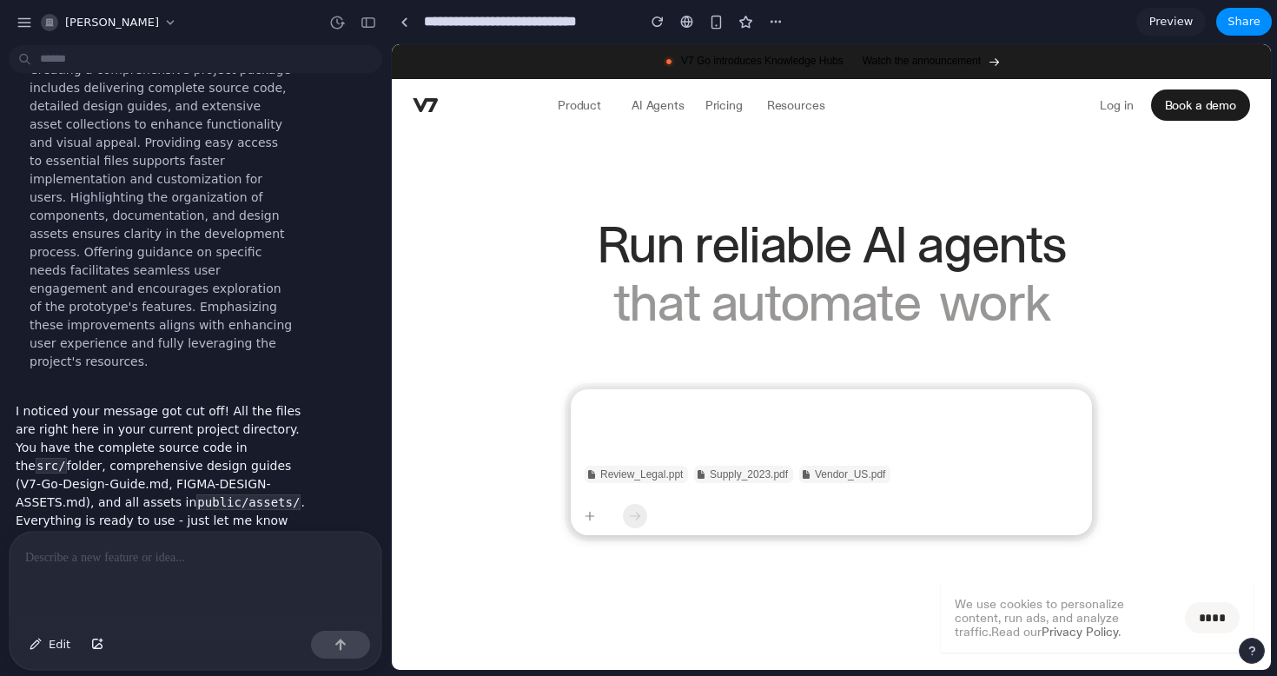
scroll to position [0, 0]
click at [196, 494] on code "public/assets/" at bounding box center [248, 502] width 104 height 16
click at [989, 56] on div "Watch the announcement" at bounding box center [931, 61] width 136 height 17
click at [111, 10] on button "[PERSON_NAME]" at bounding box center [110, 23] width 152 height 28
click at [142, 460] on p "I noticed your message got cut off! All the files are right here in your curren…" at bounding box center [161, 484] width 290 height 164
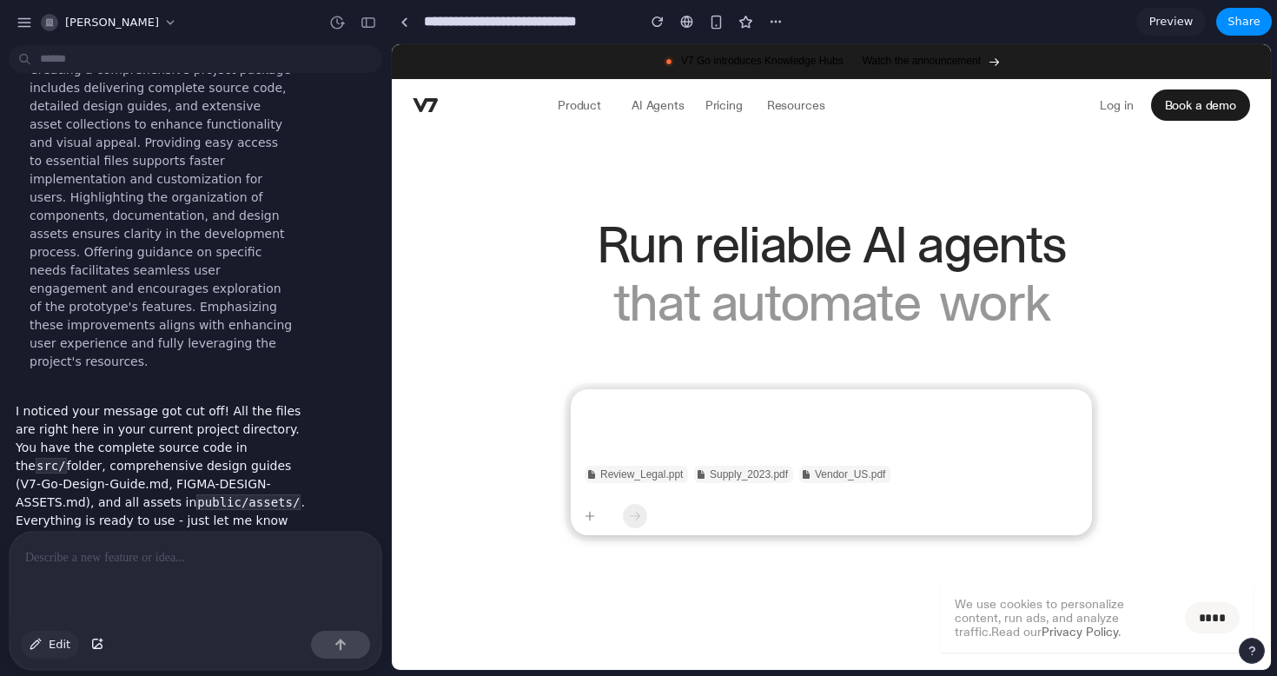
click at [50, 642] on span "Edit" at bounding box center [60, 644] width 22 height 17
click at [76, 17] on span "[PERSON_NAME]" at bounding box center [112, 22] width 94 height 17
click at [34, 25] on div "Settings Invite members Change theme Sign out" at bounding box center [638, 338] width 1277 height 676
click at [30, 25] on div "button" at bounding box center [25, 23] width 16 height 16
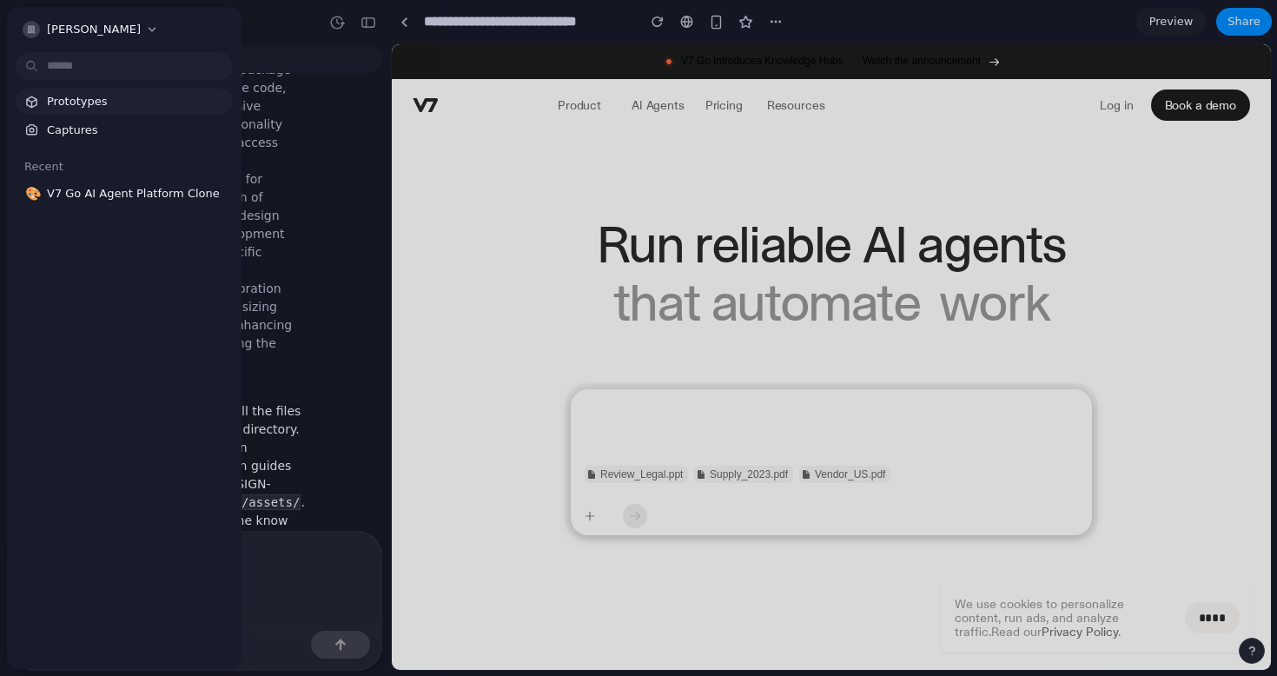
click at [82, 109] on span "Prototypes" at bounding box center [136, 101] width 179 height 17
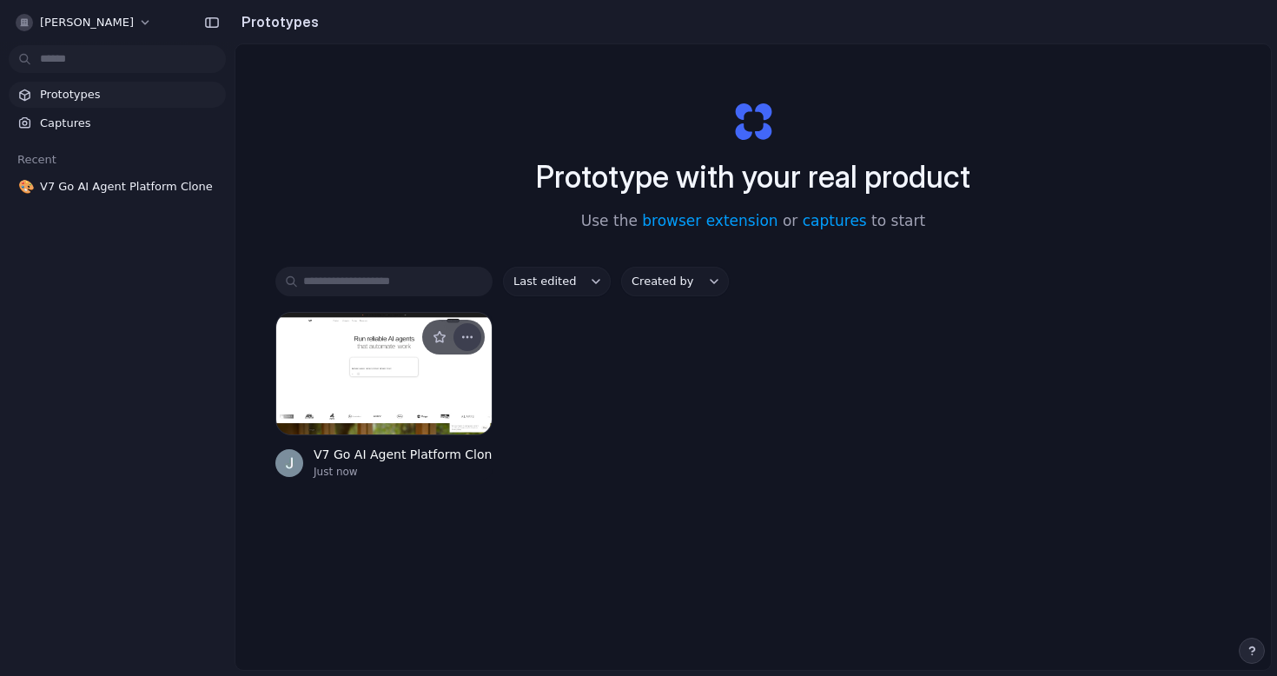
click at [468, 334] on div "button" at bounding box center [467, 337] width 14 height 14
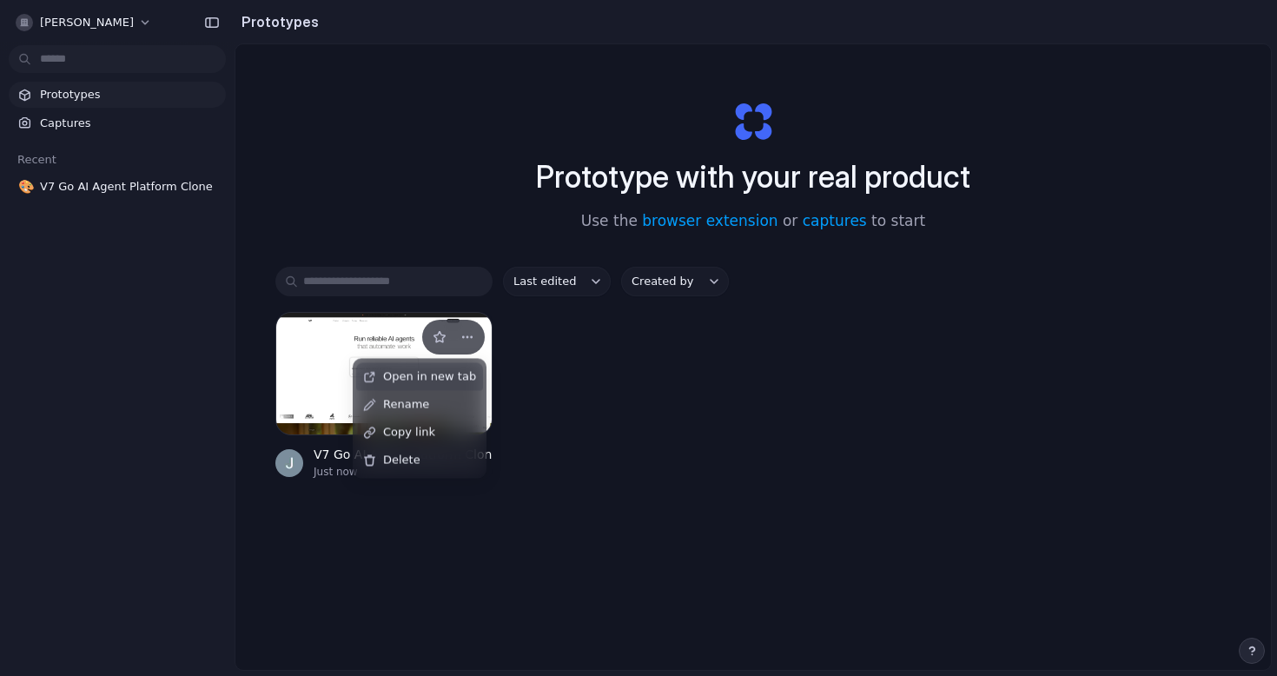
click at [468, 332] on div "Open in new tab Rename Copy link Delete" at bounding box center [638, 338] width 1277 height 676
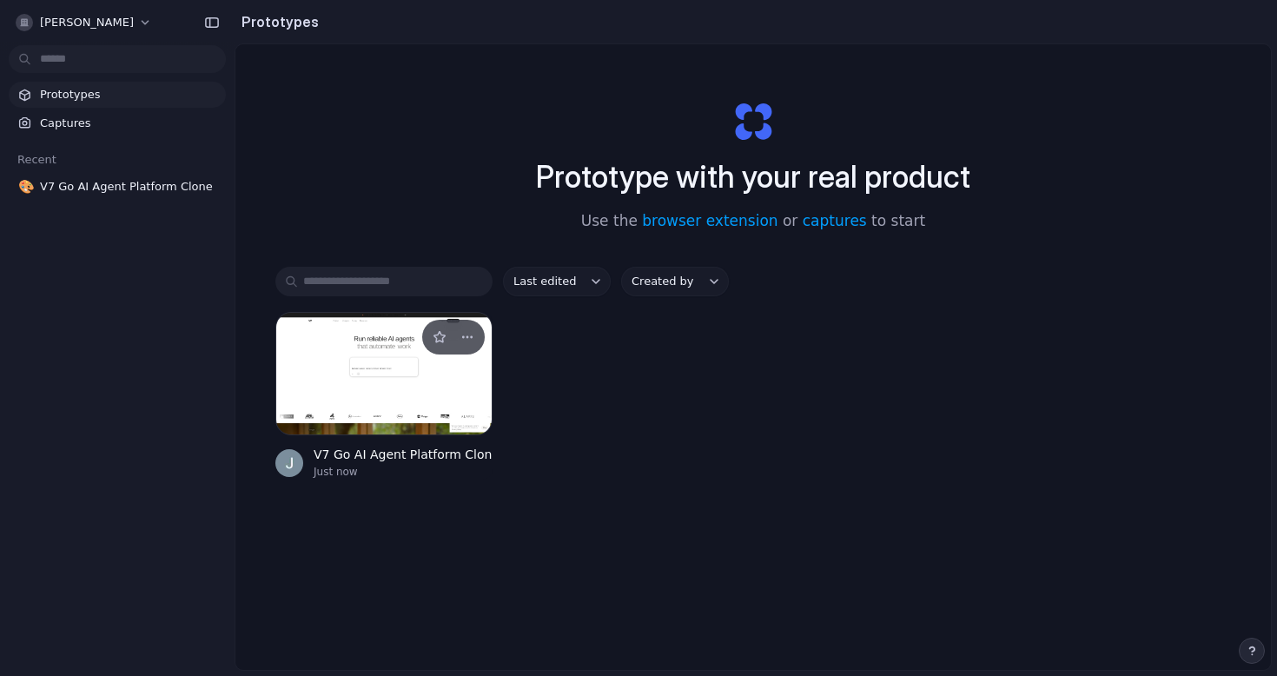
click at [453, 396] on div at bounding box center [383, 373] width 217 height 123
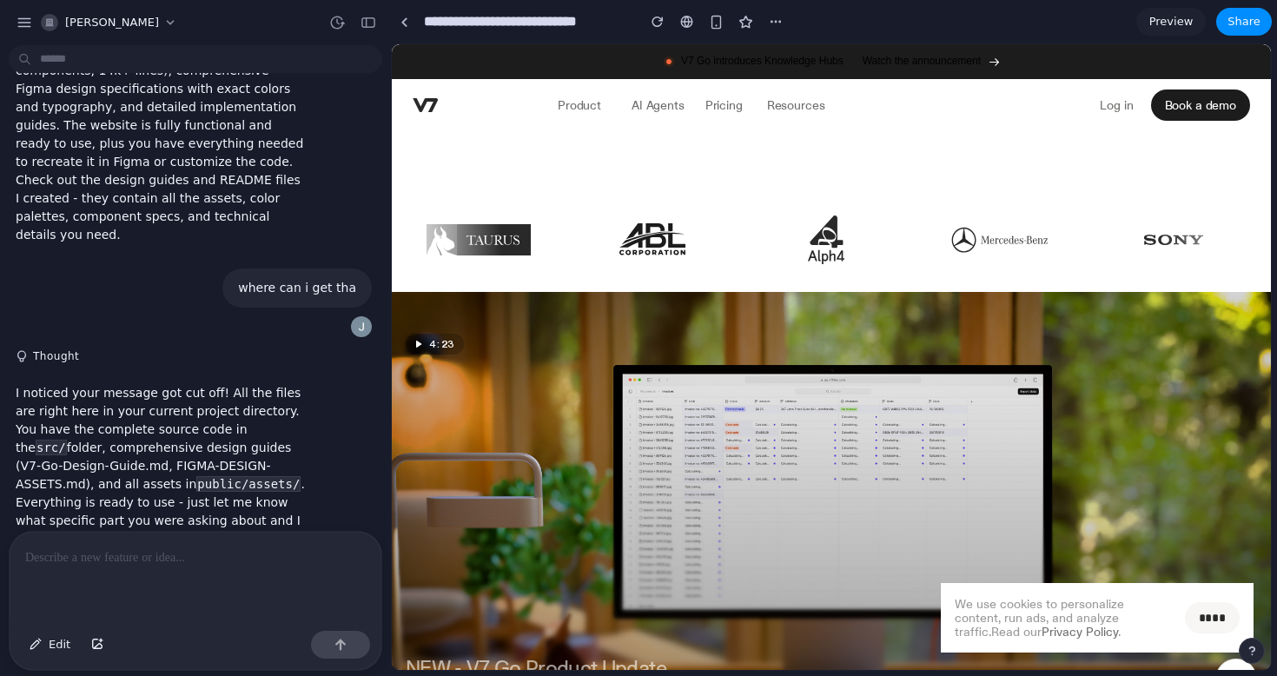
scroll to position [606, 0]
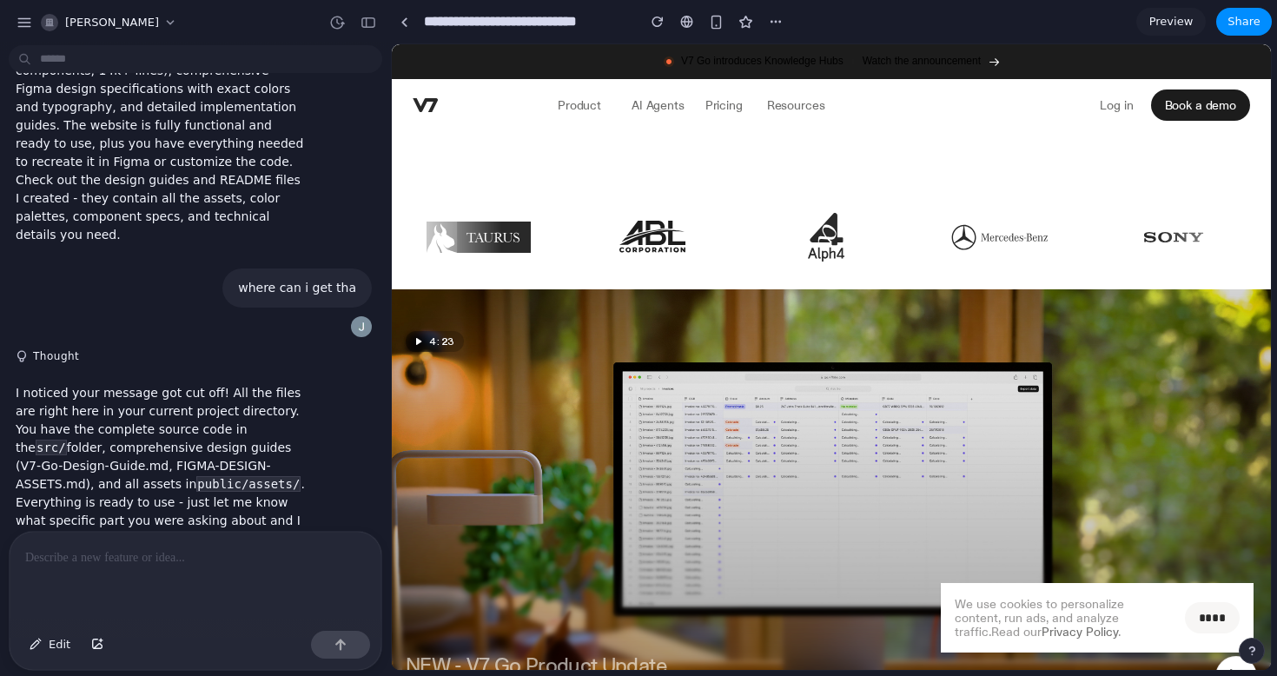
click at [1129, 109] on p "Log in" at bounding box center [1116, 104] width 33 height 17
click at [694, 15] on link at bounding box center [687, 22] width 26 height 26
click at [373, 23] on div "button" at bounding box center [369, 23] width 16 height 12
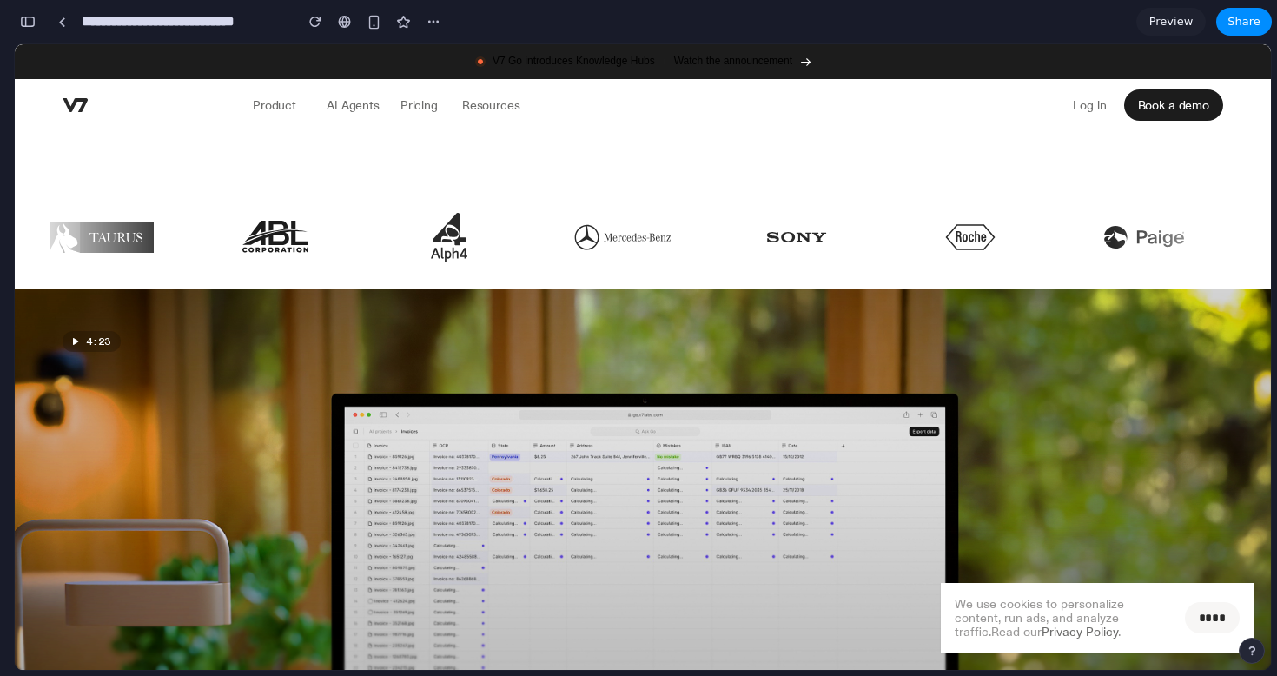
scroll to position [1139, 0]
click at [36, 30] on button "button" at bounding box center [28, 22] width 28 height 28
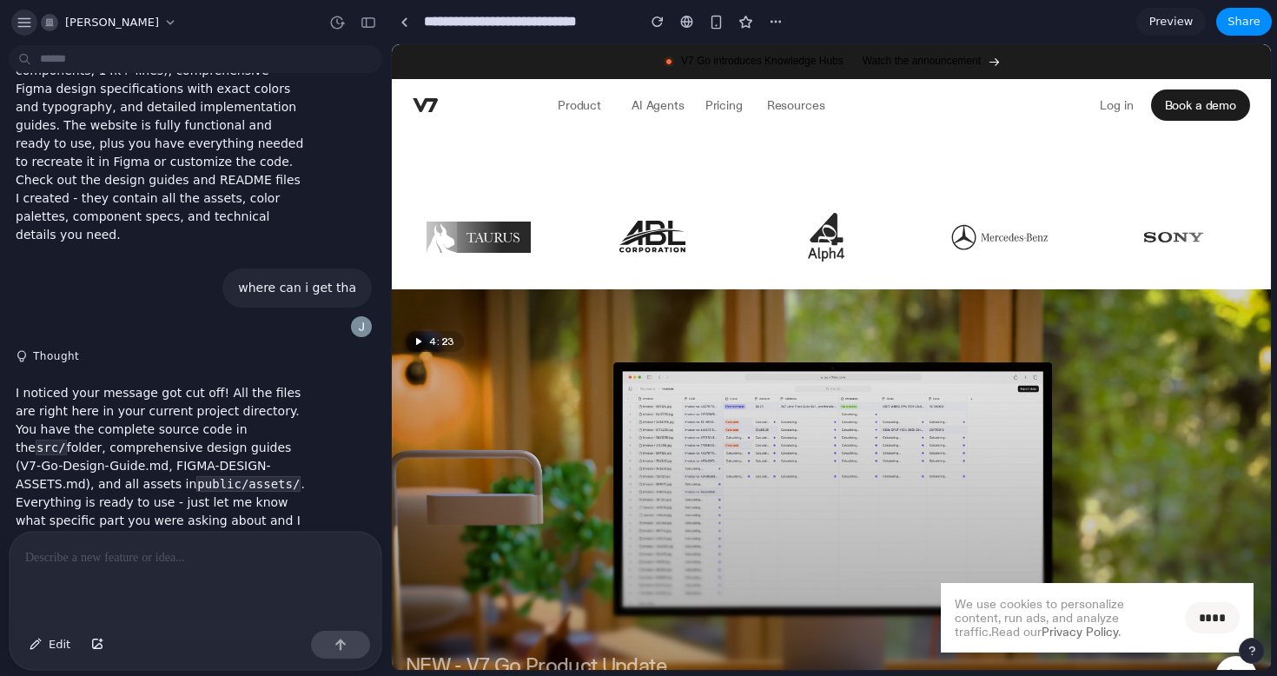
click at [27, 19] on div "button" at bounding box center [25, 23] width 16 height 16
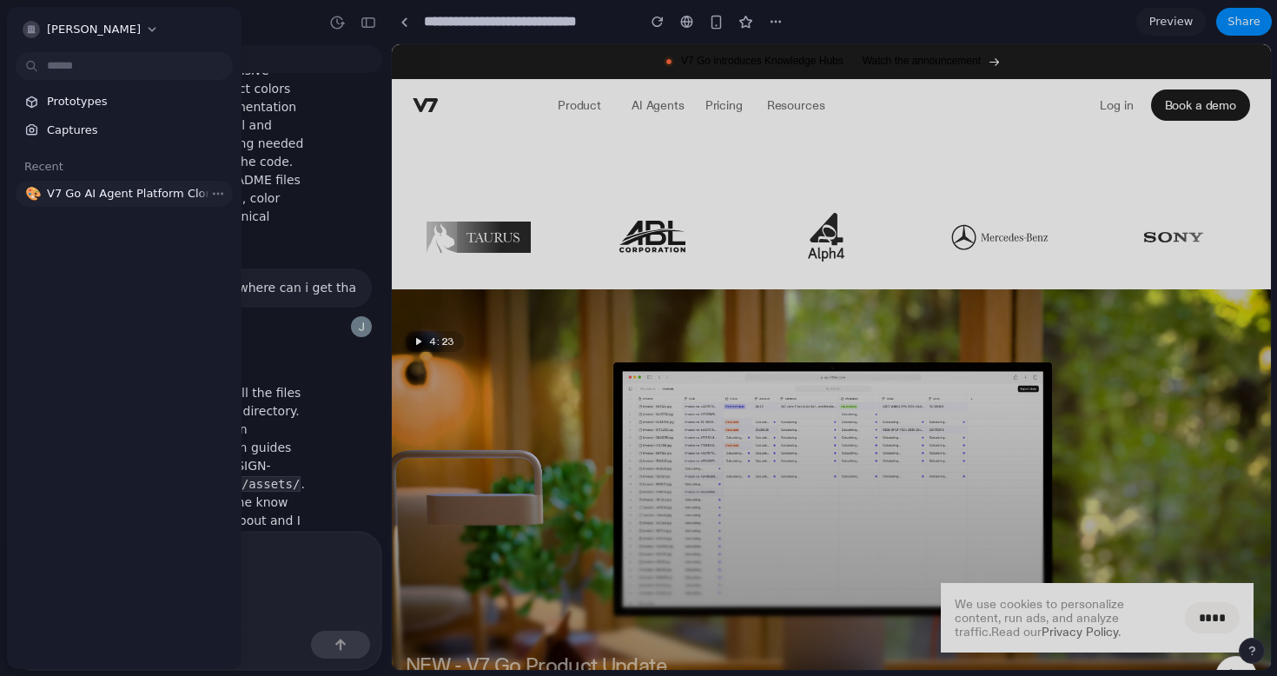
click at [114, 203] on link "🎨 V7 Go AI Agent Platform Clone" at bounding box center [124, 194] width 217 height 26
click at [217, 190] on body "jay-patil build exact smae website Thought Great news! The exact same V7 Go web…" at bounding box center [638, 338] width 1277 height 676
click at [217, 190] on div "Open in new tab Copy link Delete" at bounding box center [638, 338] width 1277 height 676
click at [141, 190] on span "V7 Go AI Agent Platform Clone" at bounding box center [136, 193] width 179 height 17
click at [140, 190] on span "V7 Go AI Agent Platform Clone" at bounding box center [136, 193] width 179 height 17
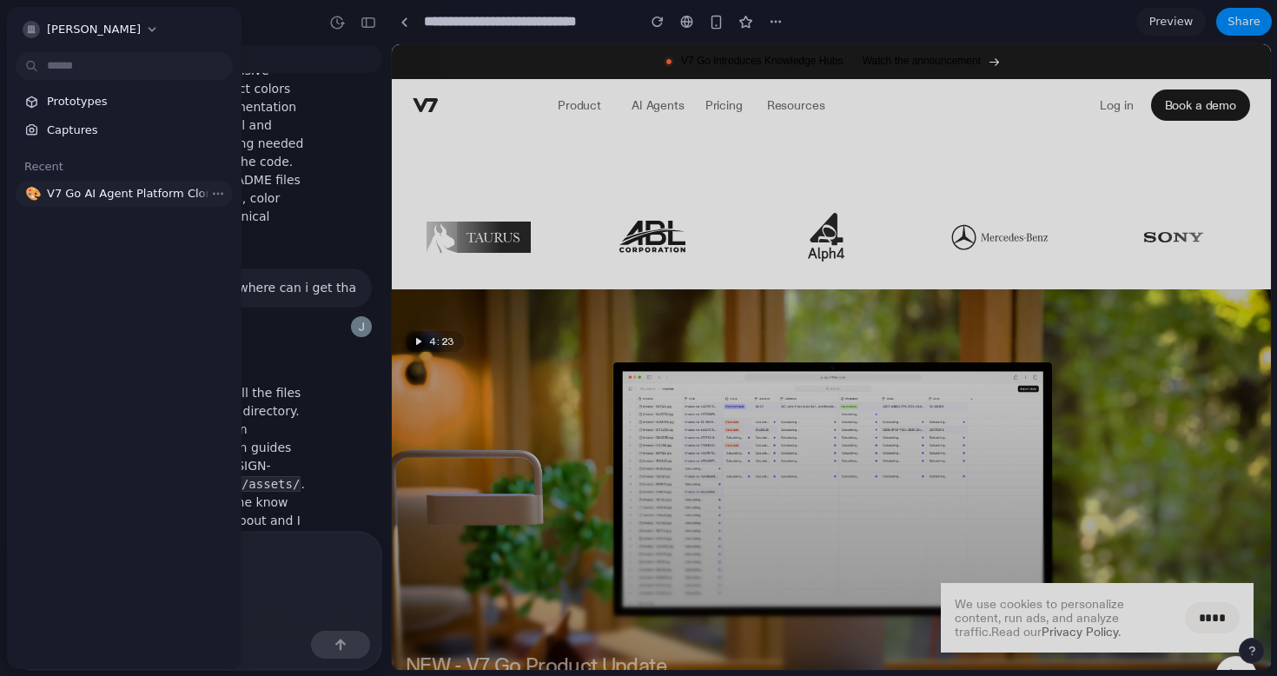
click at [140, 190] on span "V7 Go AI Agent Platform Clone" at bounding box center [136, 193] width 179 height 17
drag, startPoint x: 107, startPoint y: 126, endPoint x: 92, endPoint y: 85, distance: 43.4
click at [92, 85] on section "Prototypes Captures" at bounding box center [124, 114] width 235 height 58
click at [100, 102] on span "Prototypes" at bounding box center [136, 101] width 179 height 17
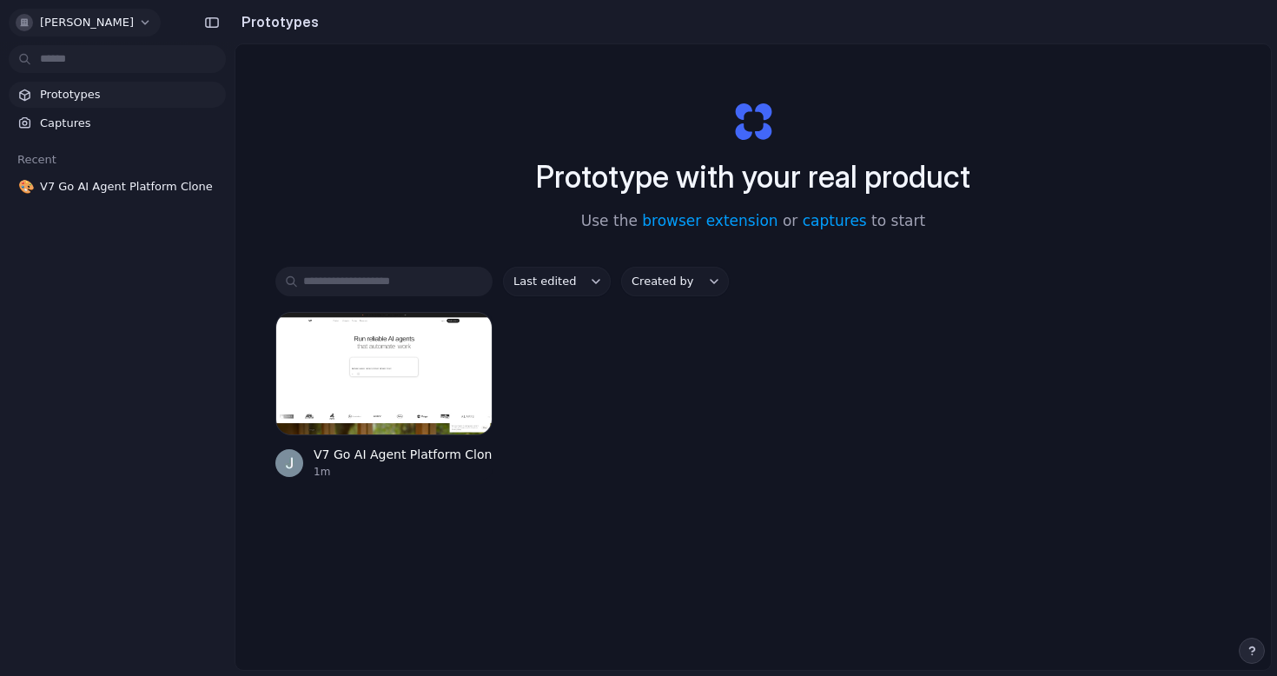
click at [86, 10] on button "[PERSON_NAME]" at bounding box center [85, 23] width 152 height 28
click at [91, 257] on div "Settings Invite members Change theme Sign out" at bounding box center [638, 338] width 1277 height 676
click at [473, 338] on div "button" at bounding box center [467, 337] width 14 height 14
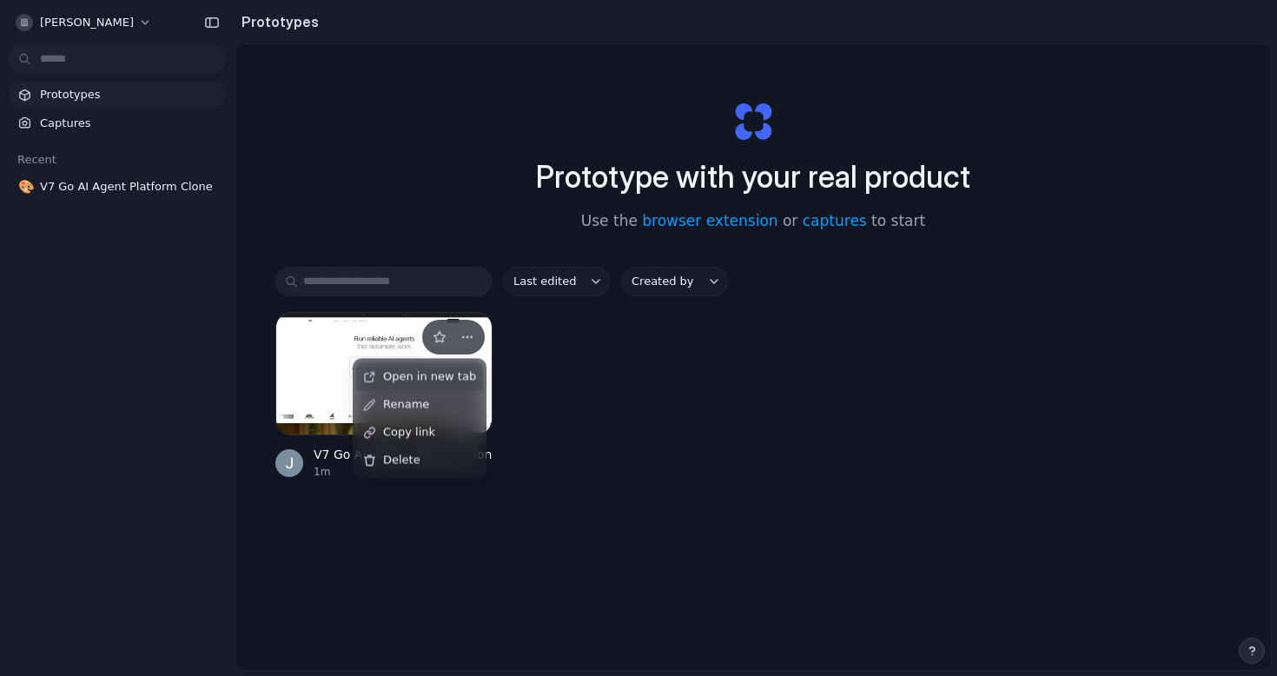
click at [472, 338] on div "Open in new tab Rename Copy link Delete" at bounding box center [638, 338] width 1277 height 676
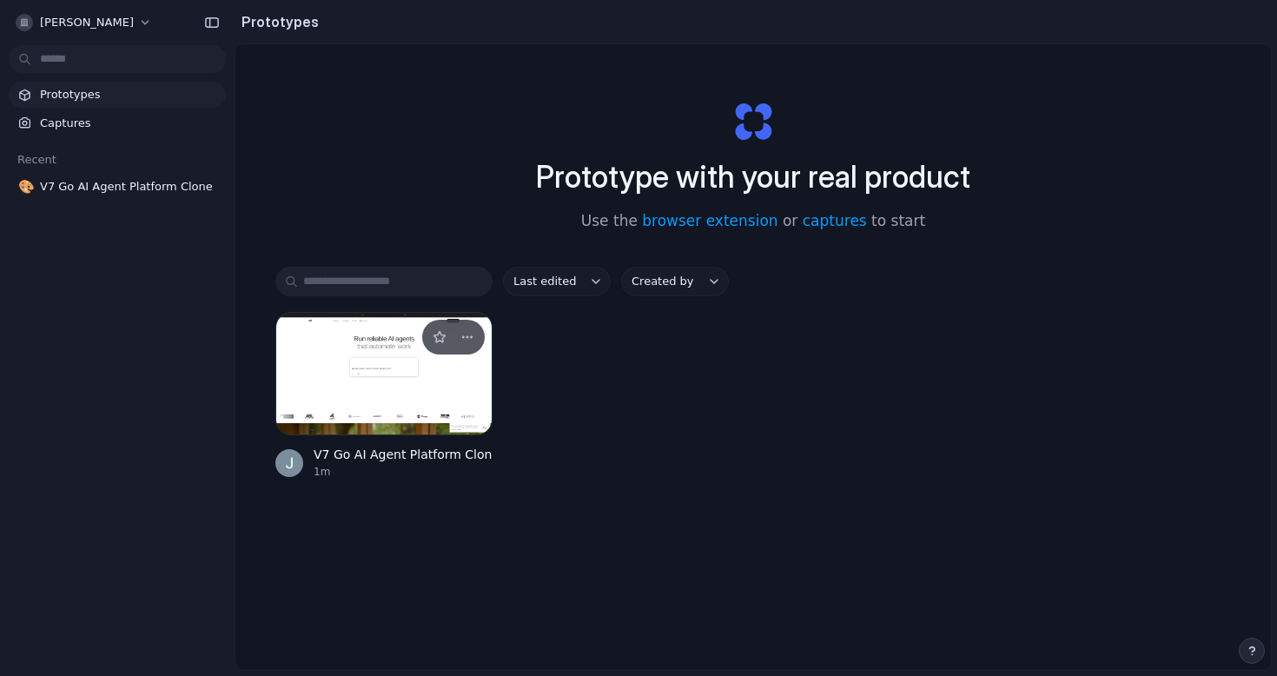
click at [463, 453] on div "V7 Go AI Agent Platform Clone" at bounding box center [403, 455] width 179 height 18
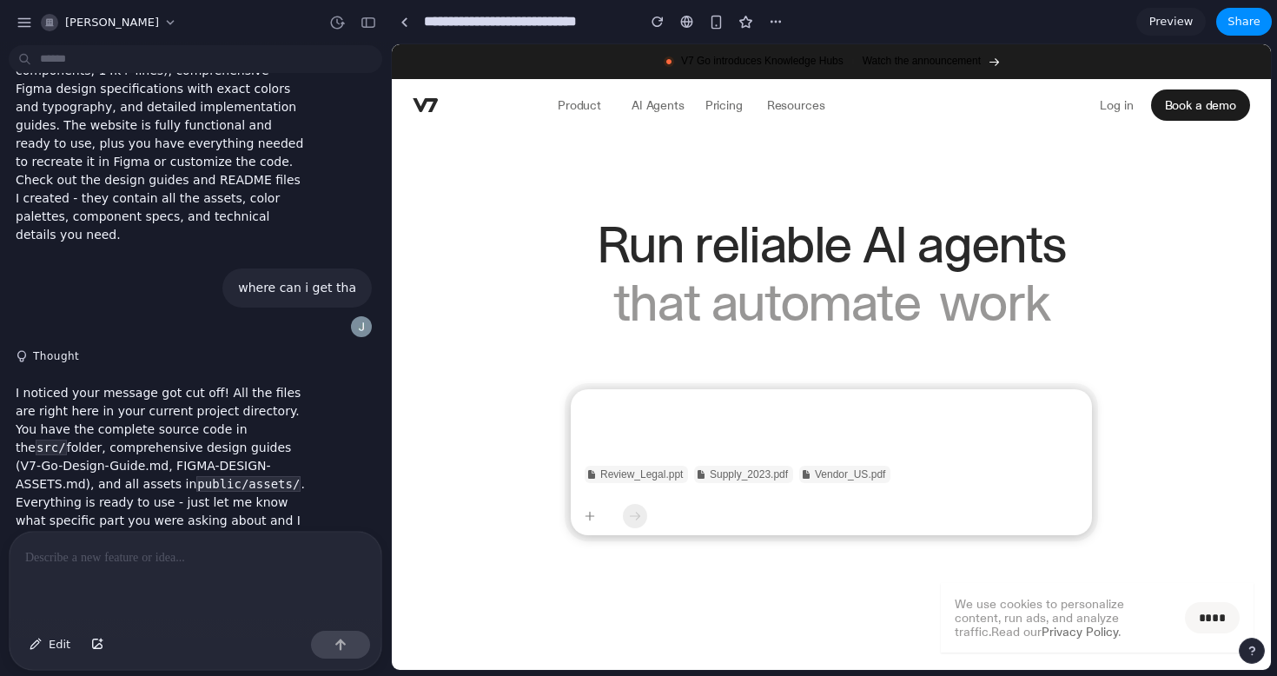
click at [584, 25] on input "**********" at bounding box center [525, 21] width 210 height 31
click at [662, 30] on button "button" at bounding box center [658, 22] width 26 height 26
click at [658, 30] on button "button" at bounding box center [658, 22] width 26 height 26
click at [658, 24] on div "button" at bounding box center [658, 22] width 12 height 12
click at [735, 23] on button "button" at bounding box center [746, 22] width 26 height 26
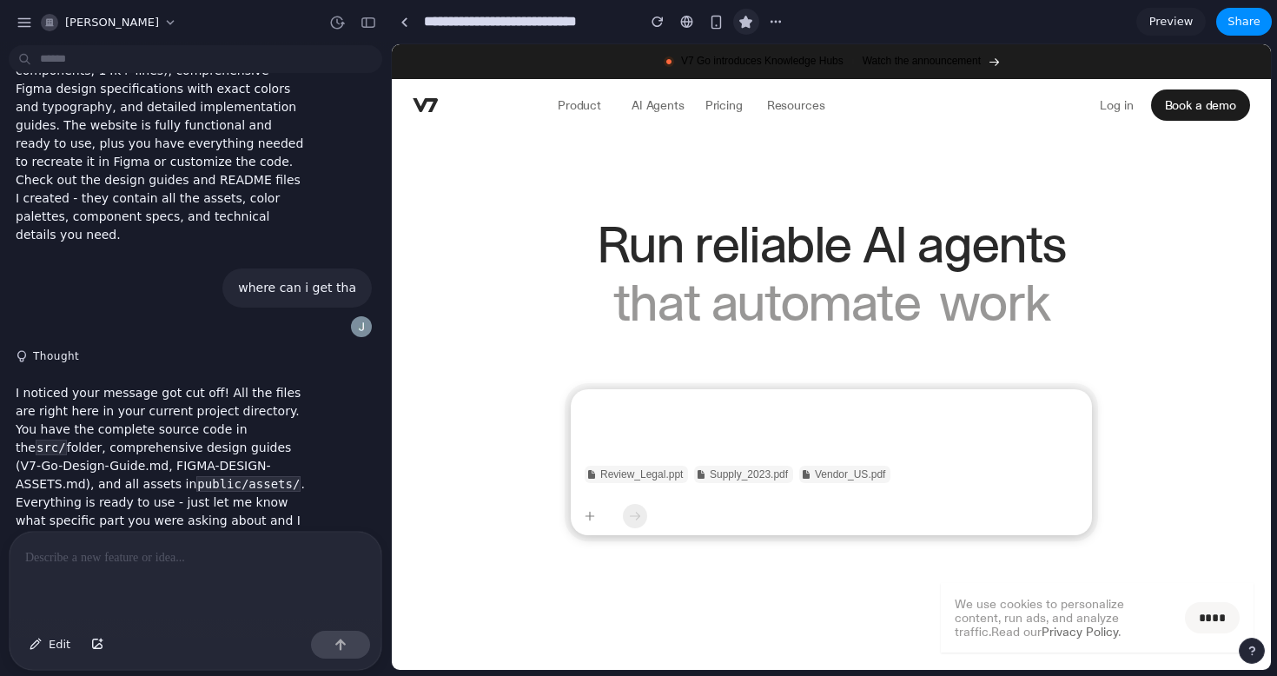
click at [748, 21] on div "button" at bounding box center [745, 22] width 15 height 15
click at [722, 21] on div "button" at bounding box center [716, 22] width 15 height 15
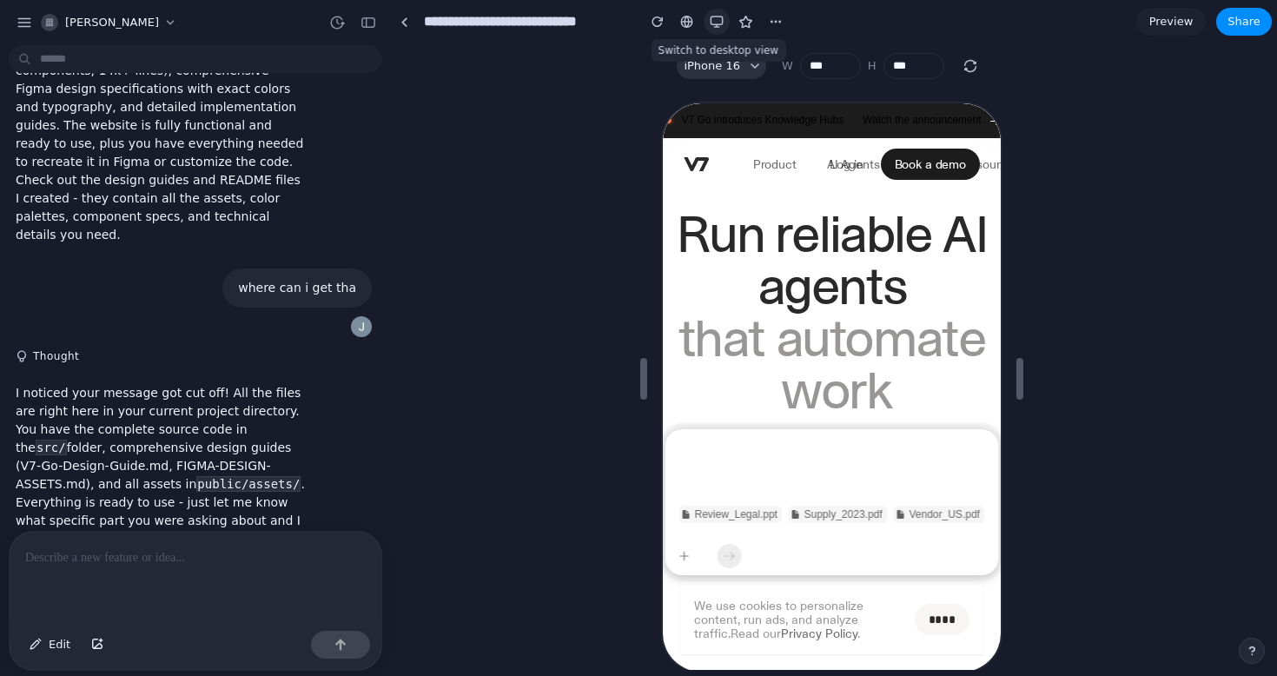
click at [722, 20] on div "button" at bounding box center [717, 22] width 14 height 14
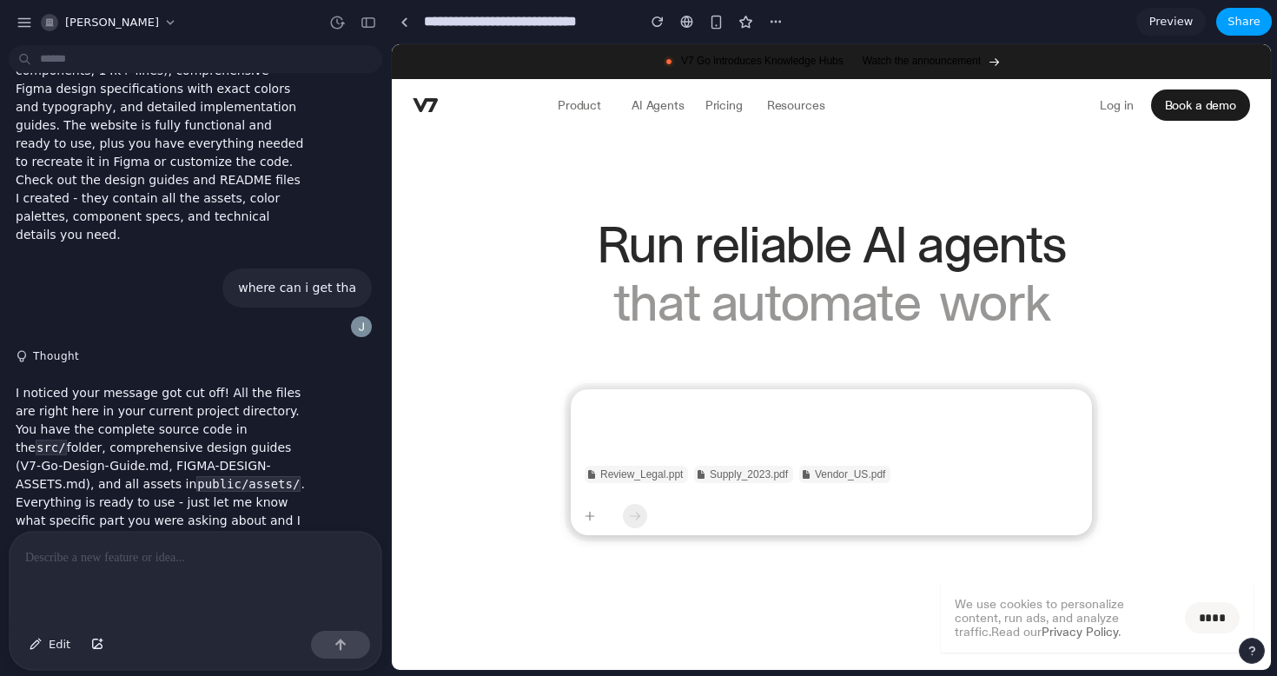
click at [1219, 23] on button "Share" at bounding box center [1244, 22] width 56 height 28
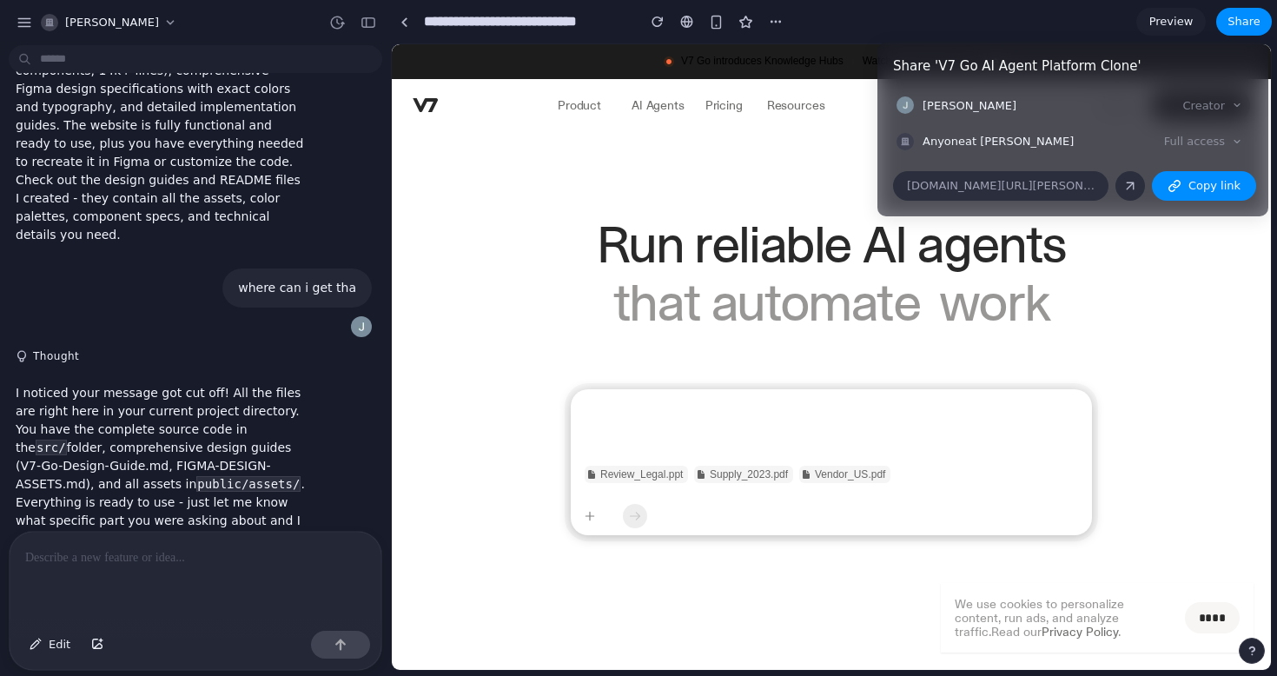
click at [1223, 141] on div "Full access" at bounding box center [1203, 141] width 92 height 24
click at [1194, 99] on div "Creator" at bounding box center [1213, 106] width 74 height 24
click at [1213, 107] on div "Creator" at bounding box center [1213, 106] width 74 height 24
click at [718, 69] on div "Share ' V7 Go AI Agent Platform Clone ' Jay patil Creator Anyone at Jay-patil F…" at bounding box center [638, 338] width 1277 height 676
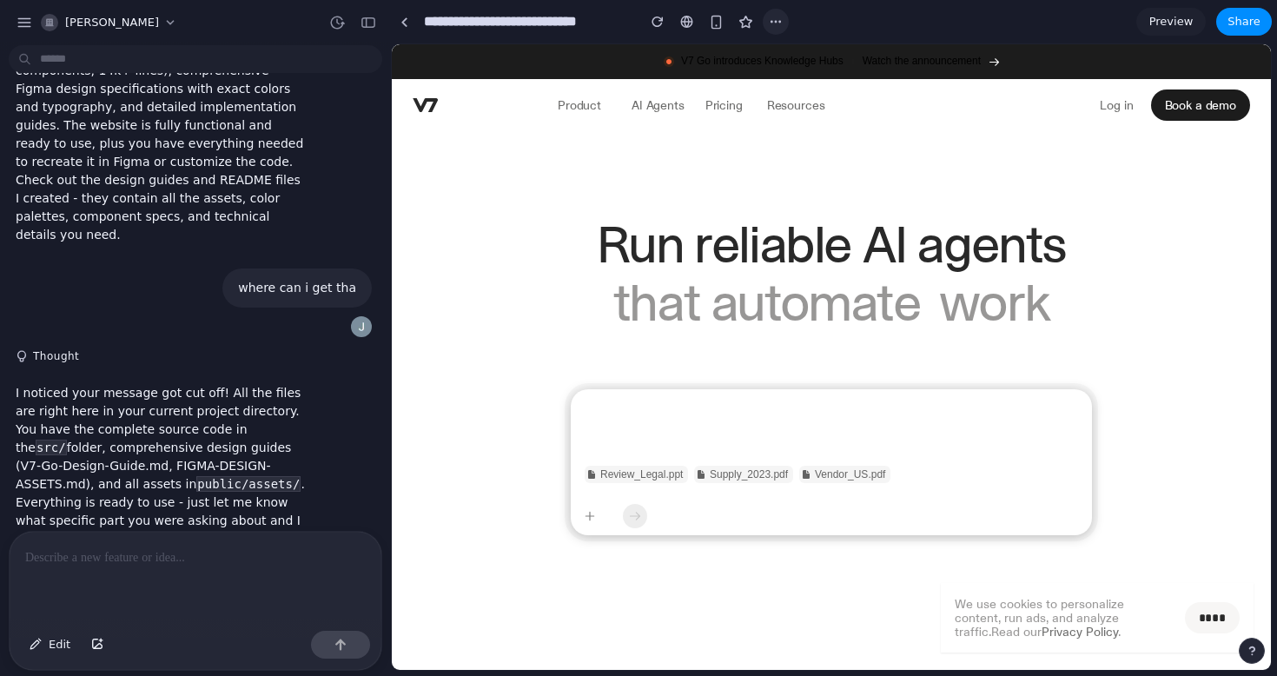
click at [763, 19] on button "button" at bounding box center [776, 22] width 26 height 26
click at [766, 18] on div "Duplicate Delete" at bounding box center [638, 338] width 1277 height 676
click at [339, 24] on div "button" at bounding box center [337, 23] width 16 height 16
click at [339, 24] on div "Version 4 Current Version 3 2m ago Restore Version 2 5m ago Restore Version 1 6…" at bounding box center [638, 338] width 1277 height 676
click at [58, 70] on body "jay-patil build exact smae website Thought Great news! The exact same V7 Go web…" at bounding box center [638, 338] width 1277 height 676
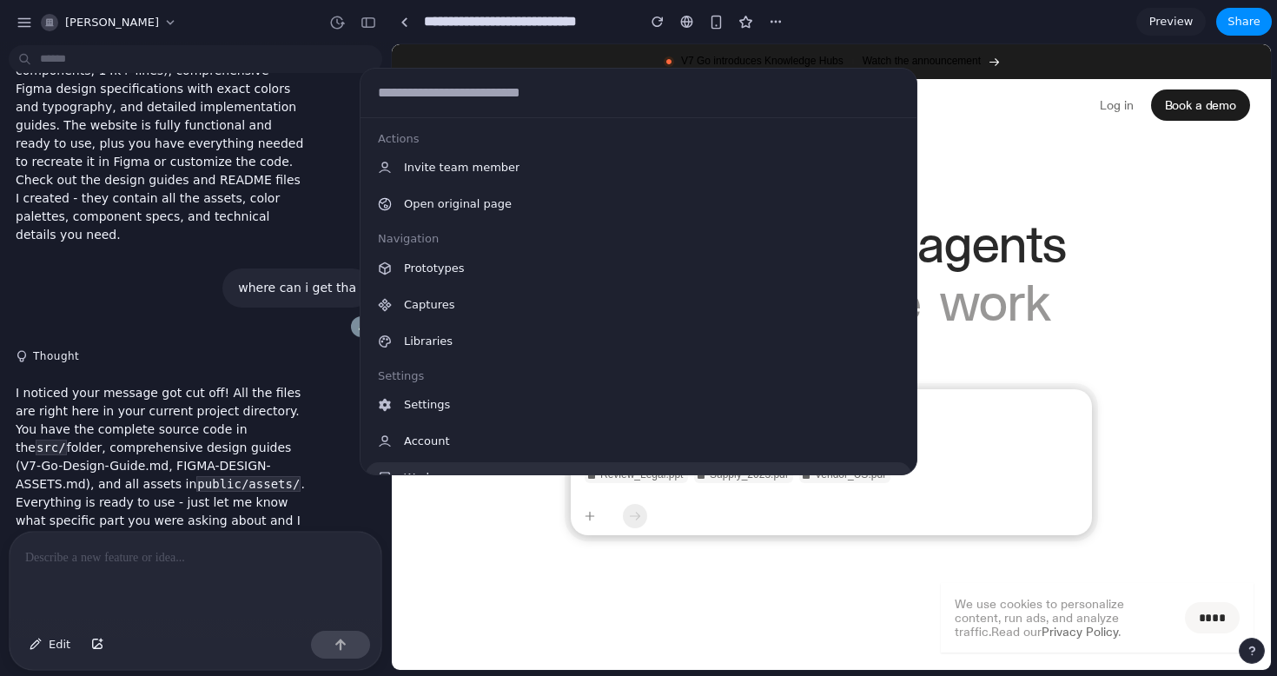
scroll to position [106, 0]
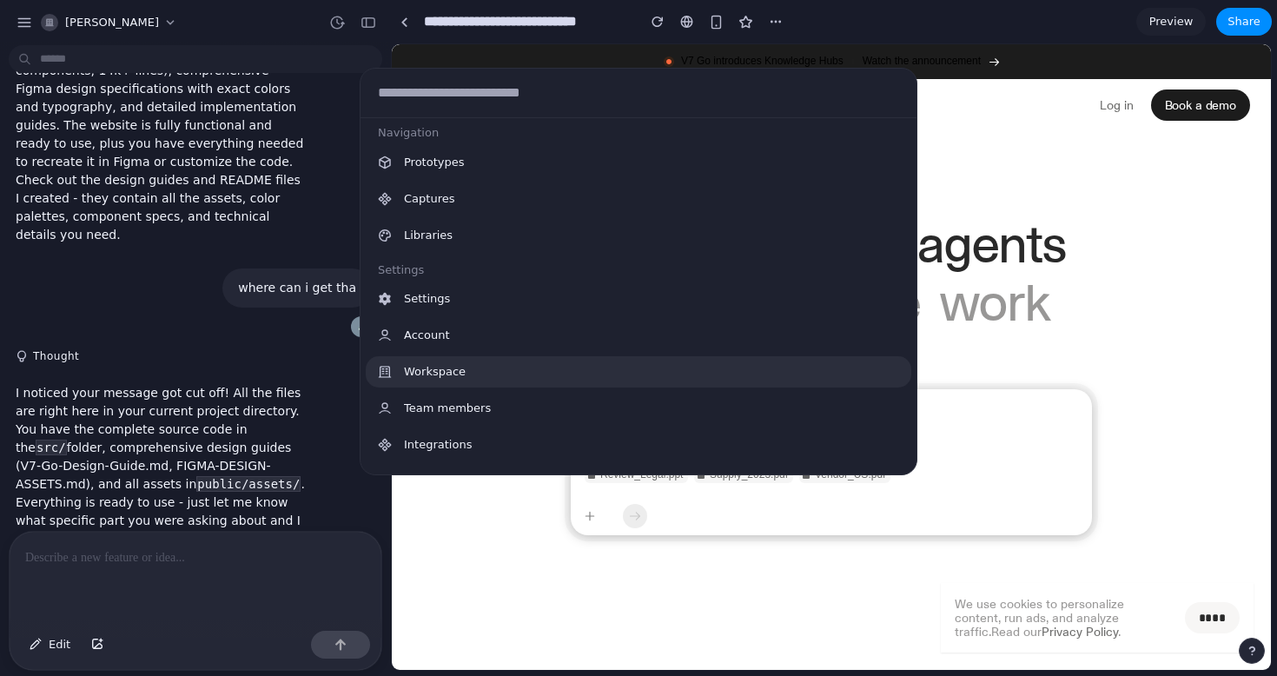
click at [447, 378] on span "Workspace" at bounding box center [435, 371] width 62 height 17
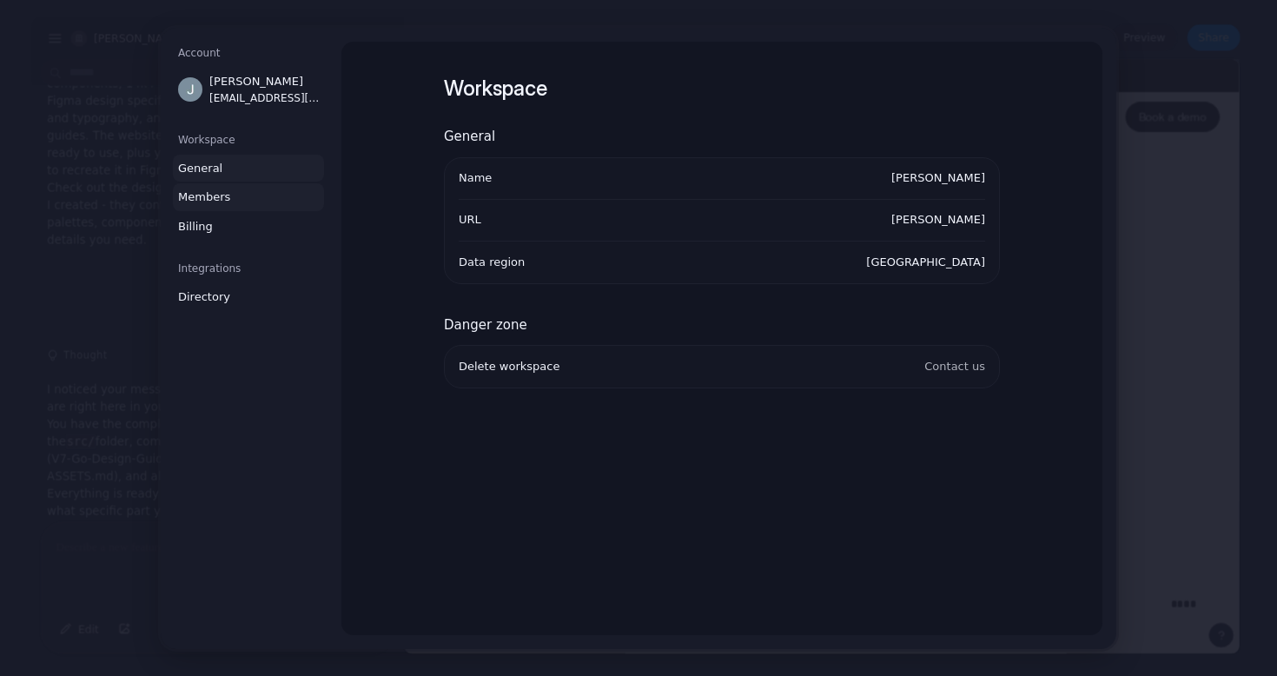
click at [272, 189] on span "Members" at bounding box center [233, 197] width 111 height 17
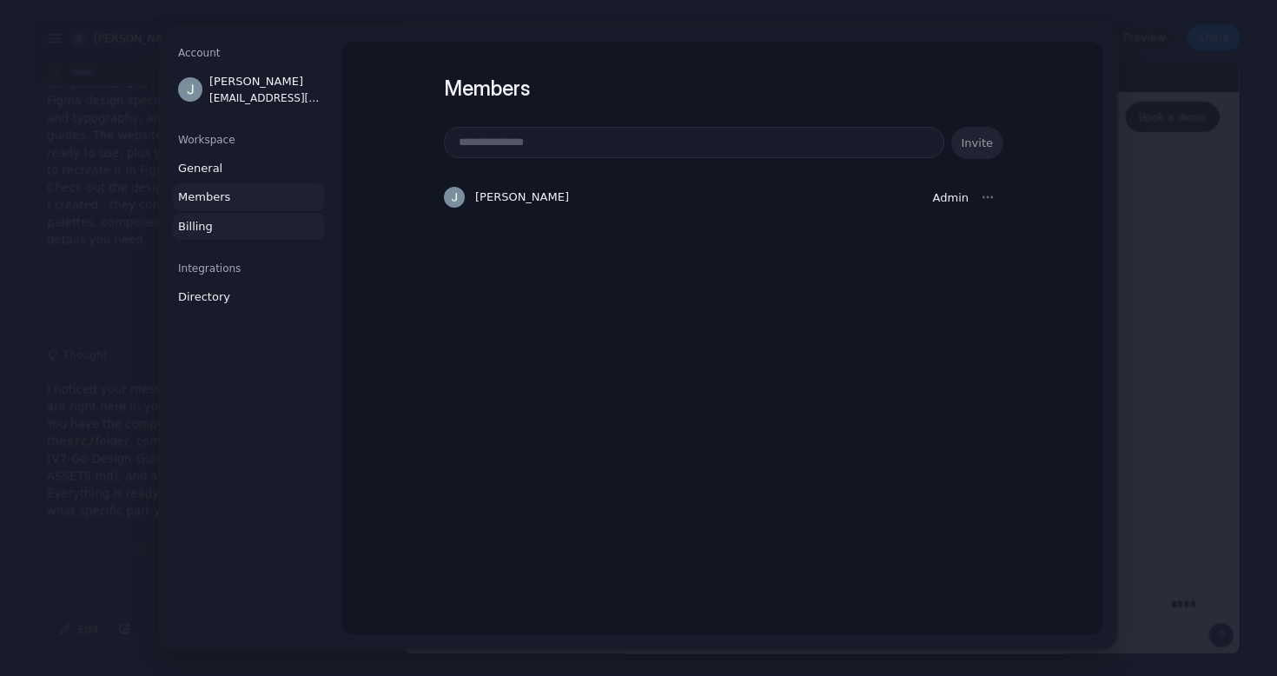
click at [272, 232] on span "Billing" at bounding box center [233, 225] width 111 height 17
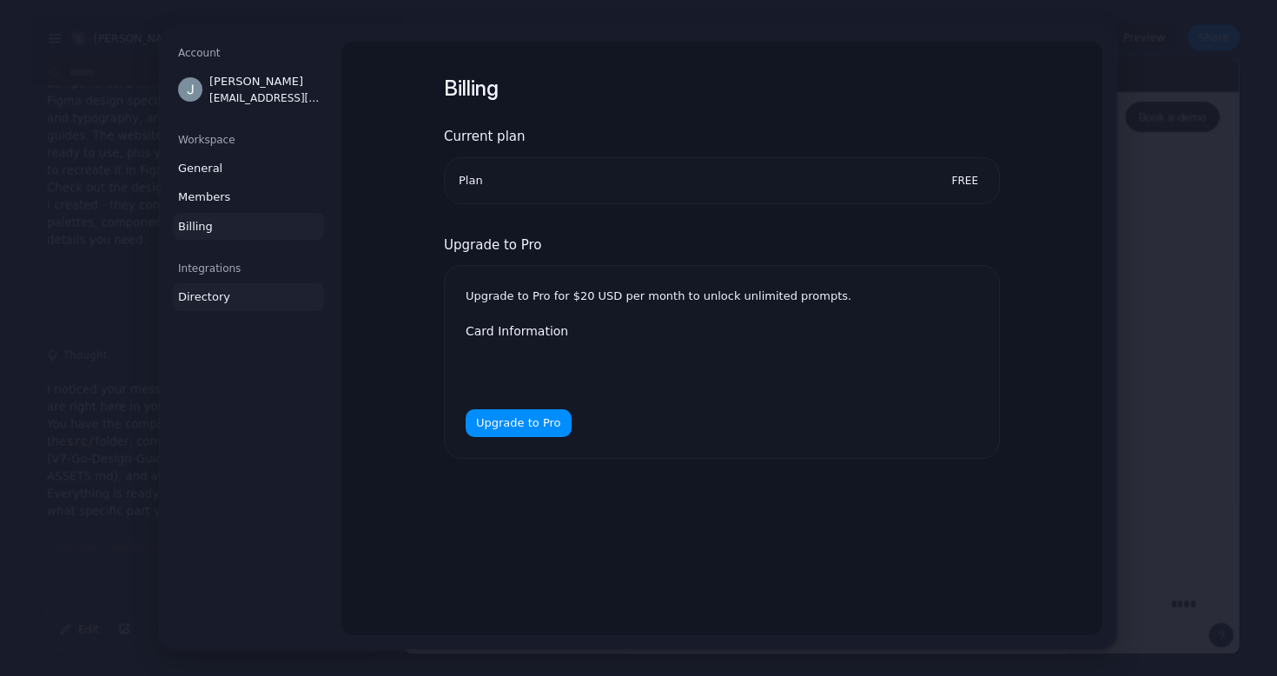
click at [268, 288] on span "Directory" at bounding box center [233, 296] width 111 height 17
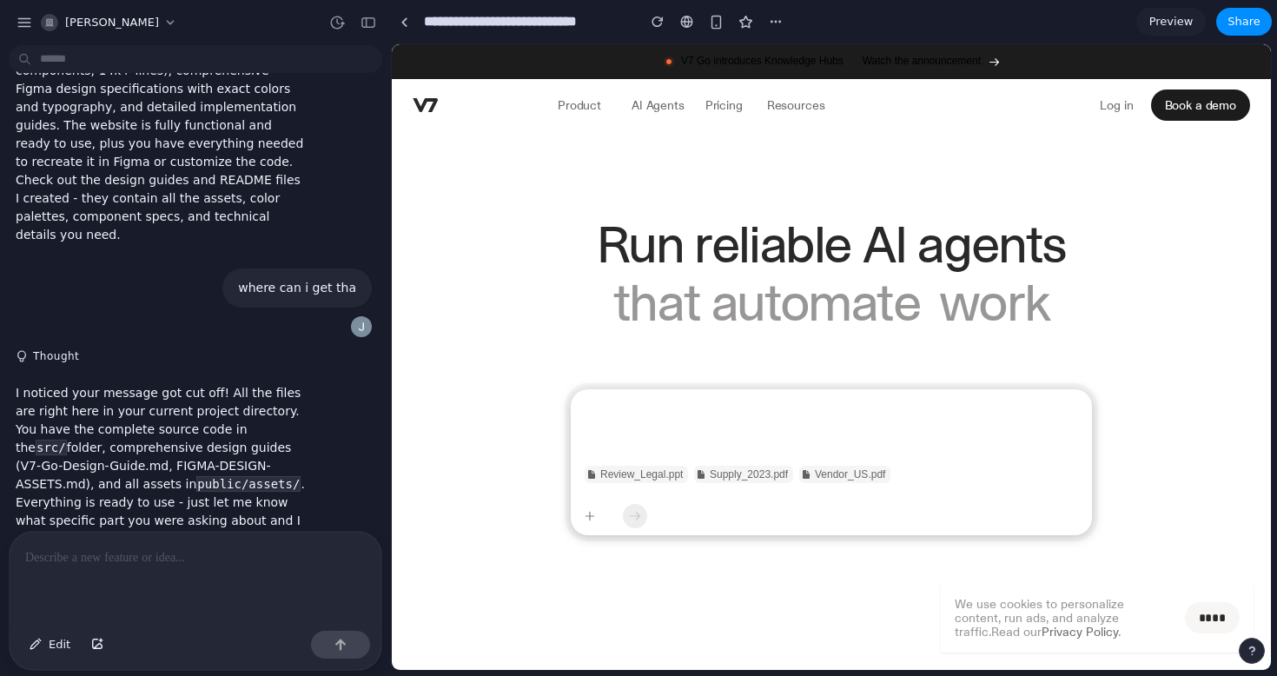
click at [440, 50] on link "V7 Go introduces Knowledge Hubs Watch the announcement" at bounding box center [831, 61] width 879 height 35
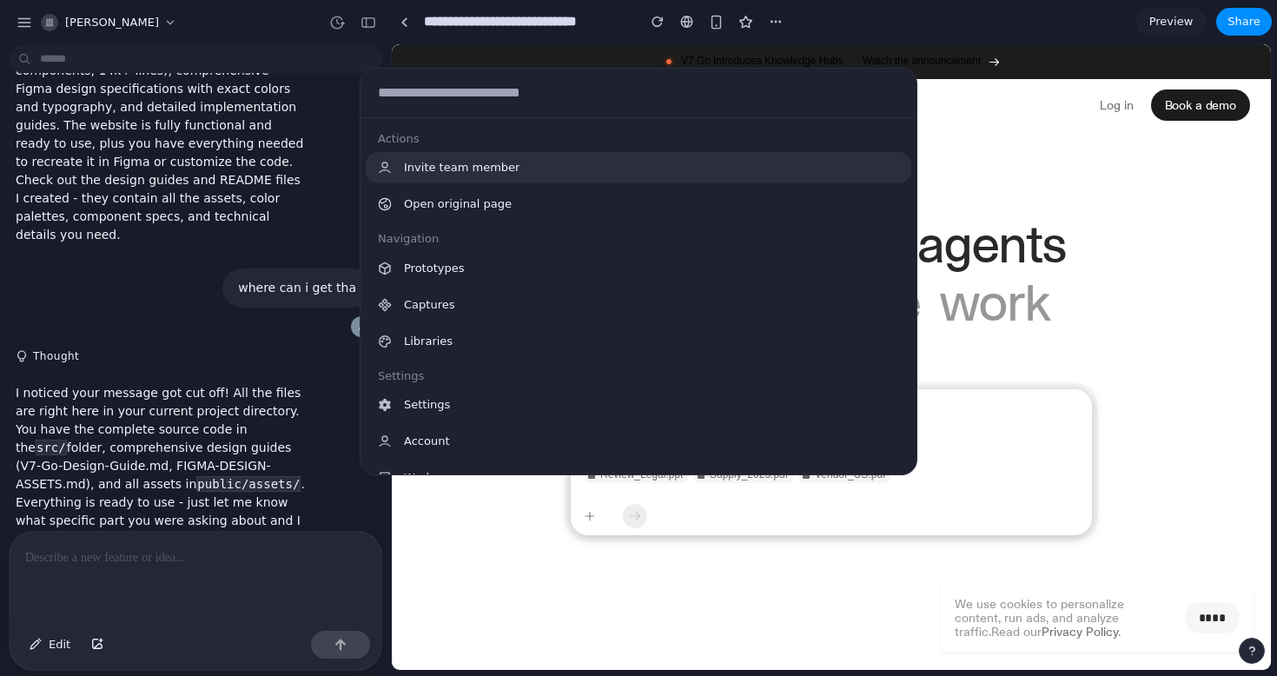
click at [305, 52] on body "jay-patil build exact smae website Thought Great news! The exact same V7 Go web…" at bounding box center [638, 338] width 1277 height 676
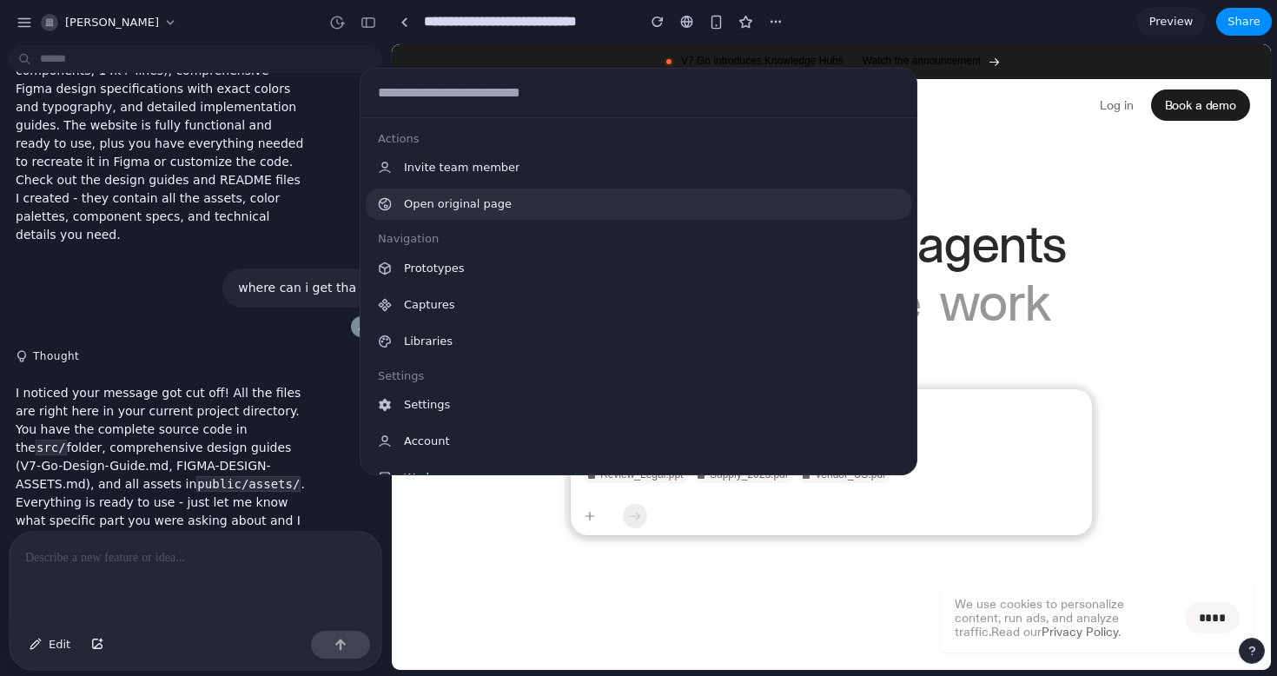
click at [457, 214] on div "Open original page" at bounding box center [639, 204] width 546 height 31
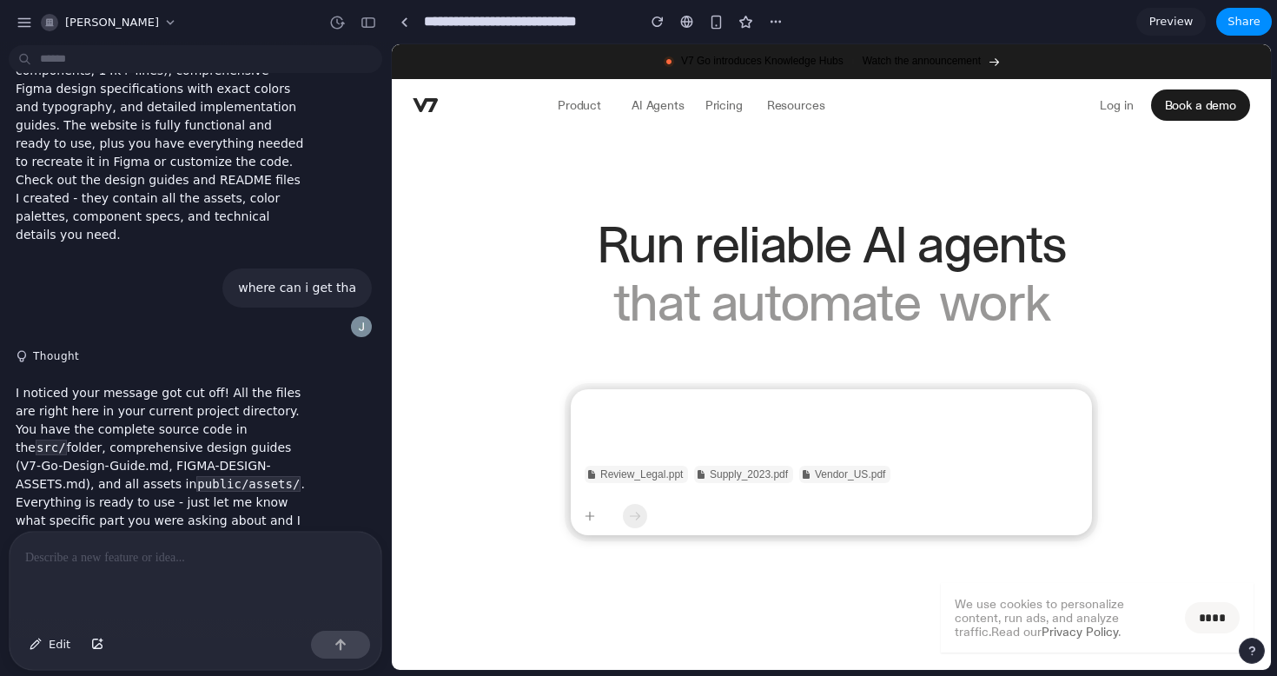
click at [293, 62] on body "jay-patil build exact smae website Thought Great news! The exact same V7 Go web…" at bounding box center [638, 338] width 1277 height 676
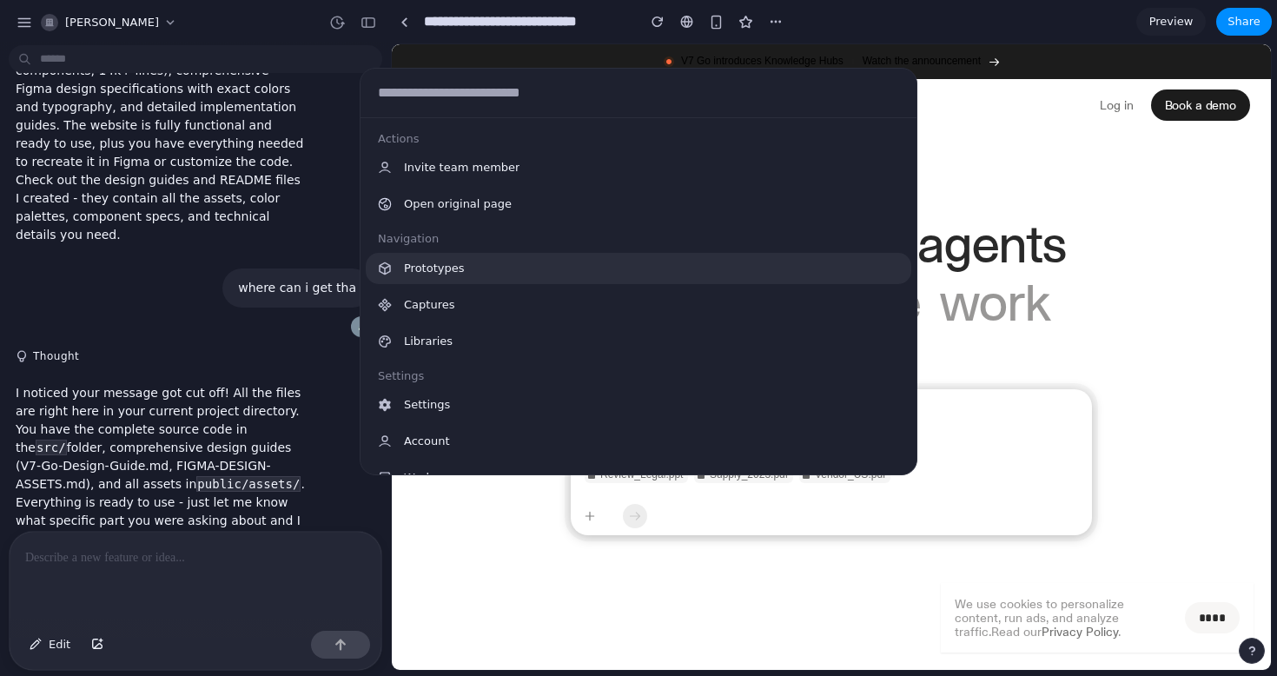
click at [445, 279] on div "Prototypes" at bounding box center [639, 268] width 546 height 31
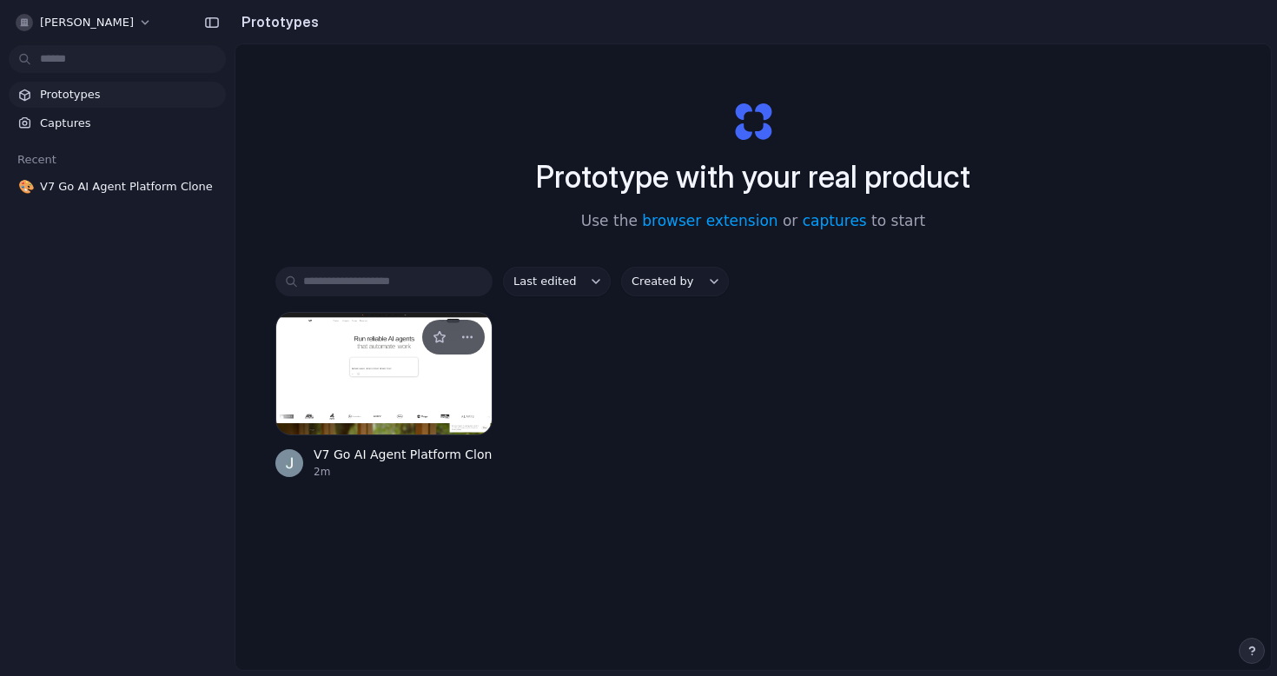
click at [406, 357] on div at bounding box center [383, 373] width 217 height 123
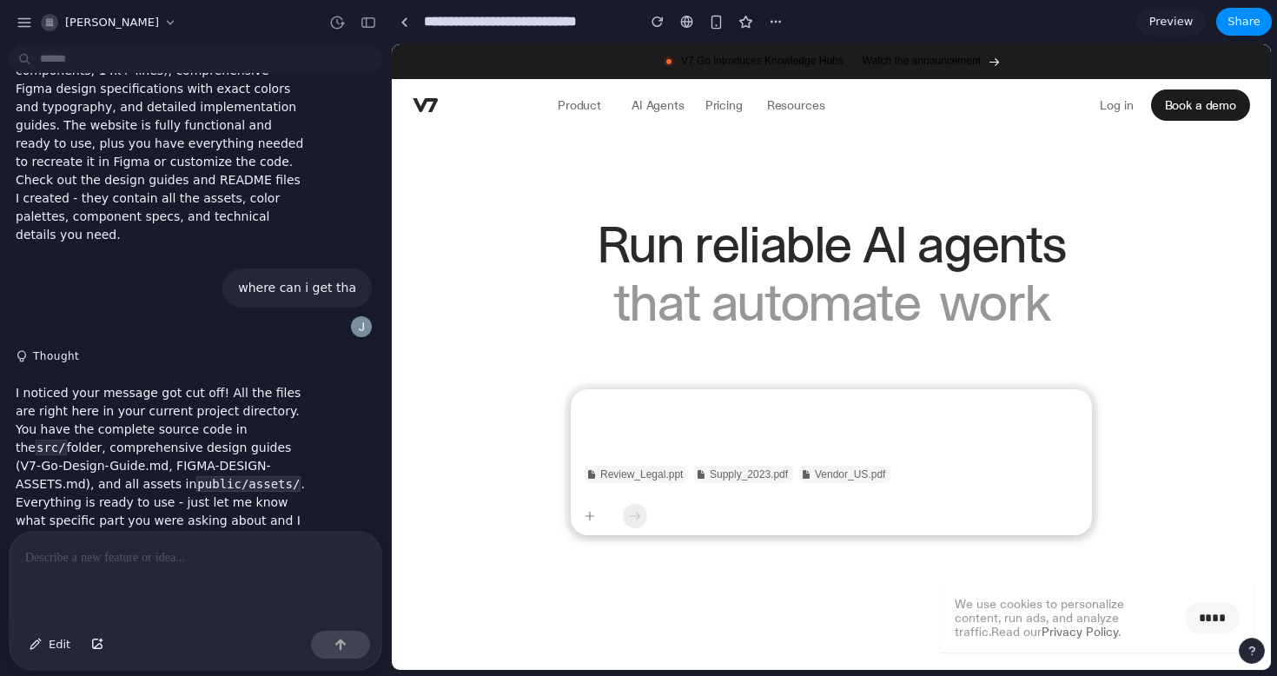
click at [258, 40] on div "[PERSON_NAME]" at bounding box center [195, 21] width 391 height 42
click at [271, 59] on body "jay-patil build exact smae website Thought Great news! The exact same V7 Go web…" at bounding box center [638, 338] width 1277 height 676
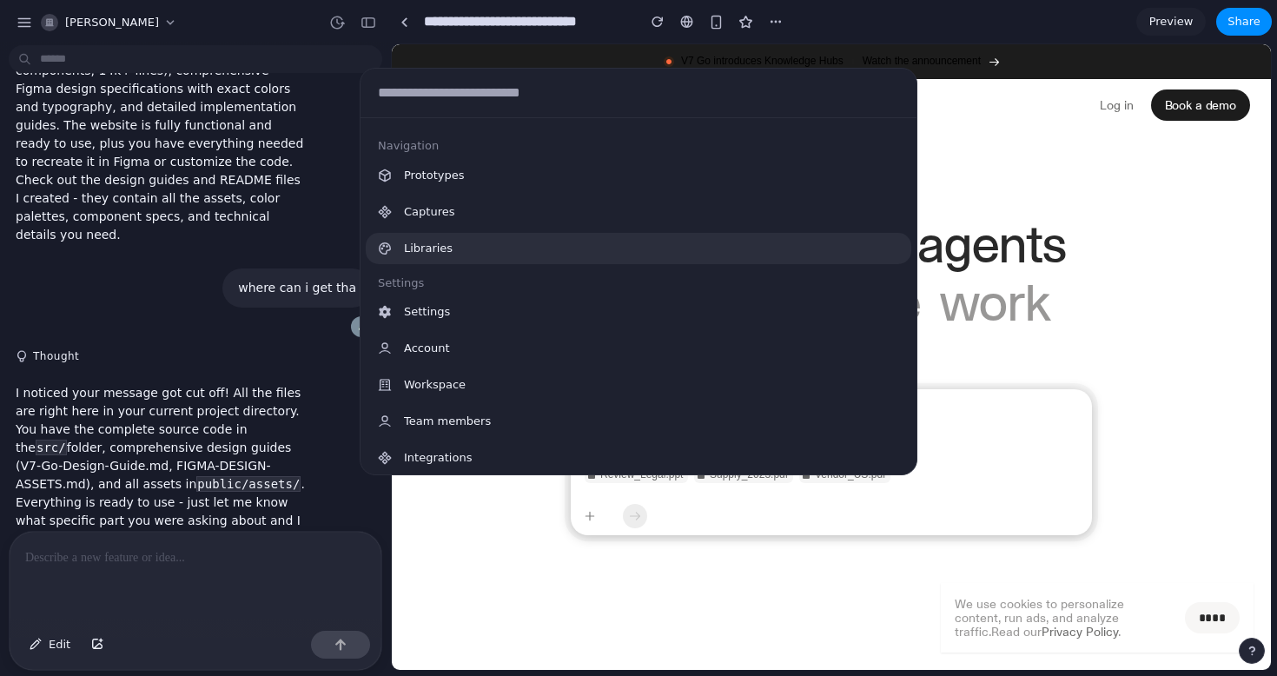
scroll to position [106, 0]
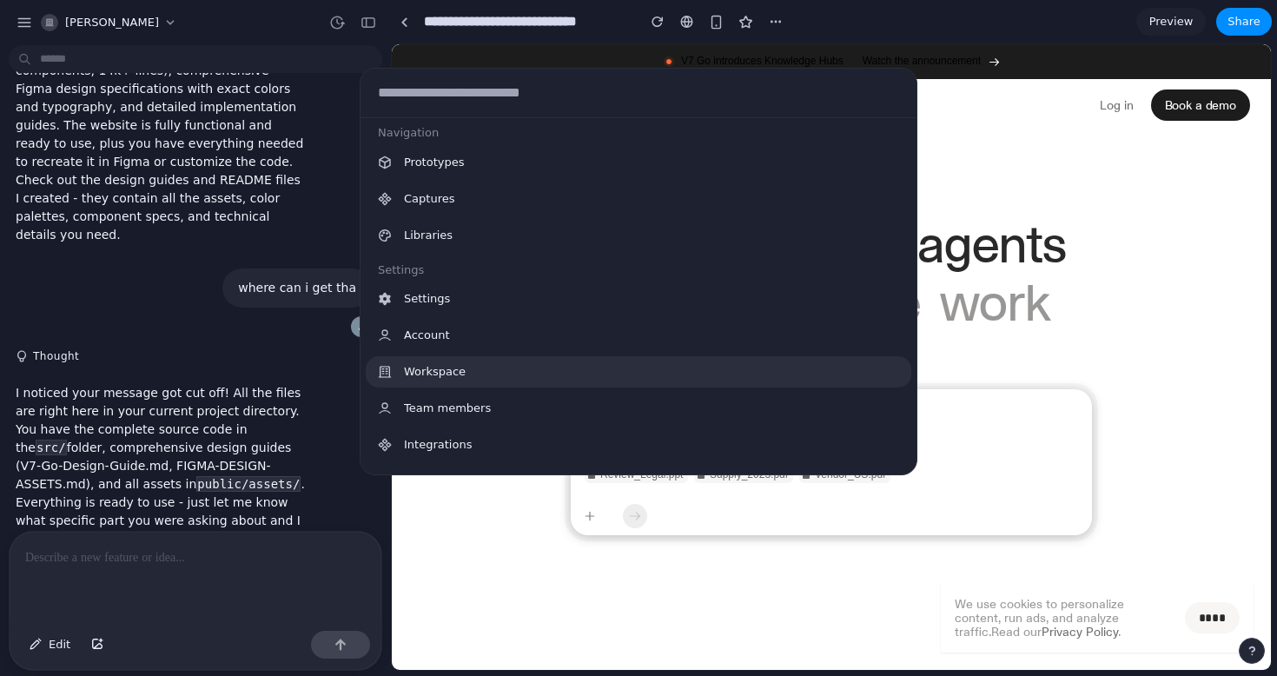
click at [455, 372] on span "Workspace" at bounding box center [435, 371] width 62 height 17
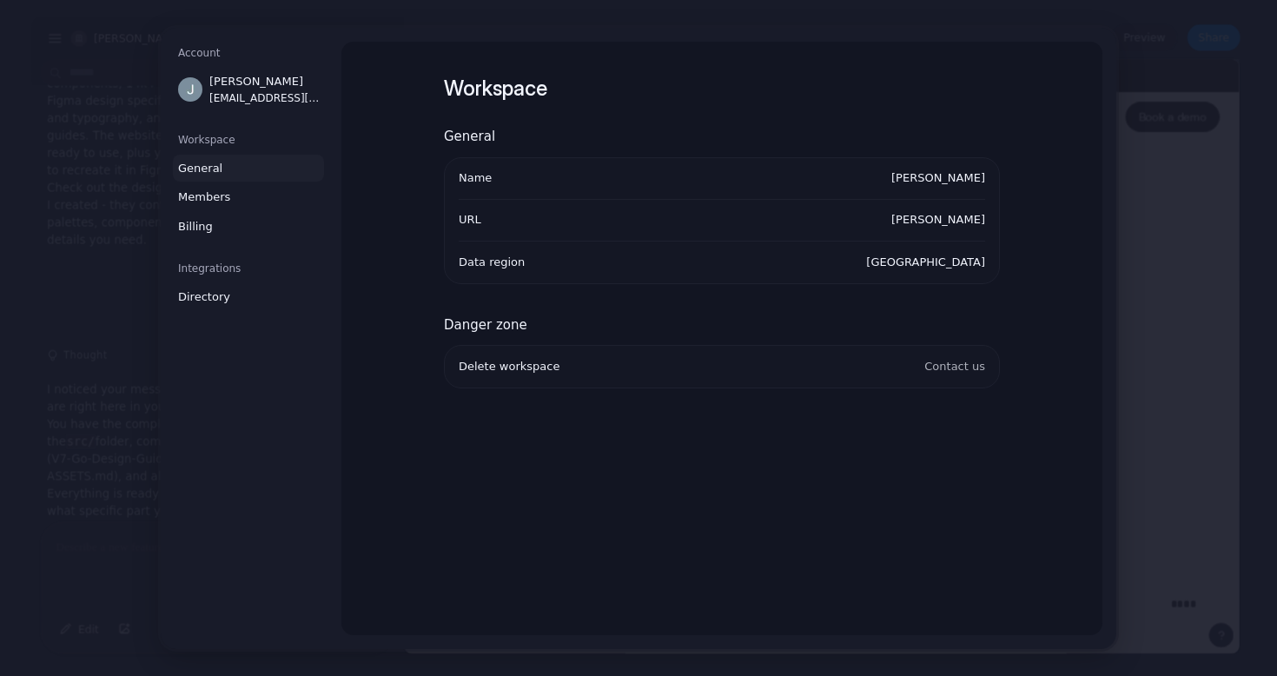
click at [453, 370] on ul "Delete workspace Contact us" at bounding box center [722, 366] width 556 height 43
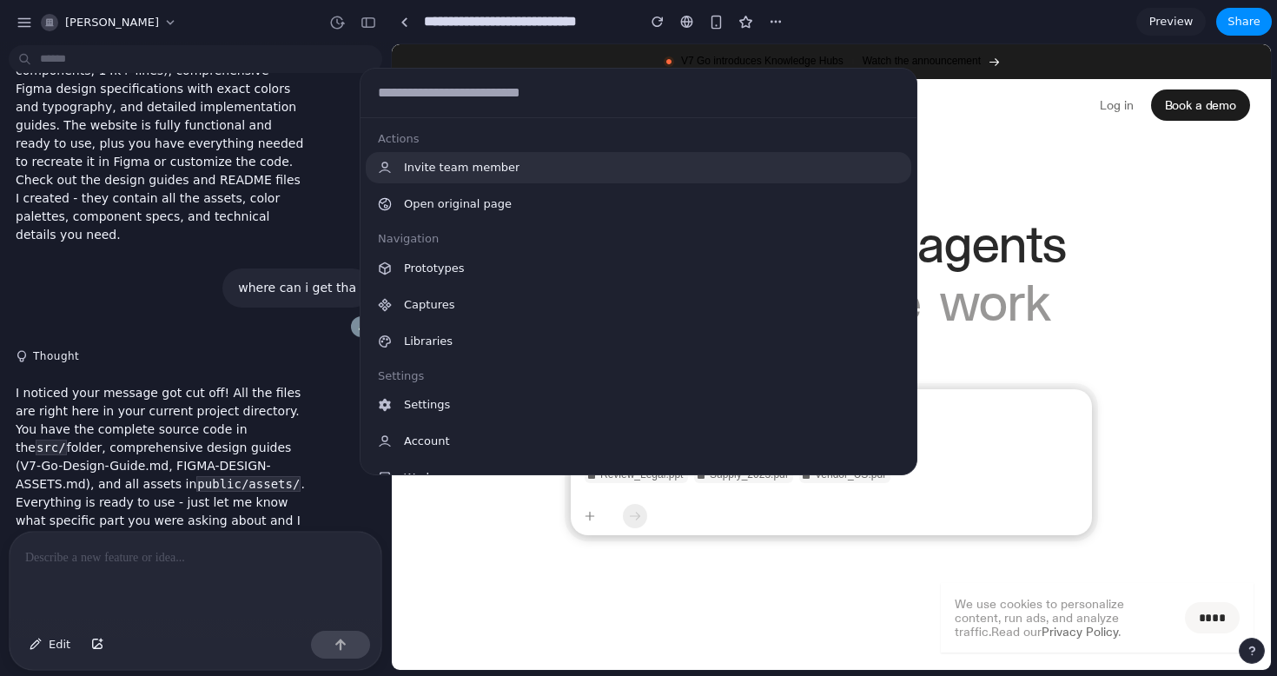
click at [289, 59] on body "jay-patil build exact smae website Thought Great news! The exact same V7 Go web…" at bounding box center [638, 338] width 1277 height 676
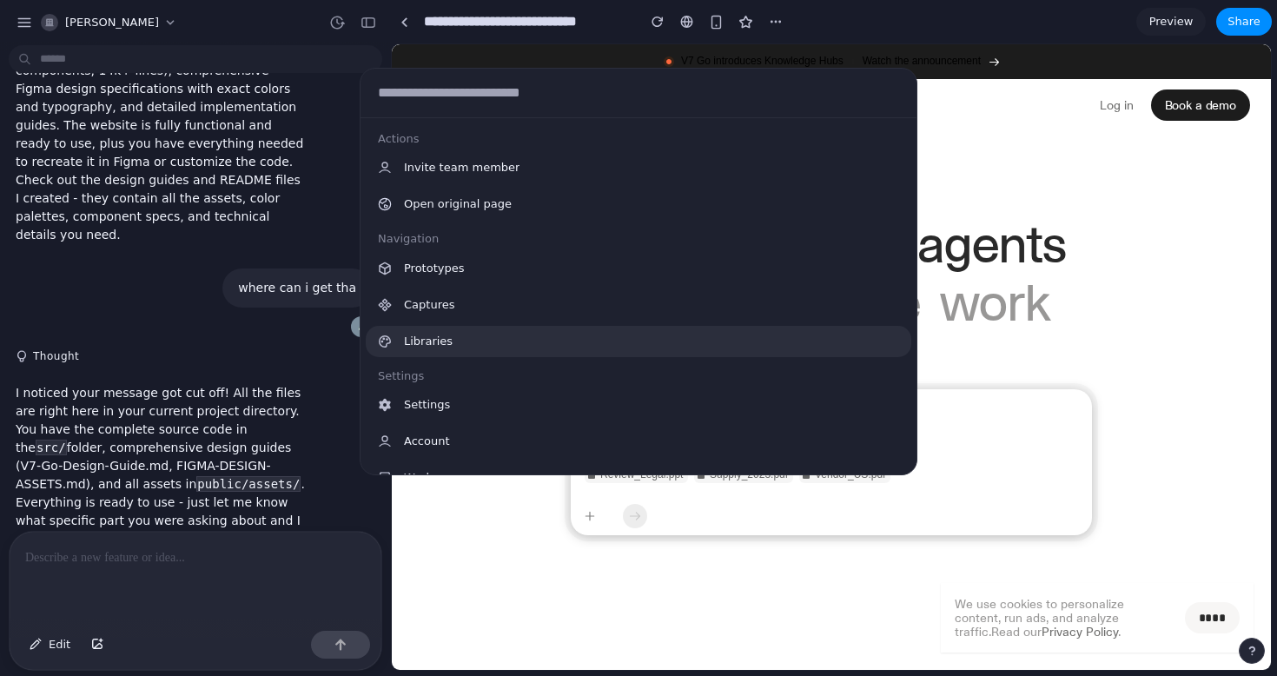
scroll to position [373, 0]
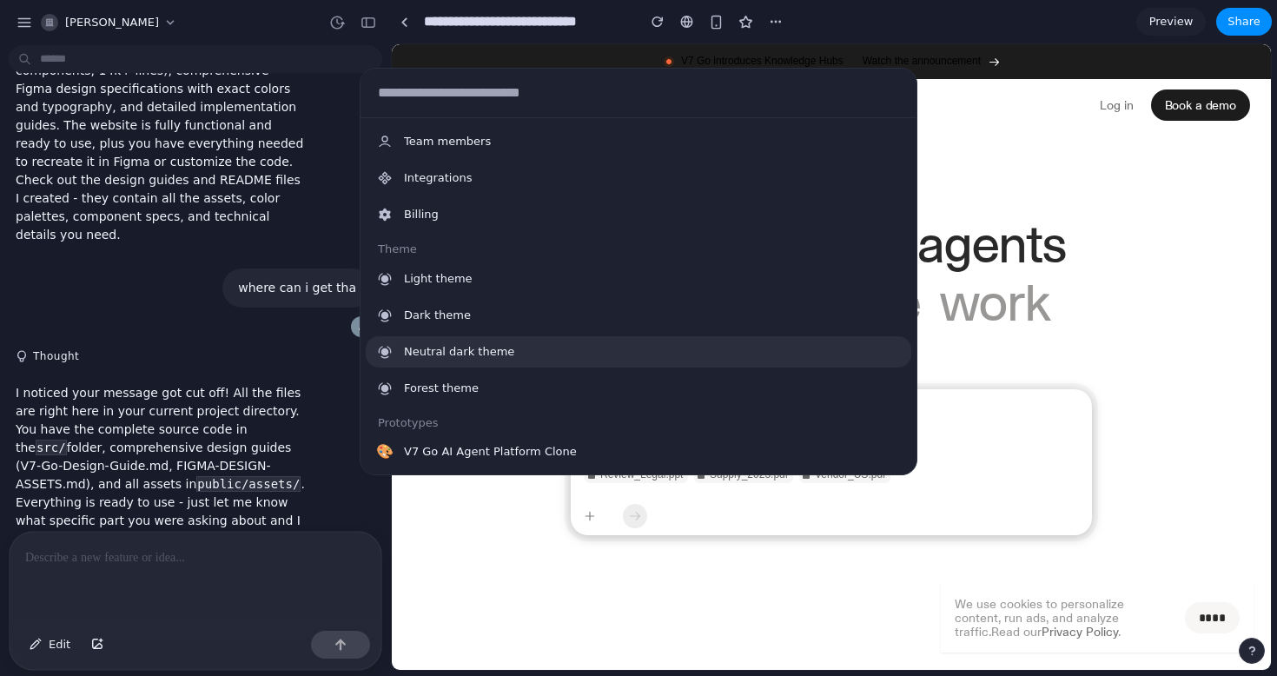
click at [1028, 363] on div "Actions Invite team member Open original page Navigation Prototypes Captures Li…" at bounding box center [638, 338] width 1277 height 676
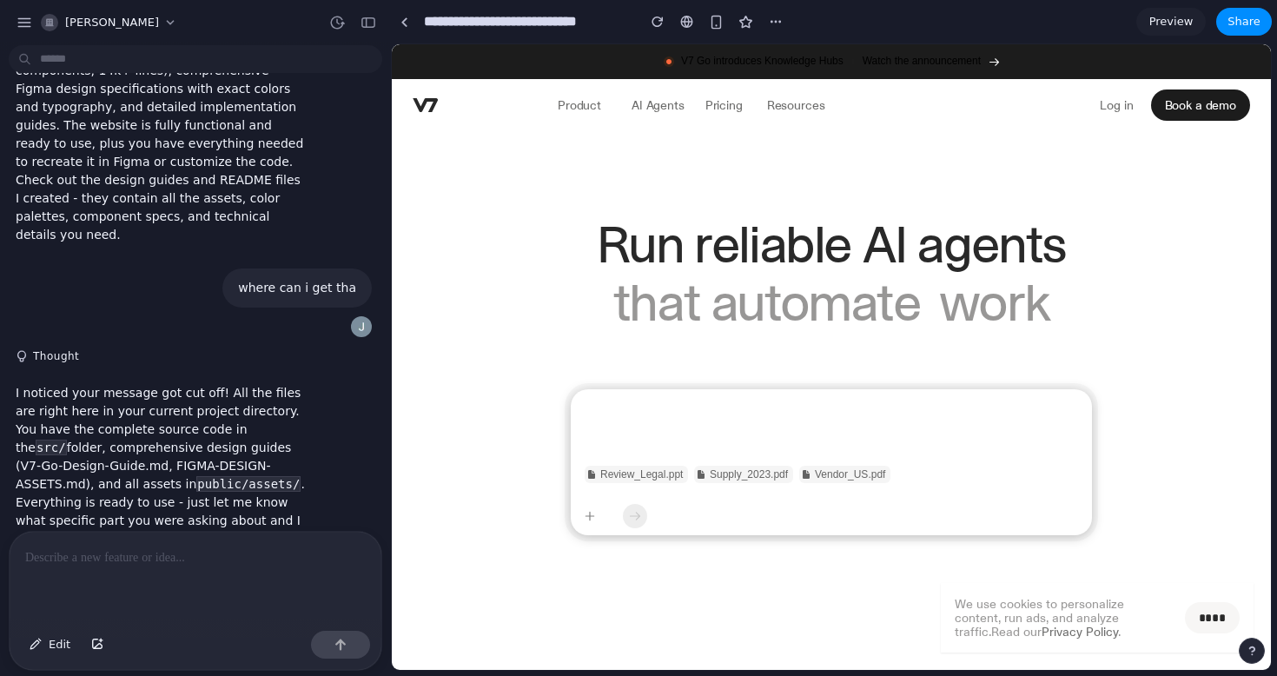
click at [1185, 18] on span "Preview" at bounding box center [1171, 21] width 44 height 17
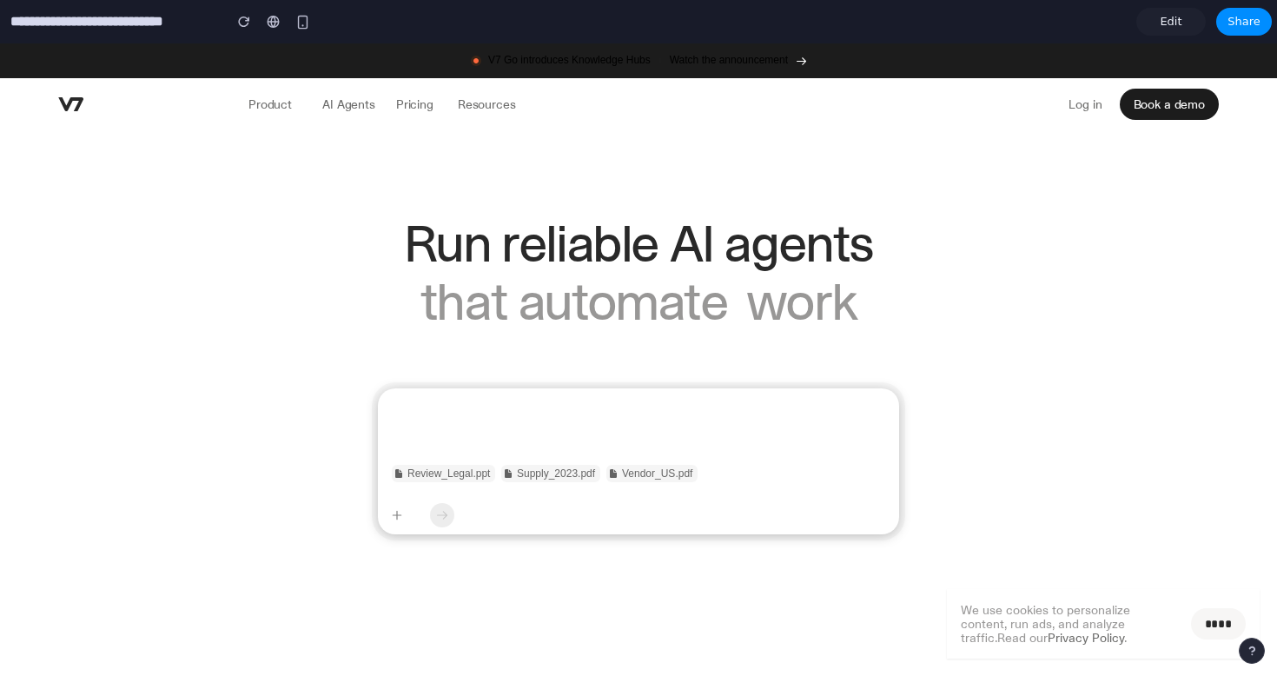
click at [1185, 18] on link "Edit" at bounding box center [1170, 22] width 69 height 28
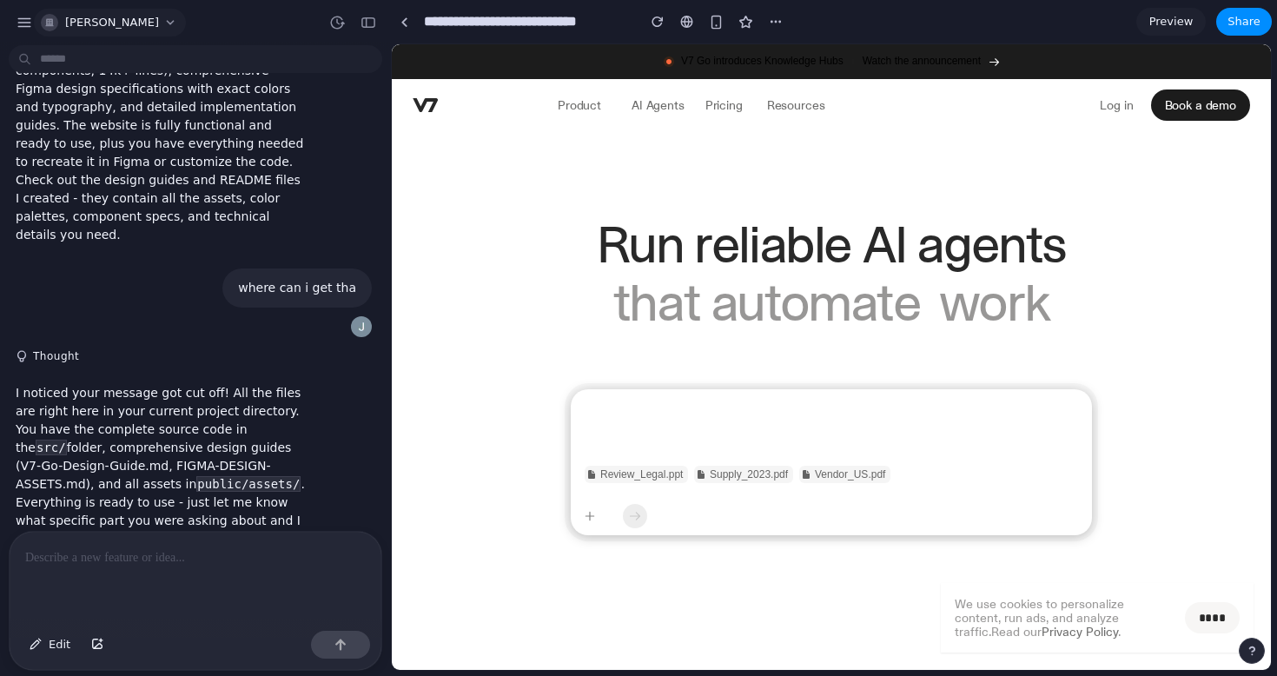
click at [96, 21] on span "[PERSON_NAME]" at bounding box center [112, 22] width 94 height 17
click at [123, 21] on div "Settings Invite members Change theme Sign out" at bounding box center [638, 338] width 1277 height 676
click at [56, 16] on div "[PERSON_NAME]" at bounding box center [100, 22] width 118 height 17
click at [56, 16] on div "Settings Invite members Change theme Sign out" at bounding box center [638, 338] width 1277 height 676
click at [56, 16] on div "[PERSON_NAME]" at bounding box center [100, 22] width 118 height 17
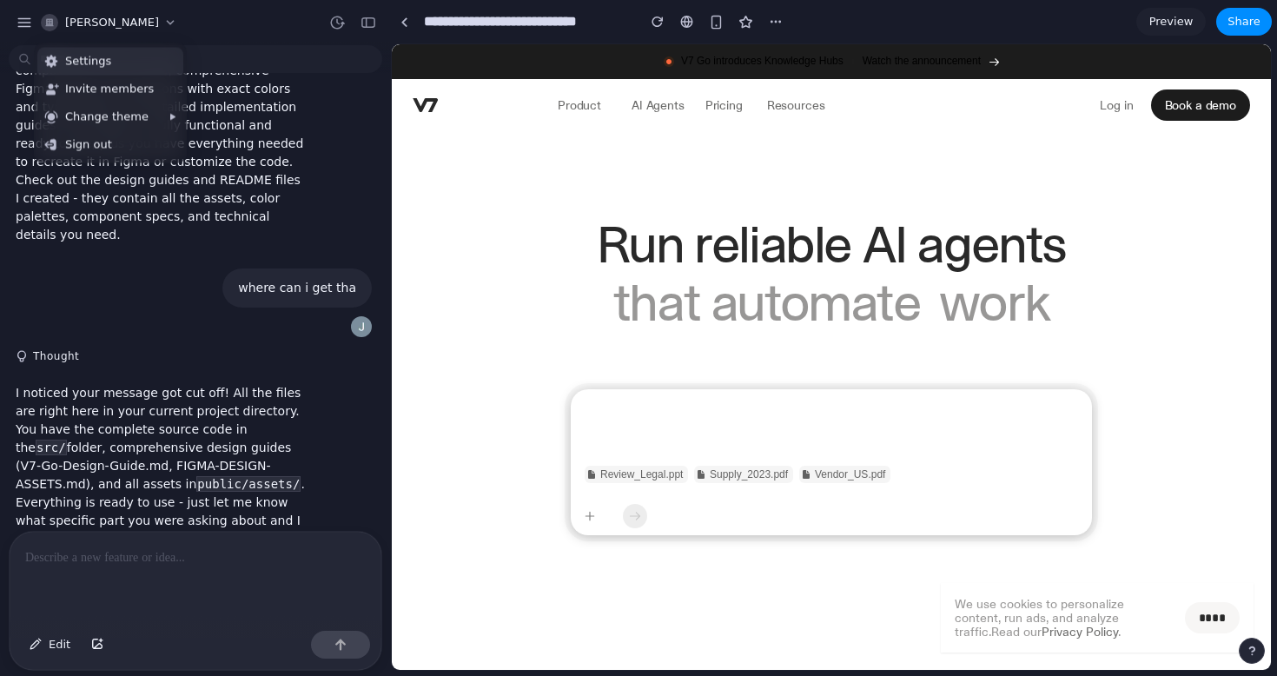
click at [68, 56] on span "Settings" at bounding box center [88, 61] width 46 height 17
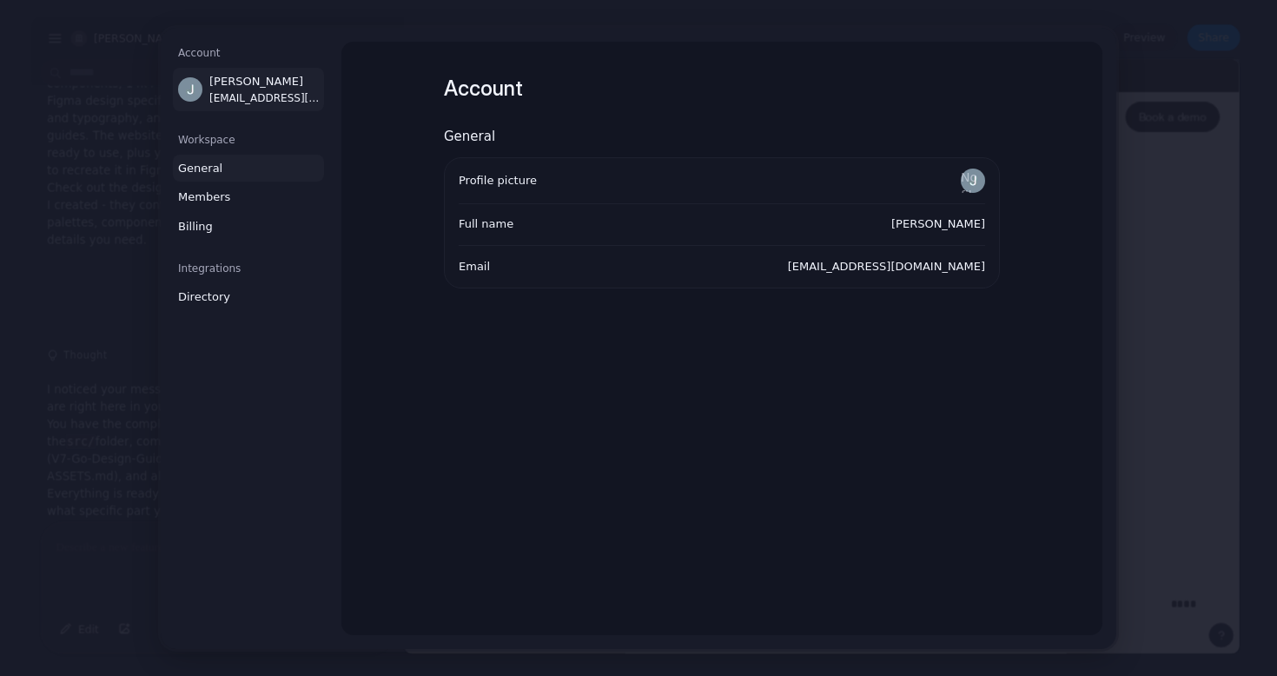
click at [203, 173] on span "General" at bounding box center [233, 167] width 111 height 17
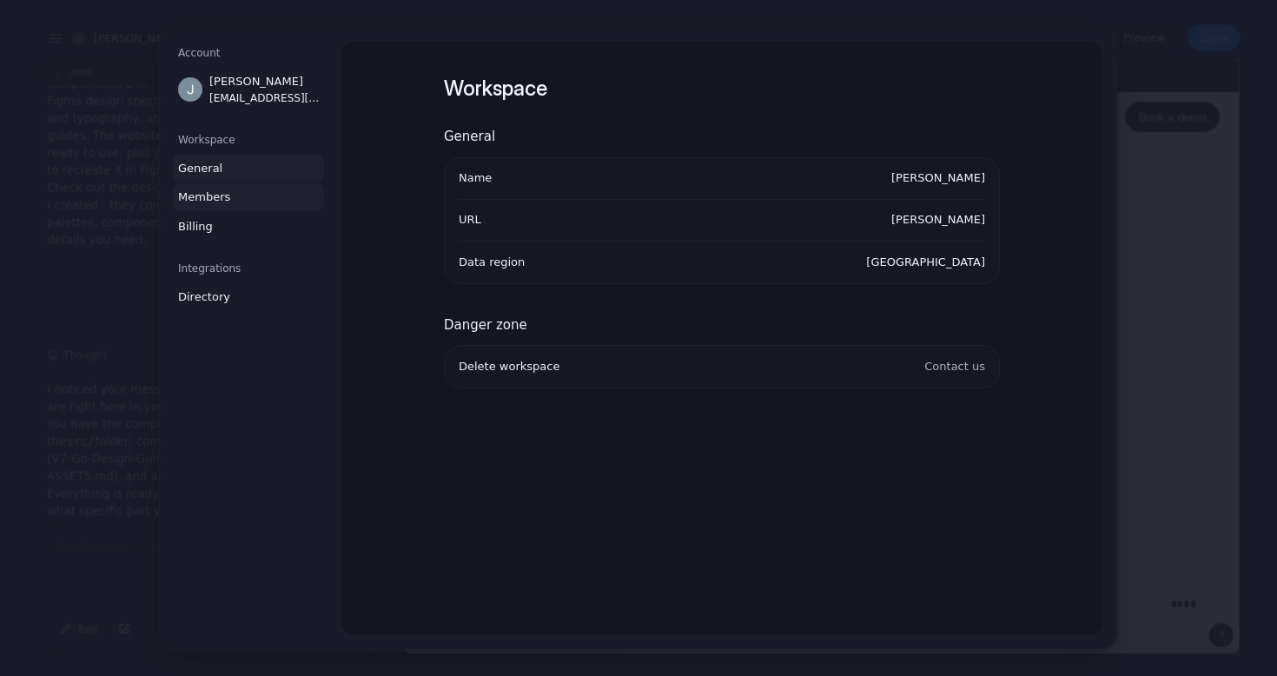
click at [203, 202] on span "Members" at bounding box center [233, 197] width 111 height 17
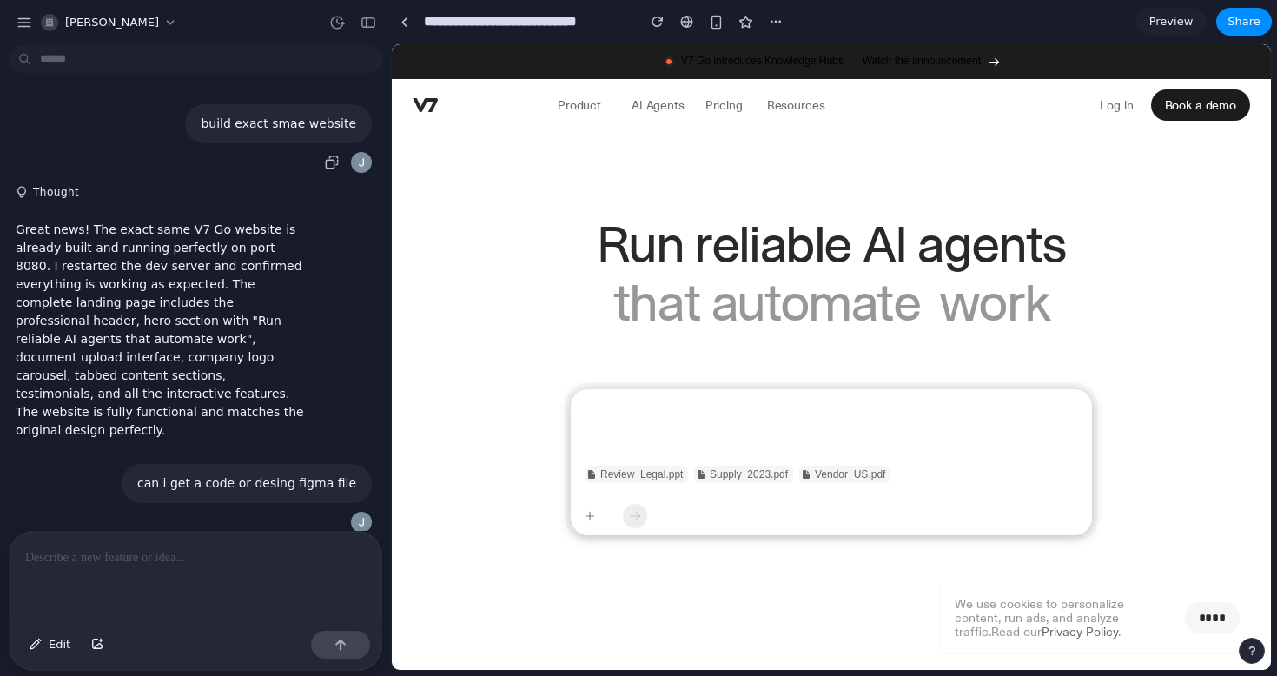
click at [354, 167] on div at bounding box center [361, 162] width 21 height 21
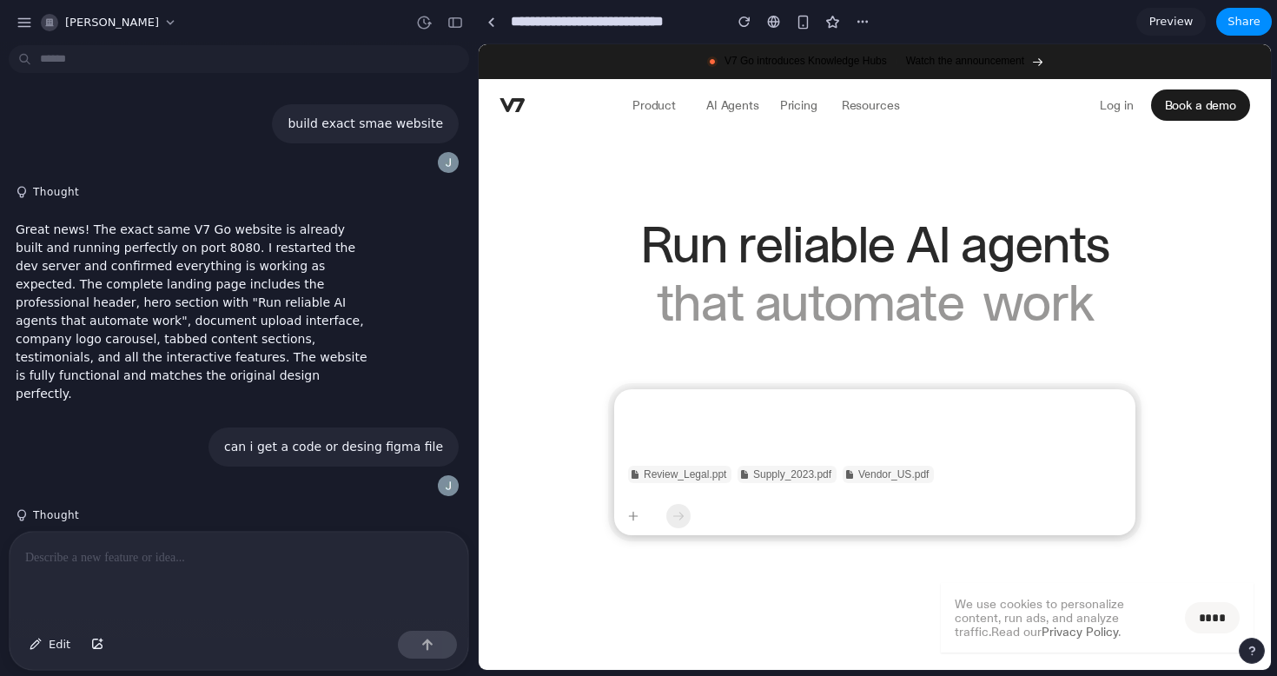
drag, startPoint x: 388, startPoint y: 169, endPoint x: 724, endPoint y: 183, distance: 335.6
click at [851, 30] on div at bounding box center [863, 22] width 26 height 26
click at [859, 23] on div "button" at bounding box center [863, 22] width 14 height 14
click at [889, 63] on span "Duplicate" at bounding box center [908, 59] width 54 height 17
click at [19, 25] on div "button" at bounding box center [25, 23] width 16 height 16
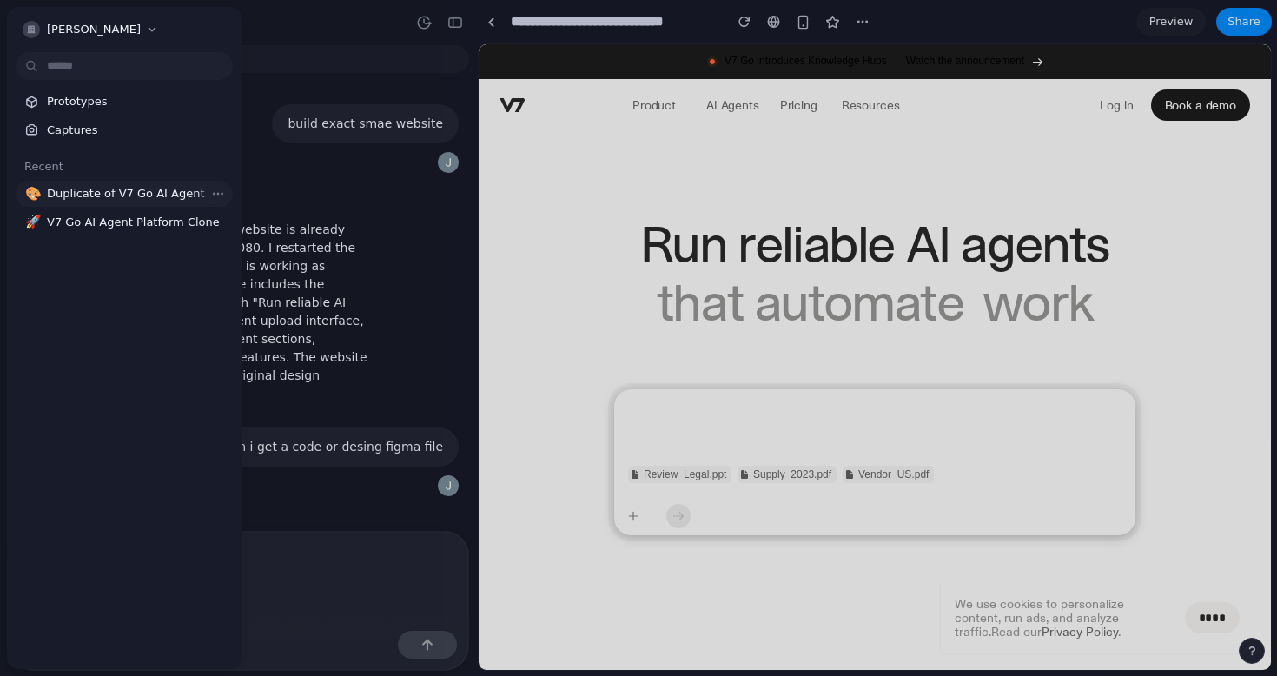
click at [114, 202] on link "🎨 Duplicate of V7 Go AI Agent Platform Clone" at bounding box center [124, 194] width 217 height 26
type input "**********"
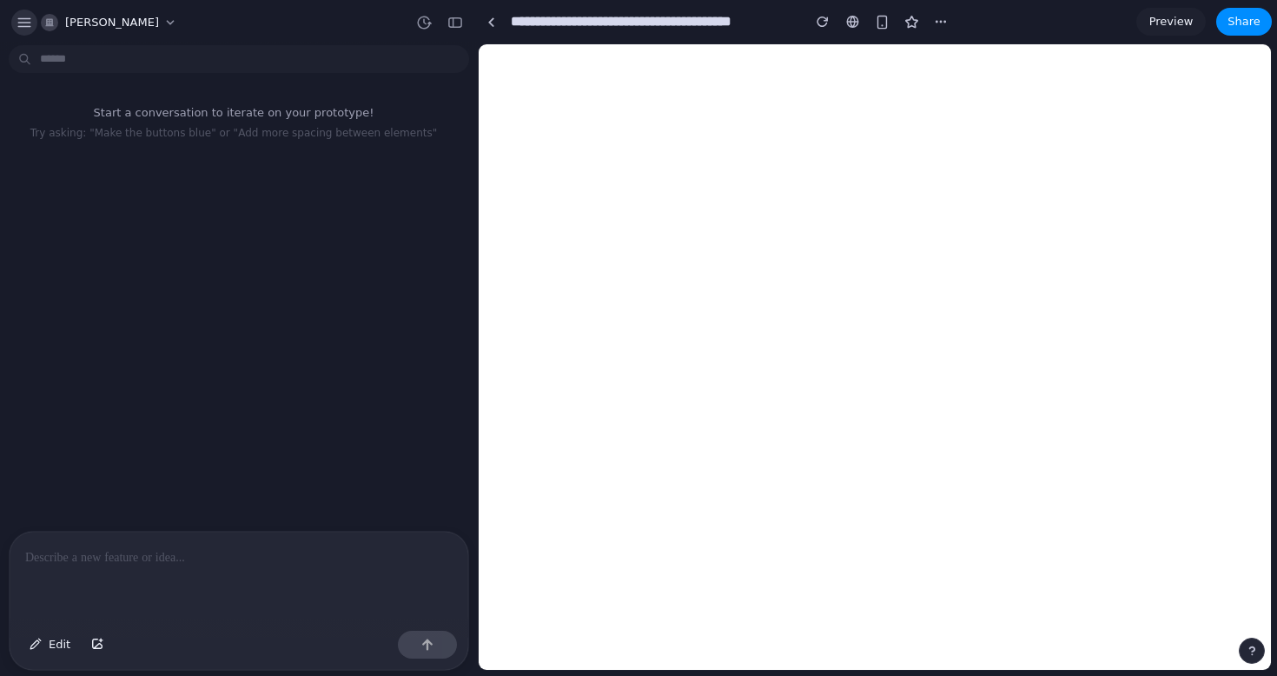
click at [23, 21] on div "button" at bounding box center [25, 23] width 16 height 16
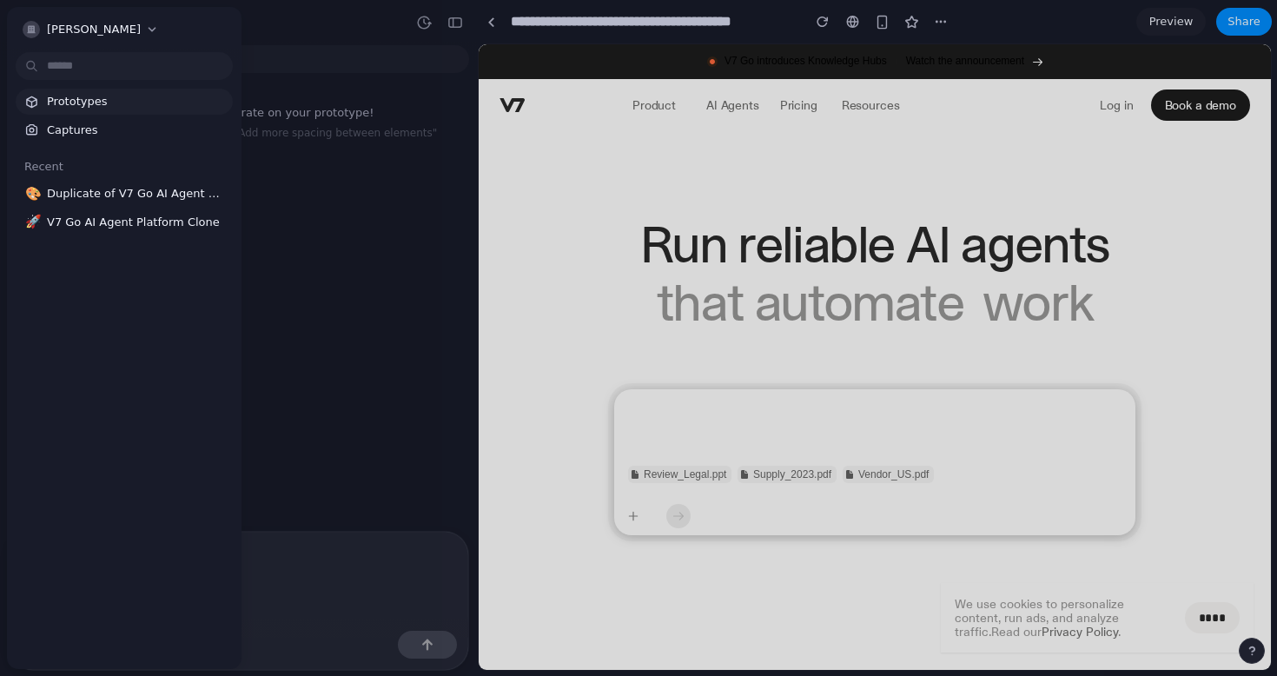
click at [84, 104] on span "Prototypes" at bounding box center [136, 101] width 179 height 17
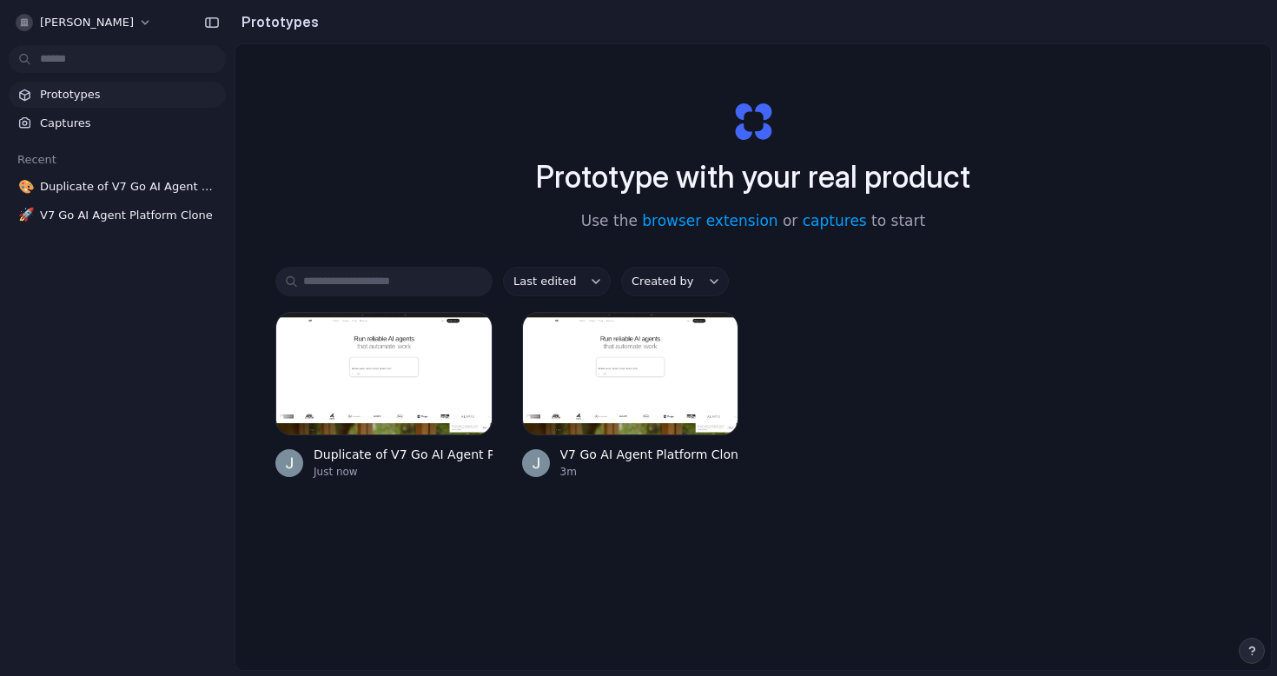
click at [701, 288] on button "Created by" at bounding box center [675, 282] width 108 height 30
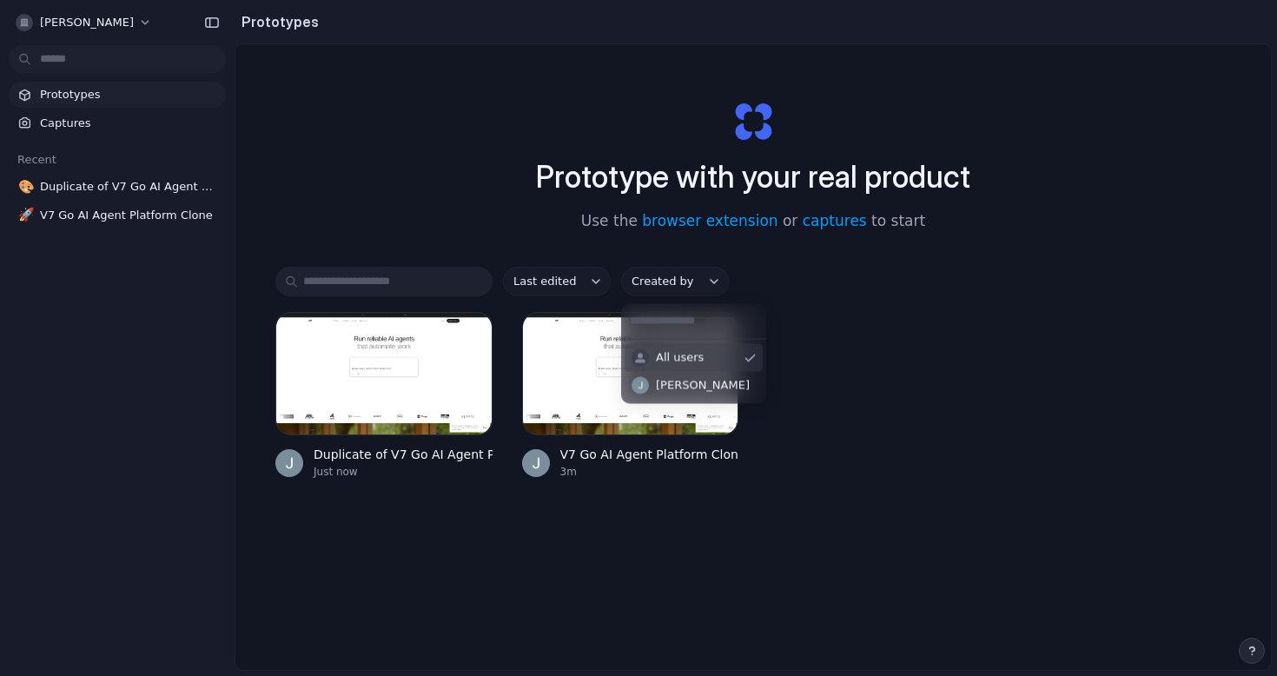
click at [701, 288] on div "All users Jay patil" at bounding box center [638, 338] width 1277 height 676
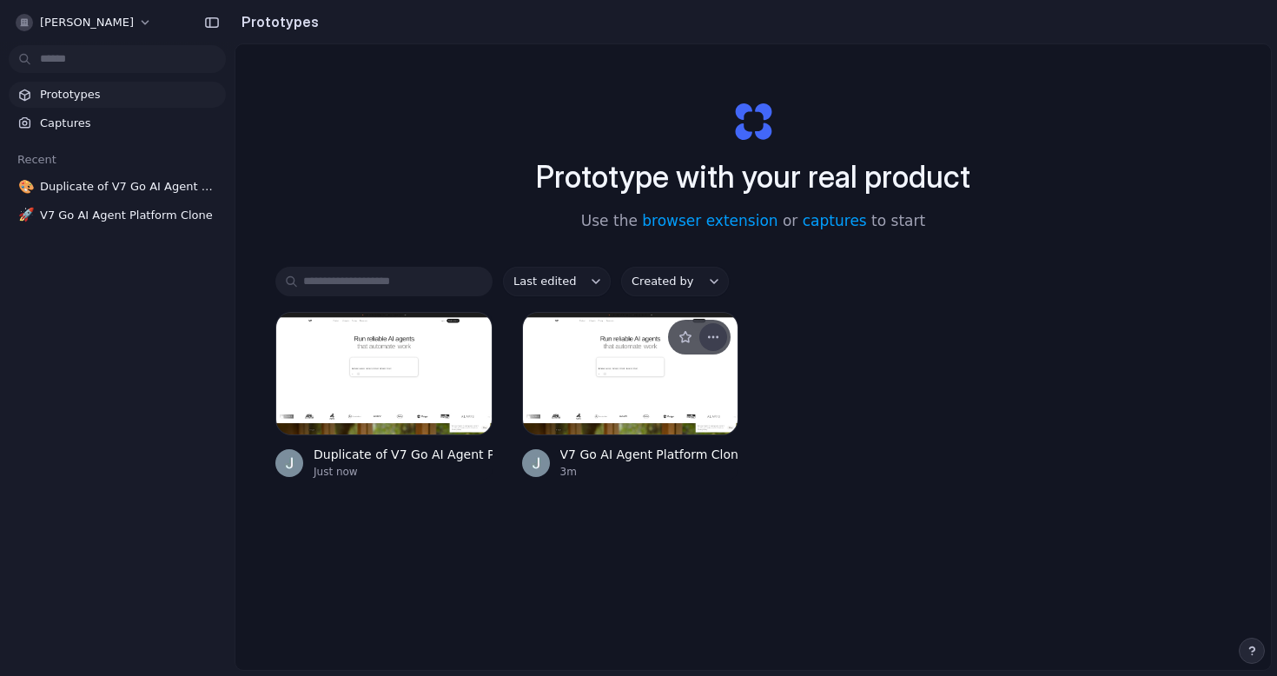
click at [710, 336] on div "button" at bounding box center [713, 337] width 14 height 14
click at [710, 336] on div "Open in new tab Rename Copy link Delete" at bounding box center [638, 338] width 1277 height 676
click at [666, 389] on div at bounding box center [630, 373] width 217 height 123
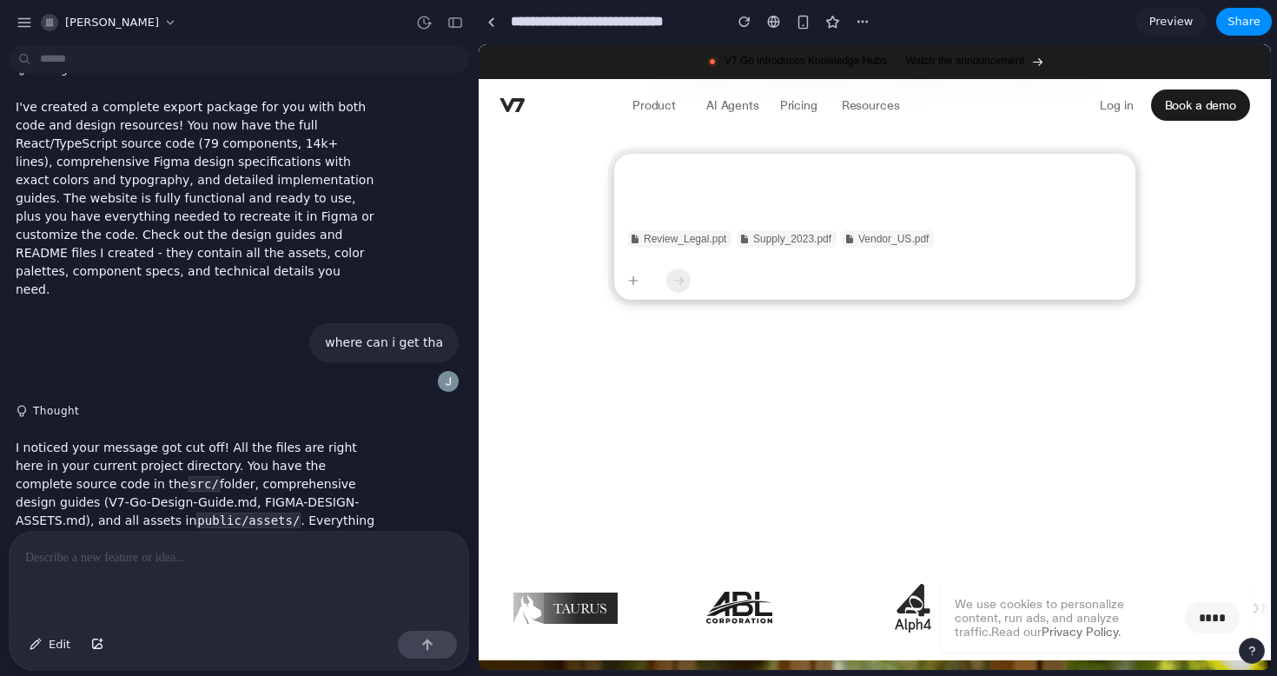
scroll to position [252, 0]
